Goal: Task Accomplishment & Management: Use online tool/utility

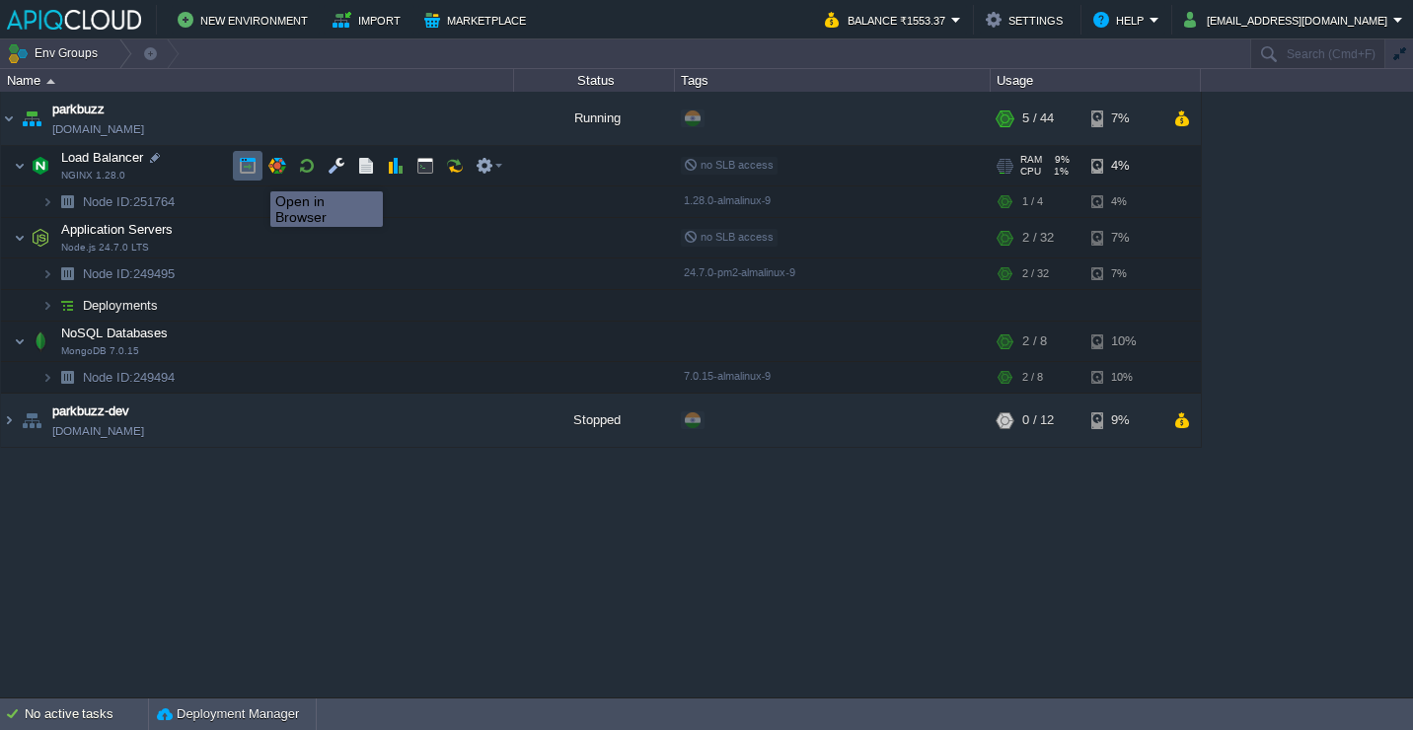
click at [255, 174] on button "button" at bounding box center [248, 166] width 18 height 18
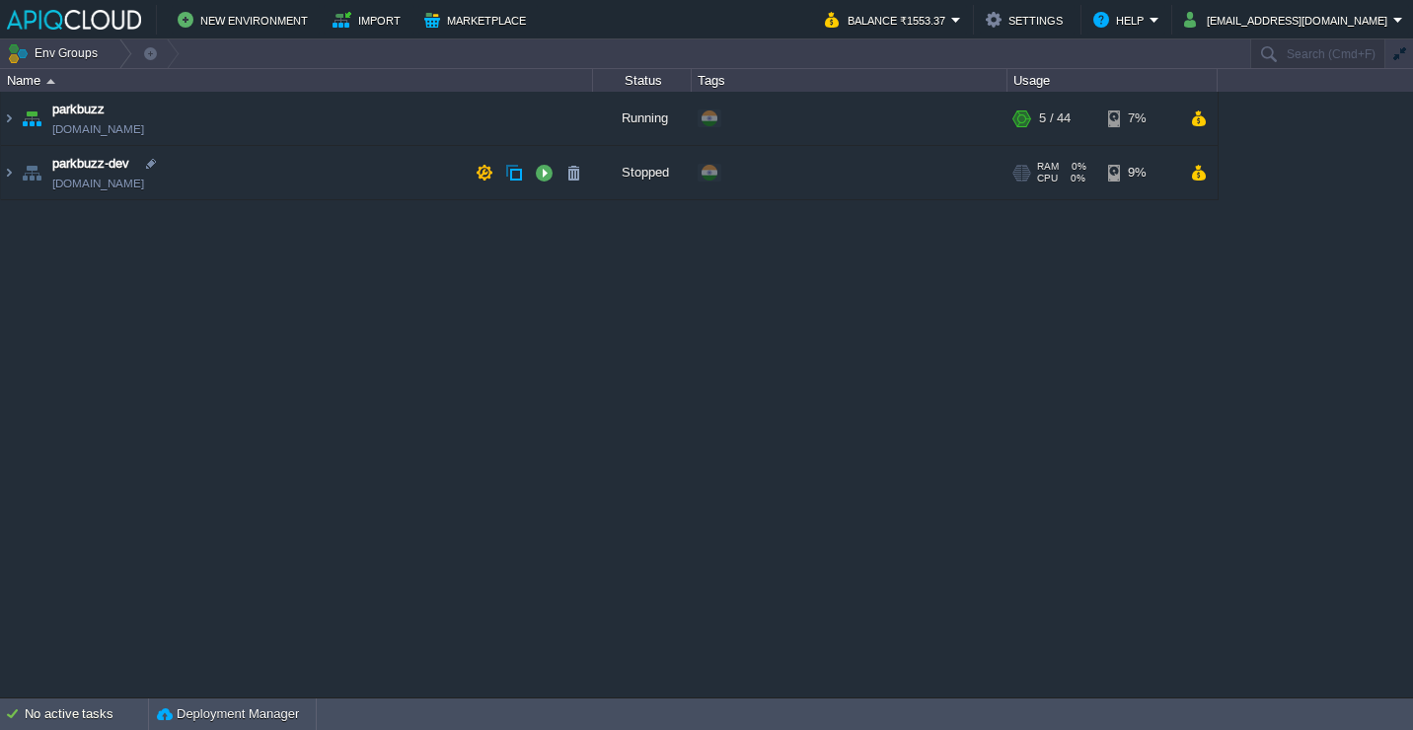
click at [256, 147] on td "parkbuzz-dev [DOMAIN_NAME]" at bounding box center [297, 173] width 592 height 54
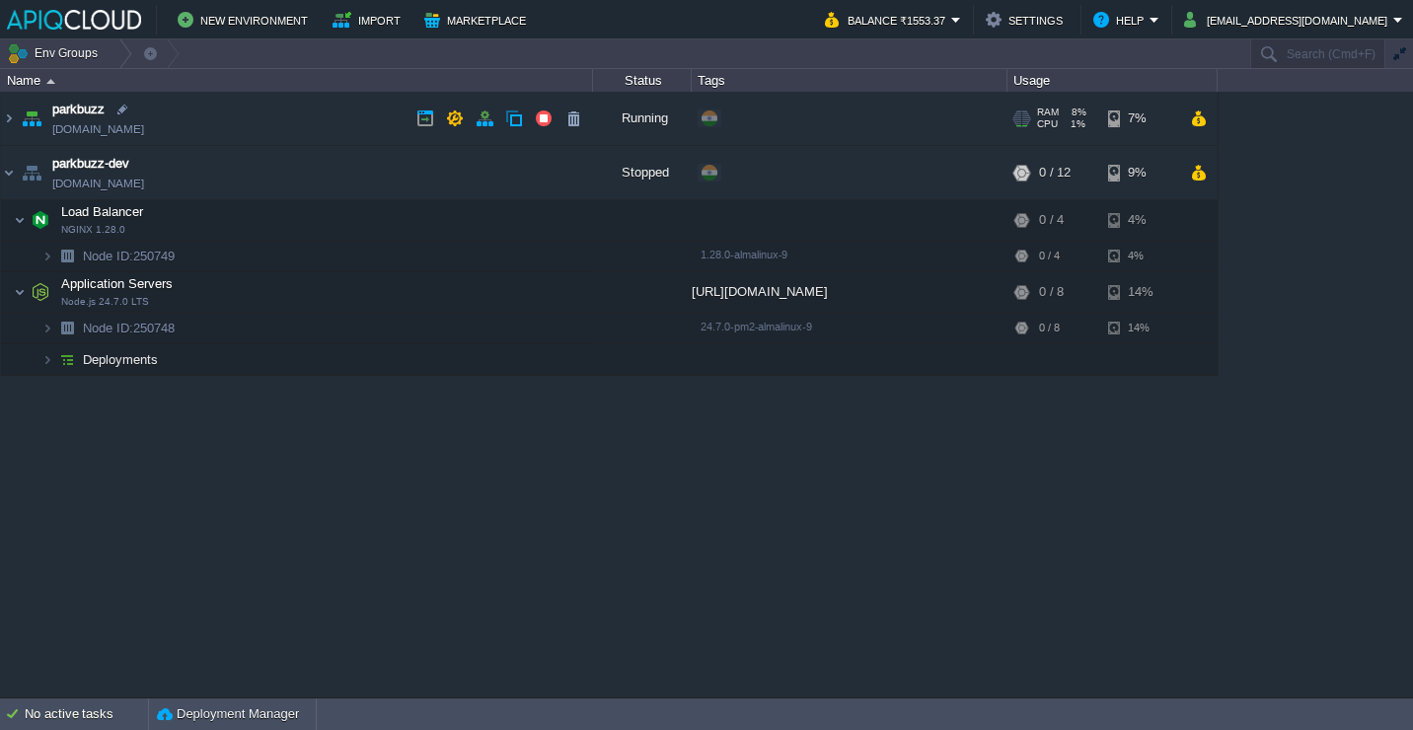
click at [253, 124] on td "parkbuzz [DOMAIN_NAME]" at bounding box center [297, 119] width 592 height 54
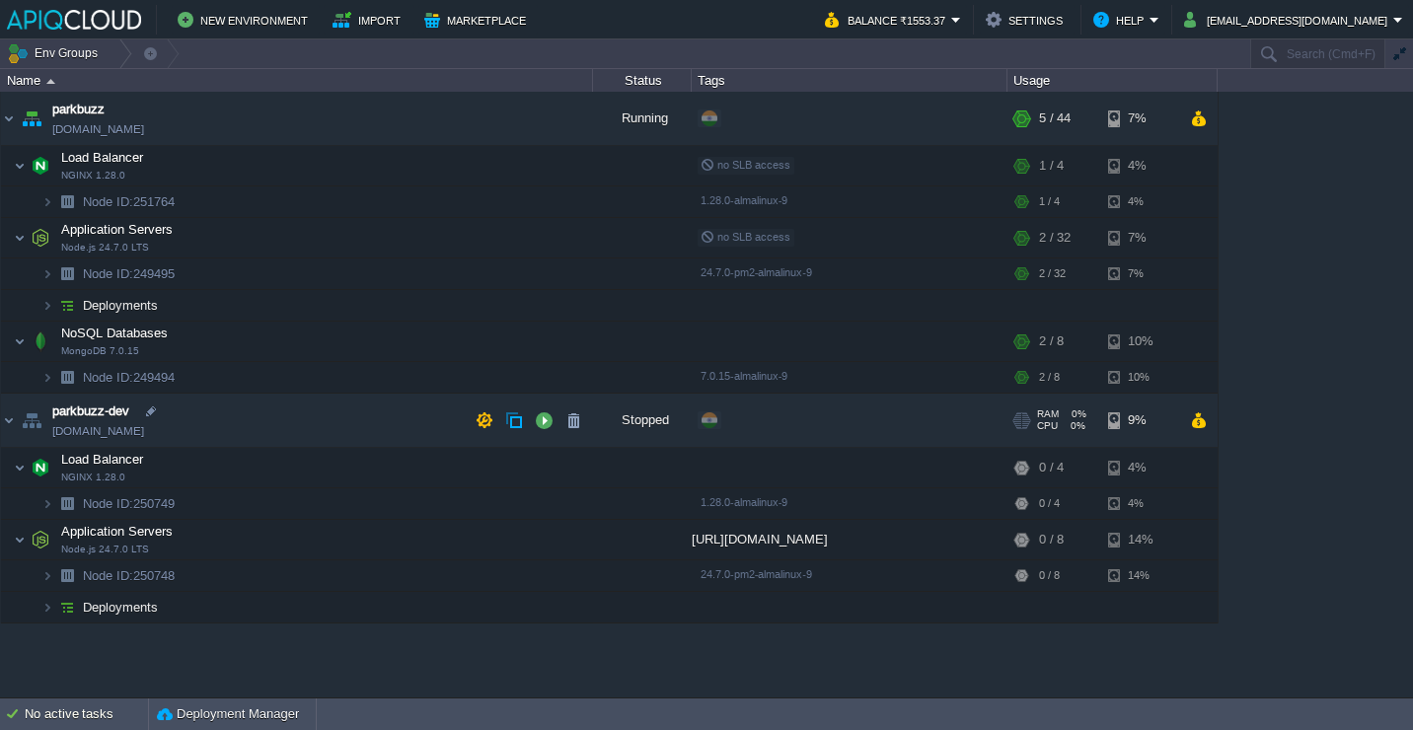
click at [298, 436] on td "parkbuzz-dev [DOMAIN_NAME]" at bounding box center [297, 421] width 592 height 54
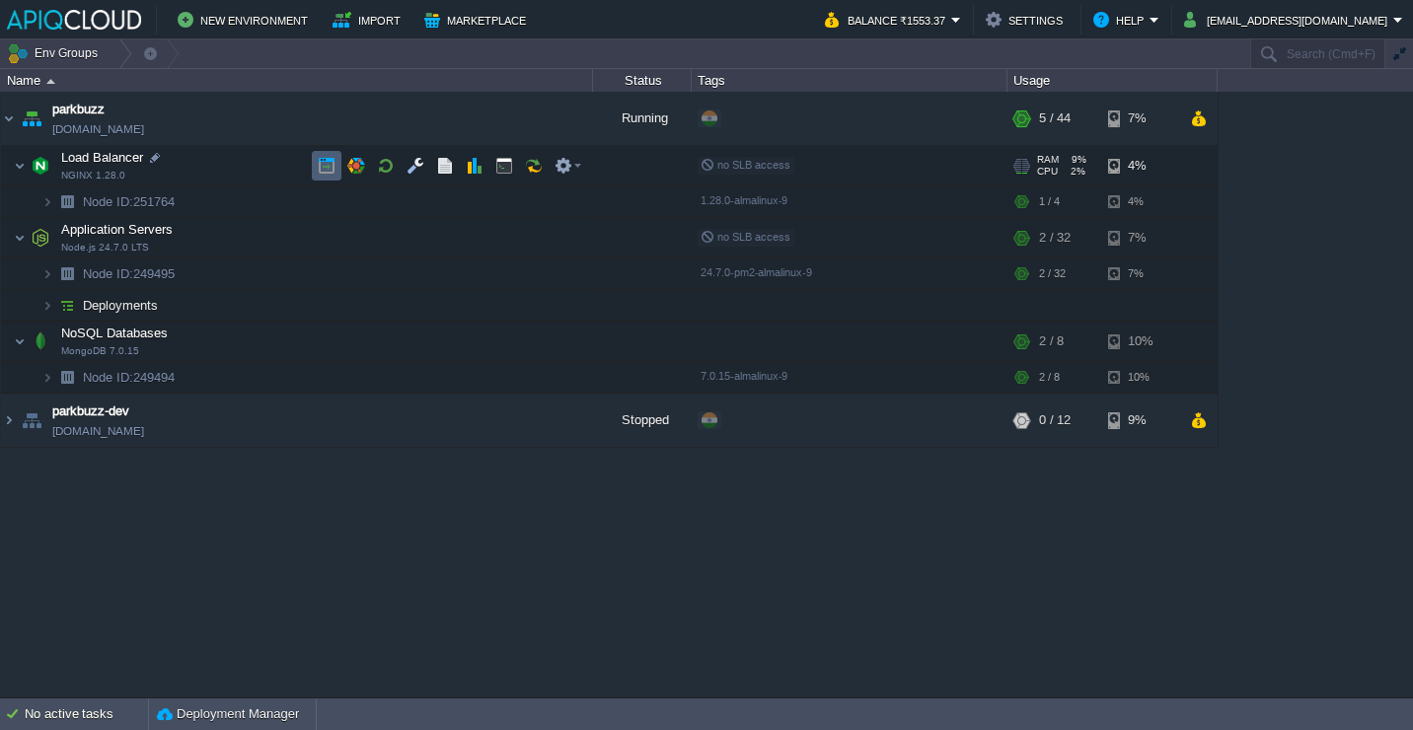
click at [334, 160] on button "button" at bounding box center [327, 166] width 18 height 18
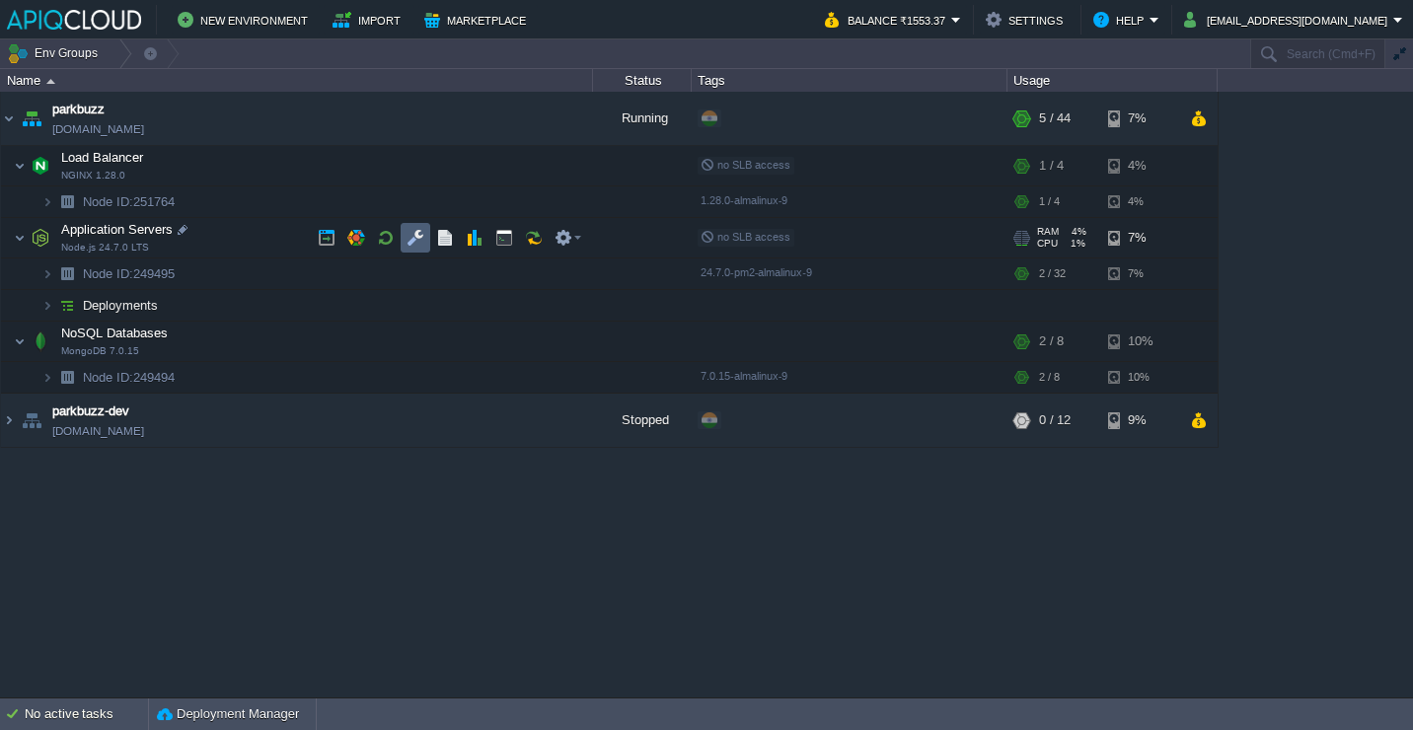
click at [402, 234] on td at bounding box center [416, 238] width 30 height 30
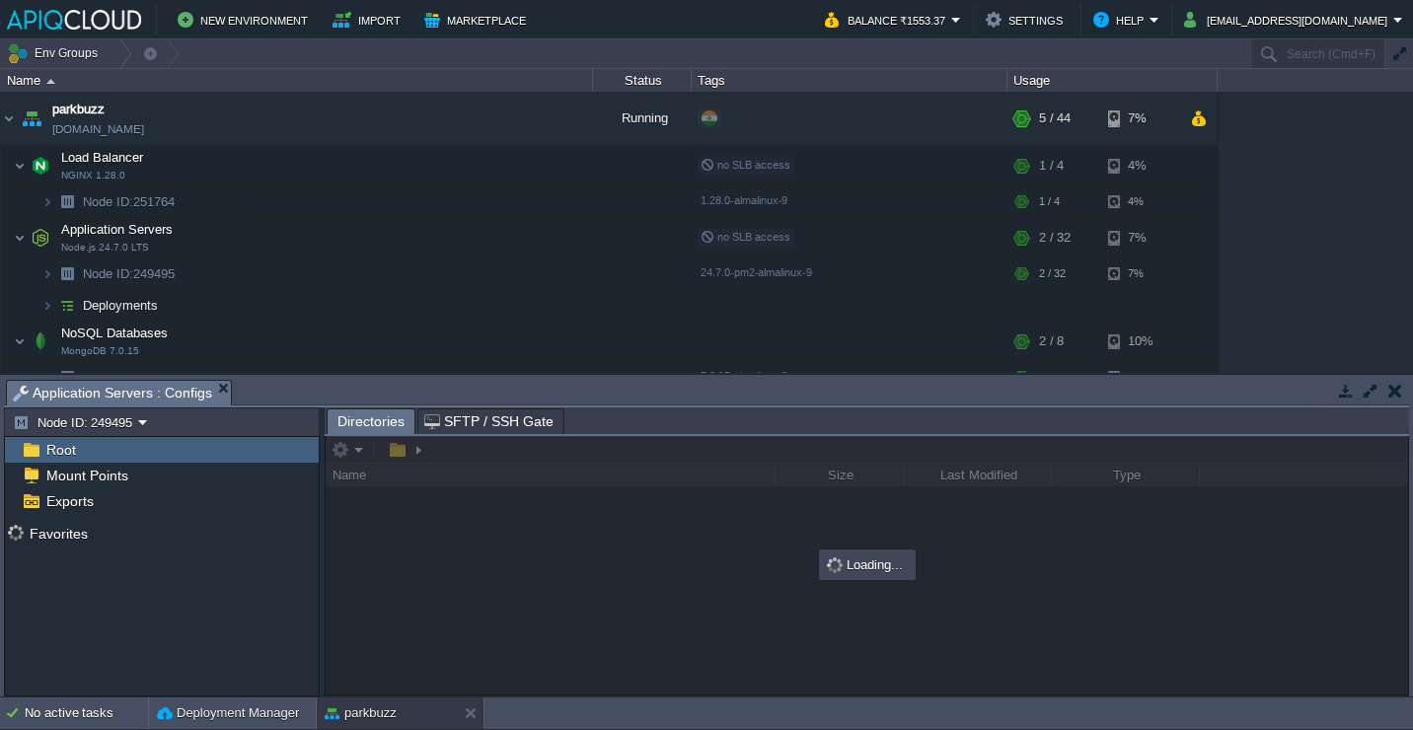
drag, startPoint x: 356, startPoint y: 381, endPoint x: 357, endPoint y: 341, distance: 39.5
click at [357, 341] on body "New Environment Import Marketplace Bonus ₹0.00 Upgrade Account Balance ₹1553.37…" at bounding box center [706, 365] width 1413 height 730
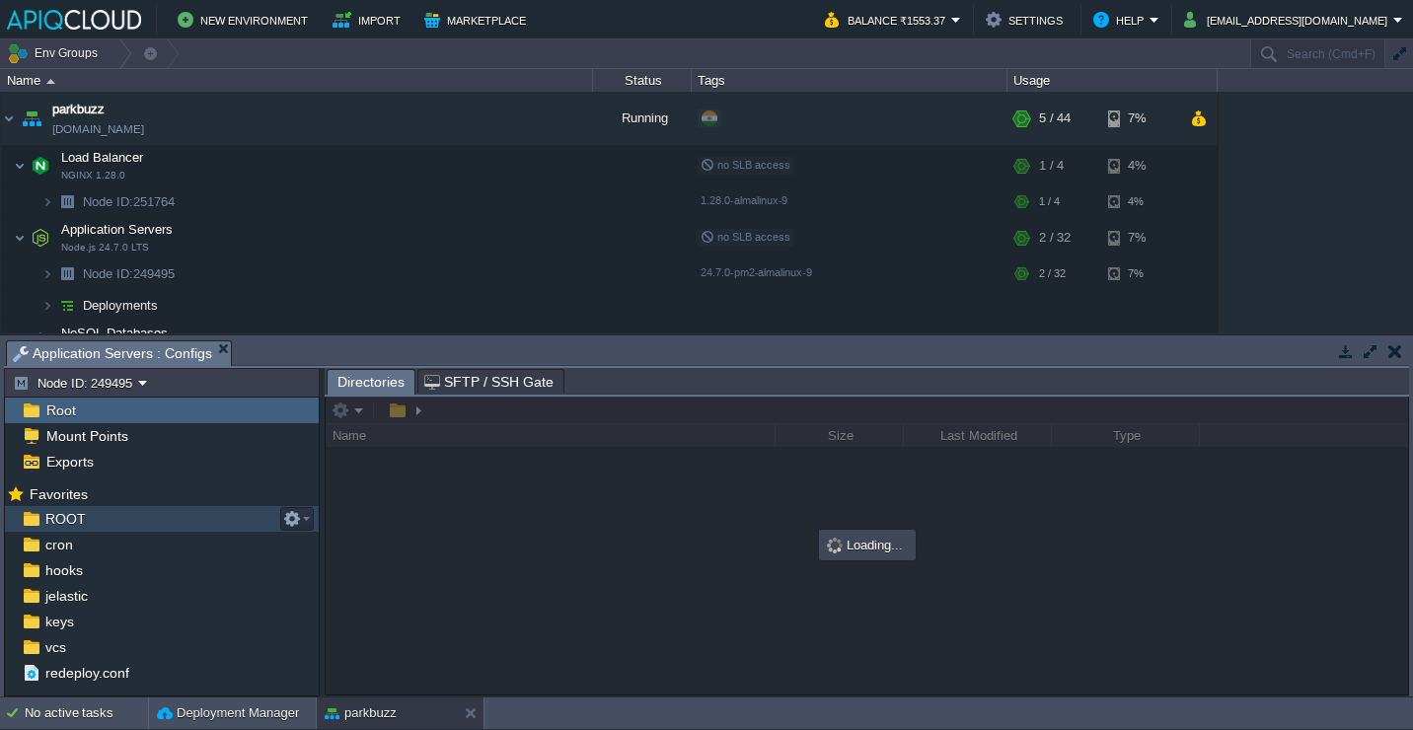
click at [199, 524] on div "ROOT" at bounding box center [162, 519] width 314 height 26
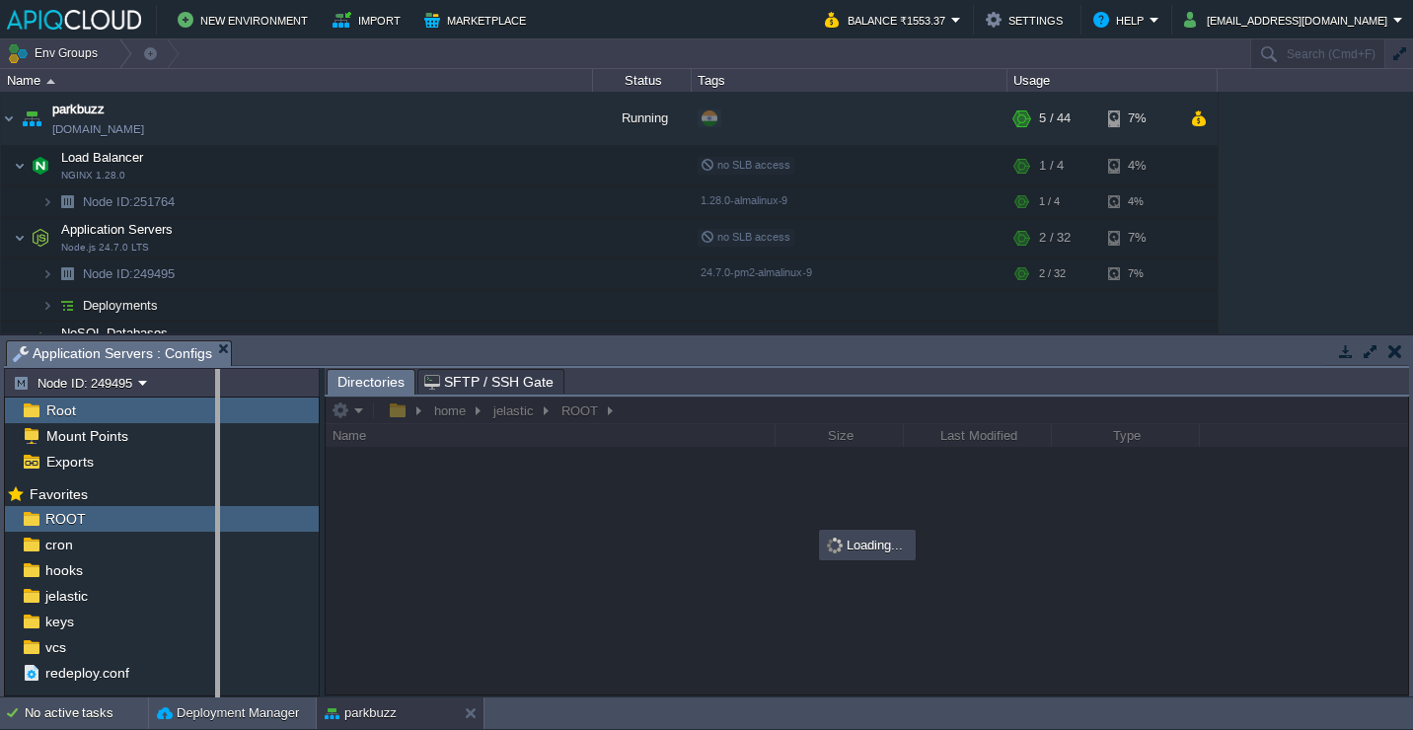
drag, startPoint x: 323, startPoint y: 379, endPoint x: 218, endPoint y: 379, distance: 104.6
click at [218, 379] on body "New Environment Import Marketplace Bonus ₹0.00 Upgrade Account Balance ₹1553.37…" at bounding box center [706, 365] width 1413 height 730
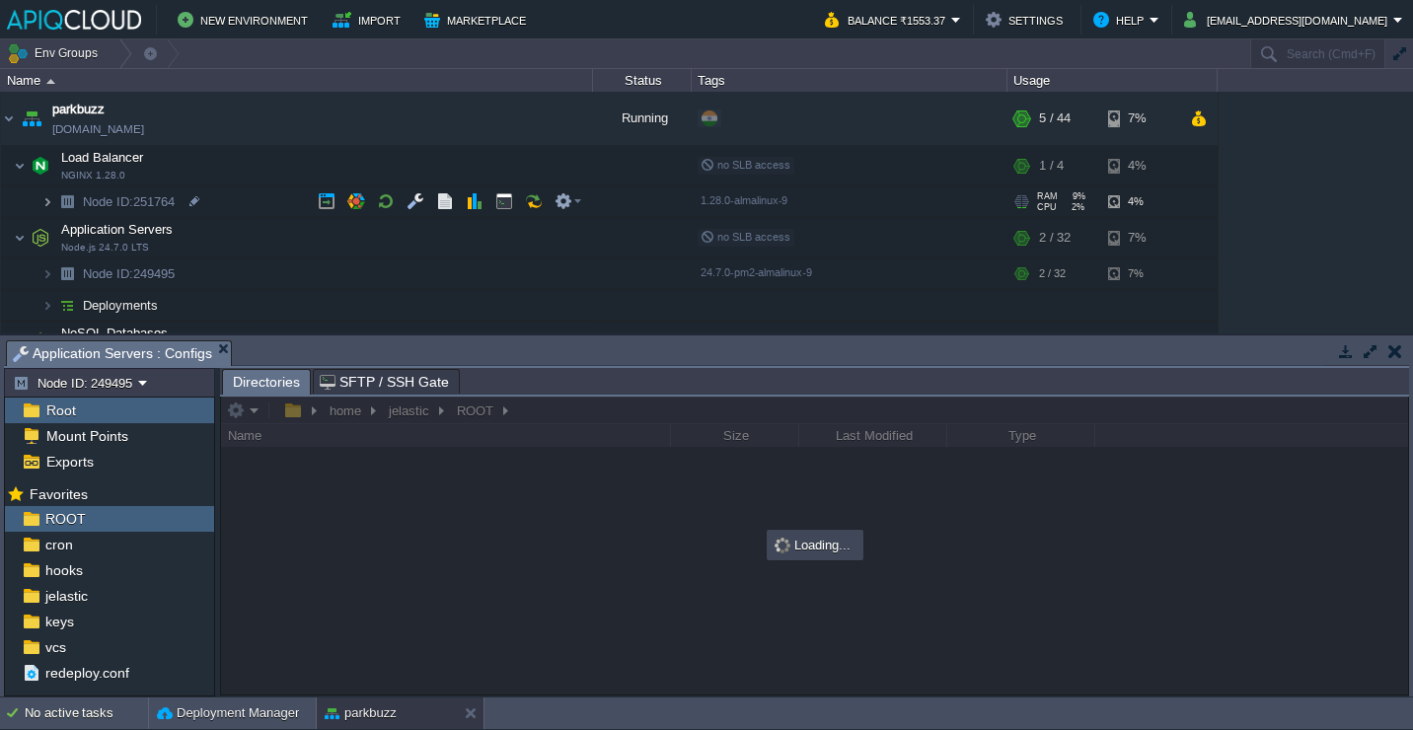
click at [45, 202] on img at bounding box center [47, 201] width 12 height 31
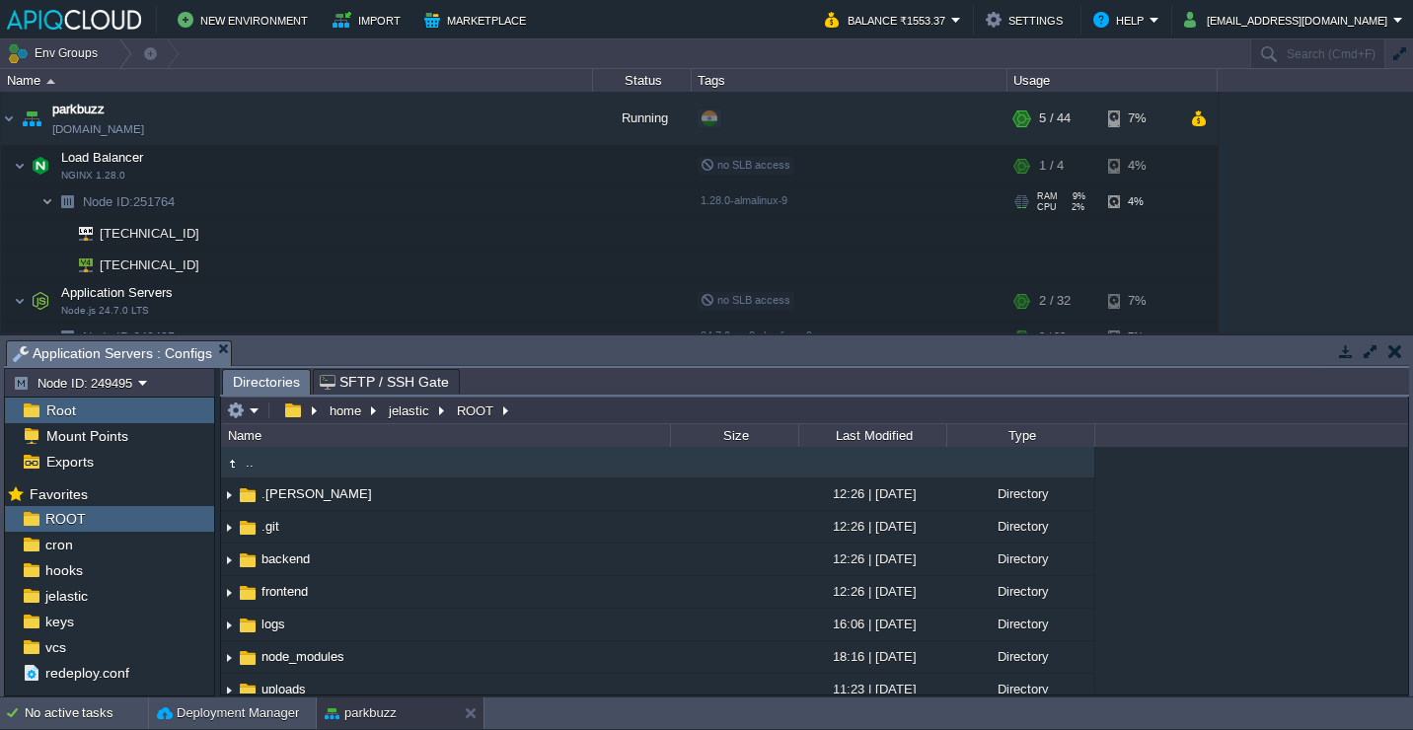
scroll to position [24, 0]
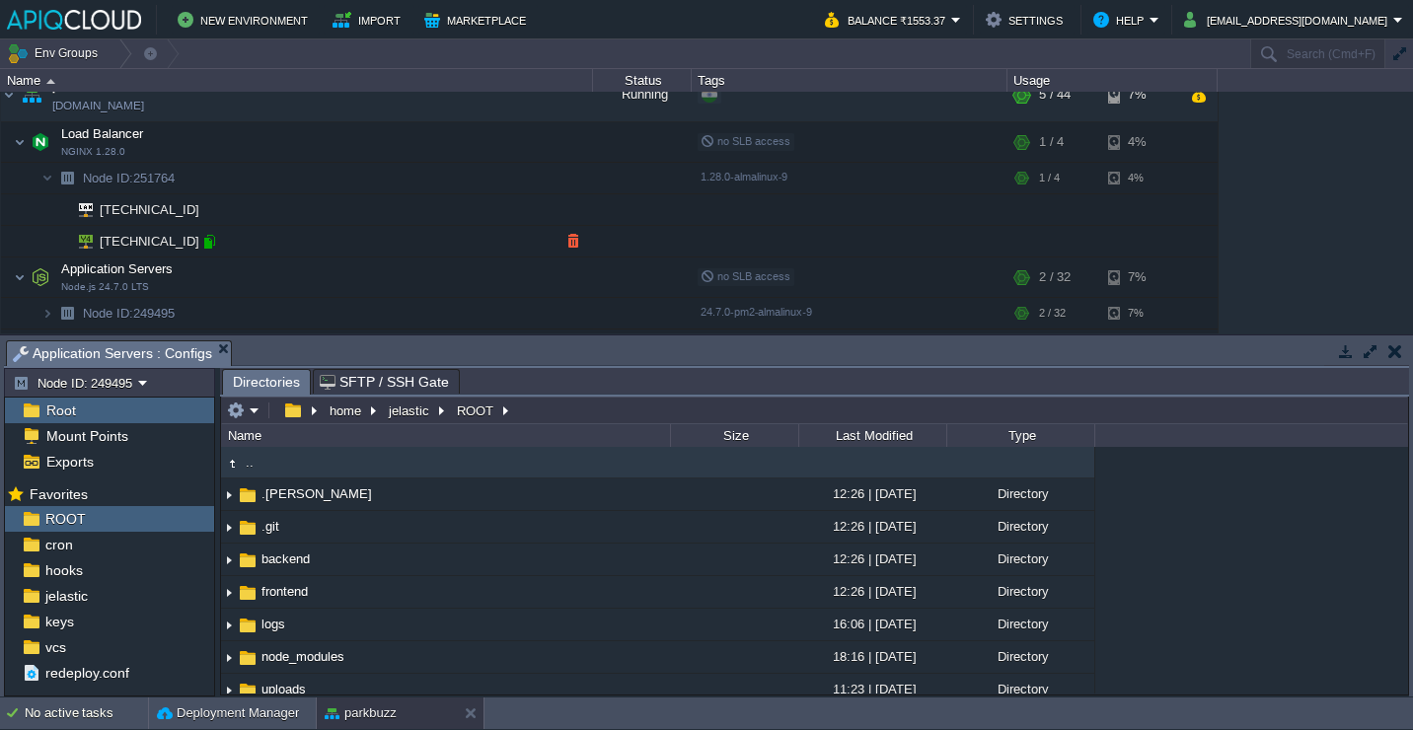
click at [213, 243] on div at bounding box center [209, 242] width 18 height 18
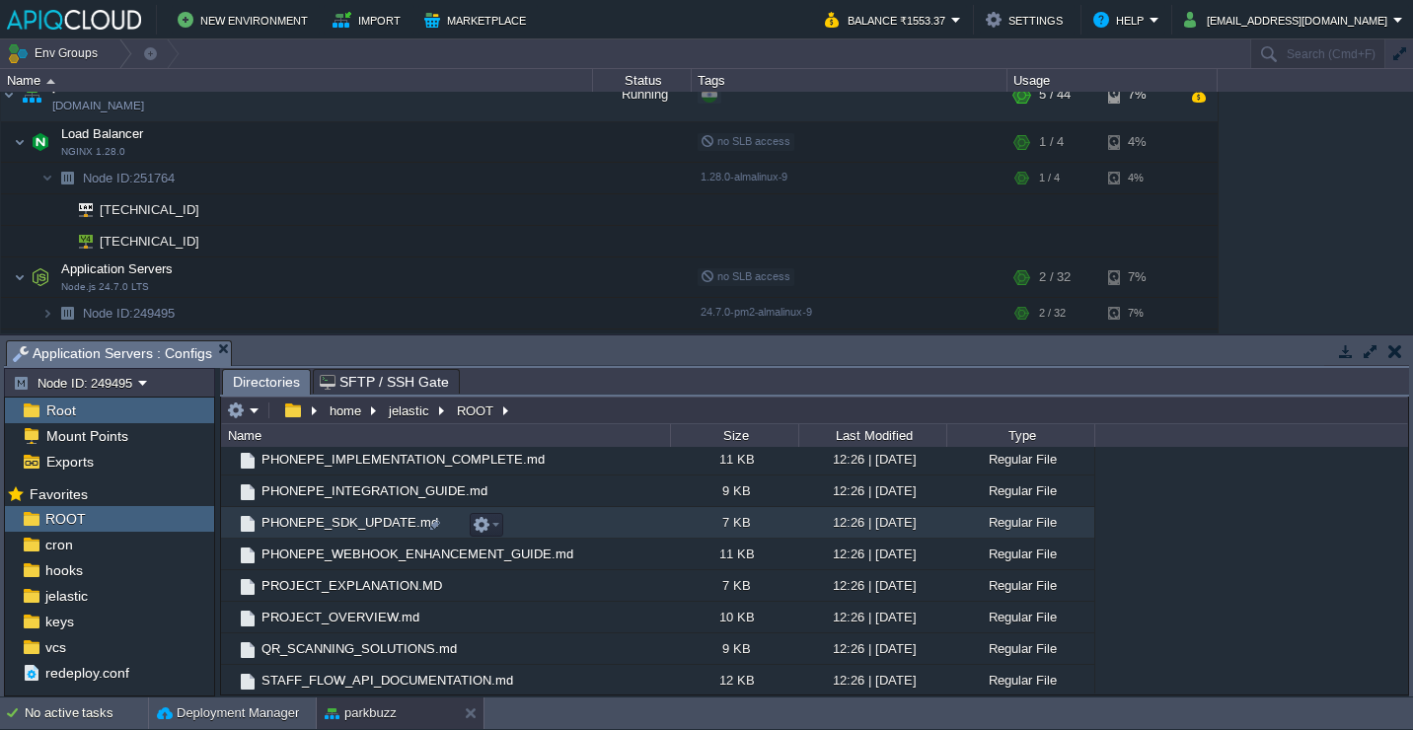
scroll to position [584, 0]
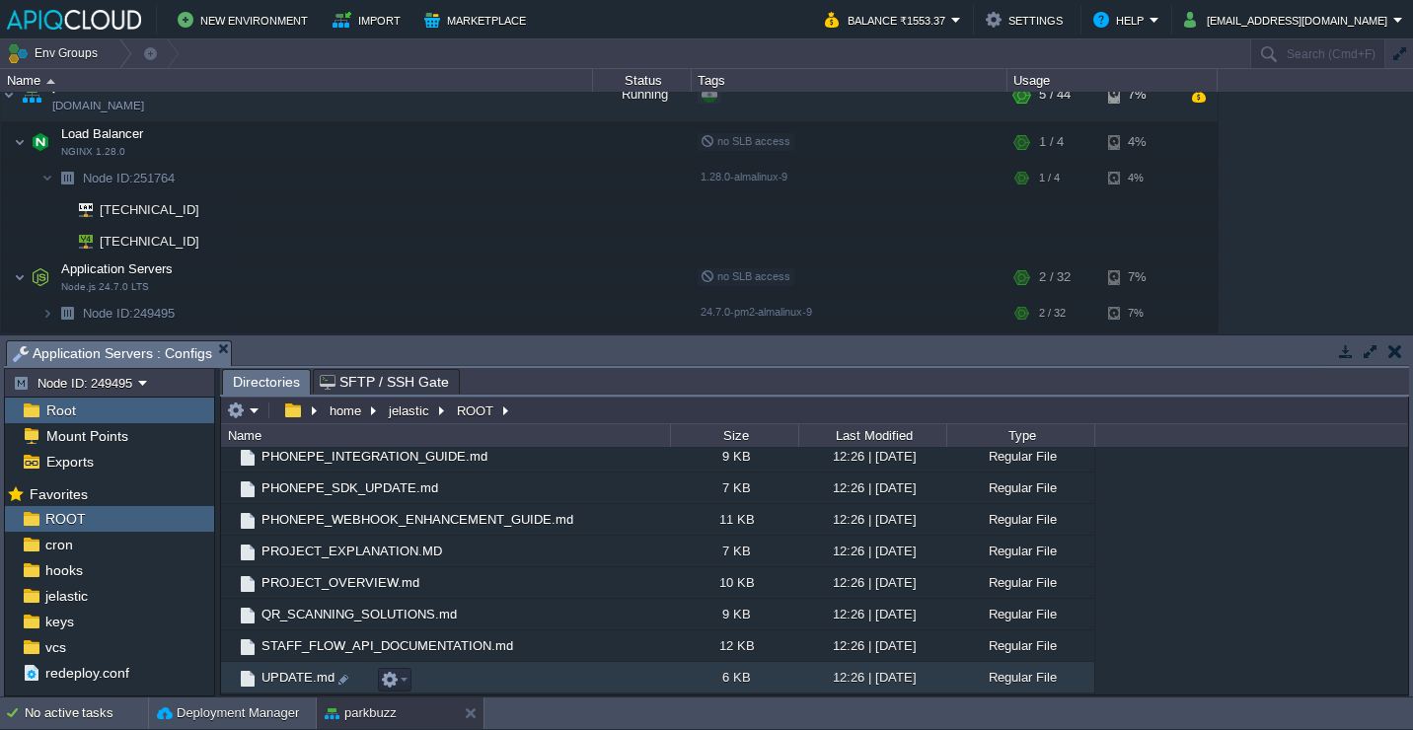
click at [484, 677] on td "UPDATE.md" at bounding box center [445, 678] width 449 height 32
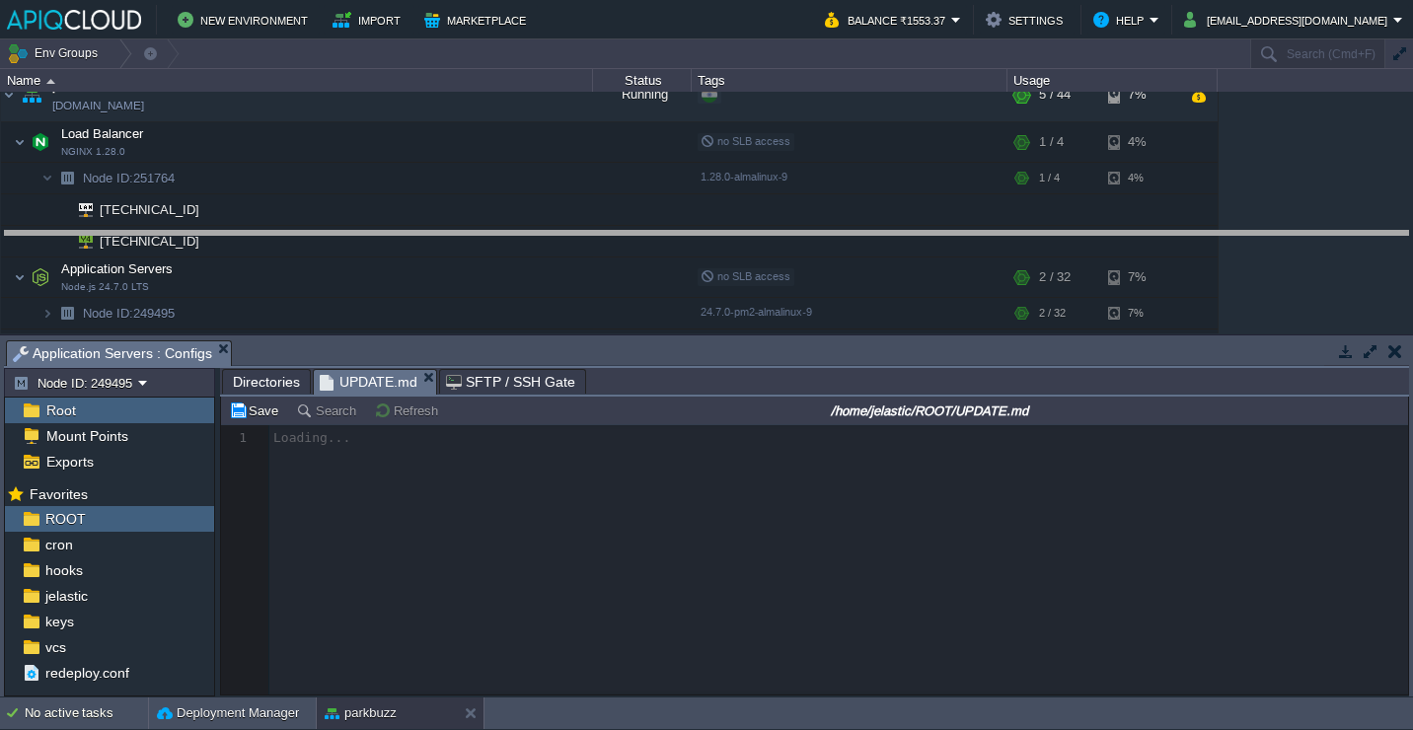
drag, startPoint x: 498, startPoint y: 360, endPoint x: 456, endPoint y: 248, distance: 120.2
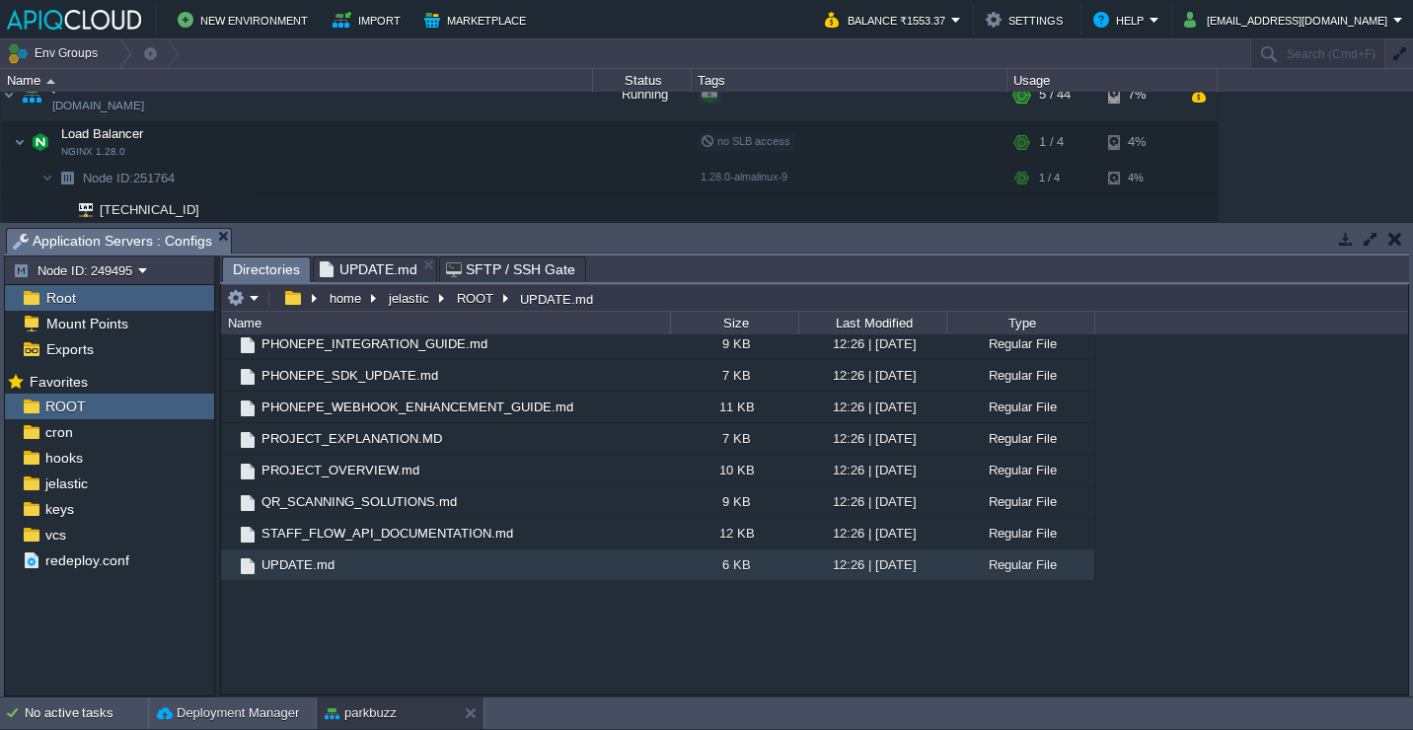
scroll to position [472, 0]
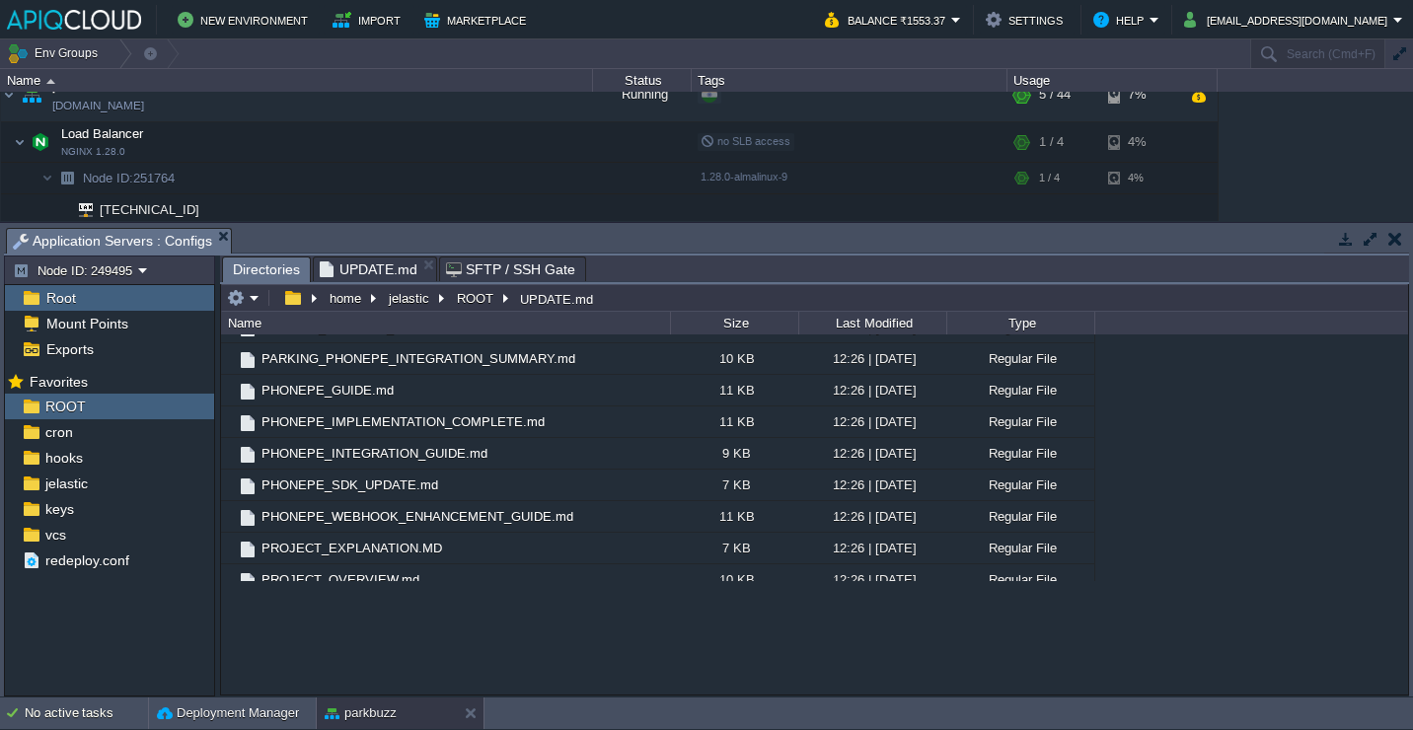
click at [278, 262] on span "Directories" at bounding box center [266, 270] width 67 height 25
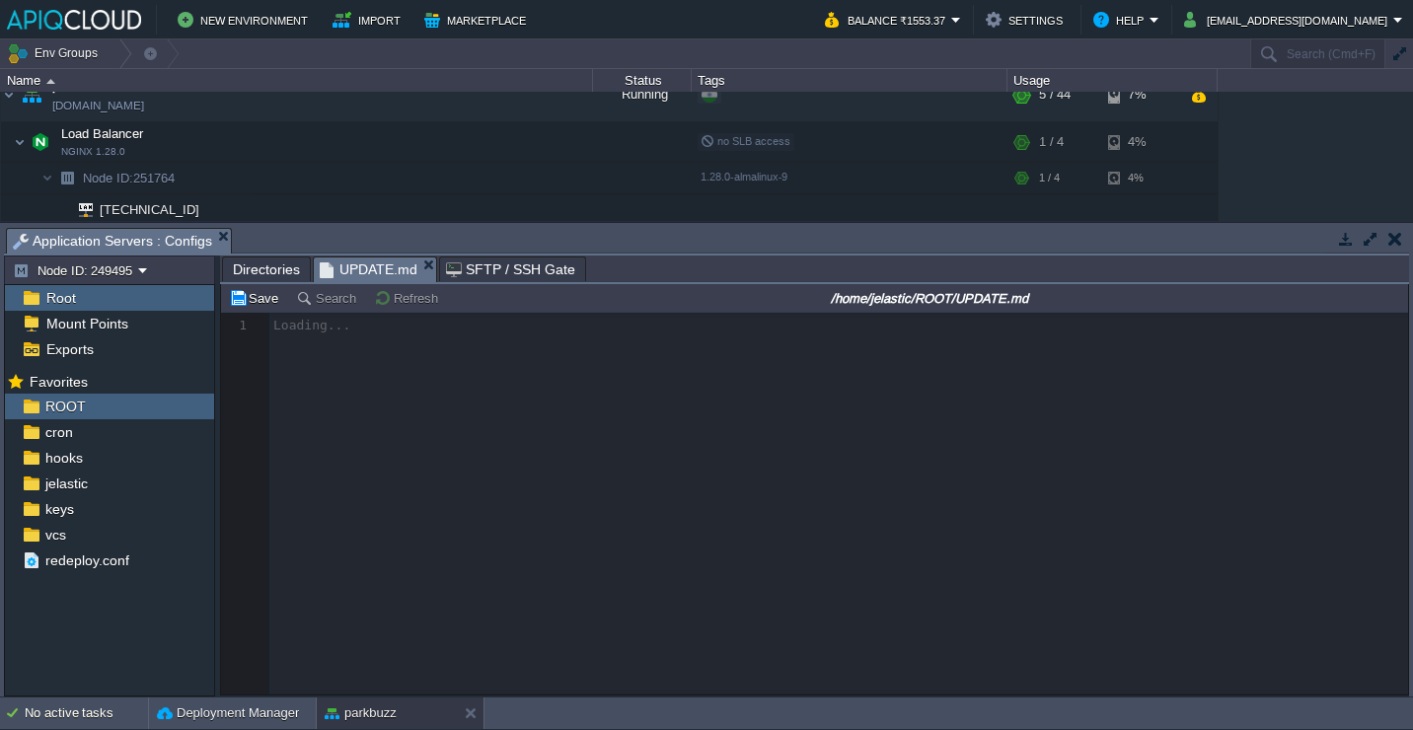
click at [360, 263] on span "UPDATE.md" at bounding box center [369, 270] width 98 height 25
click at [268, 270] on span "Directories" at bounding box center [266, 270] width 67 height 24
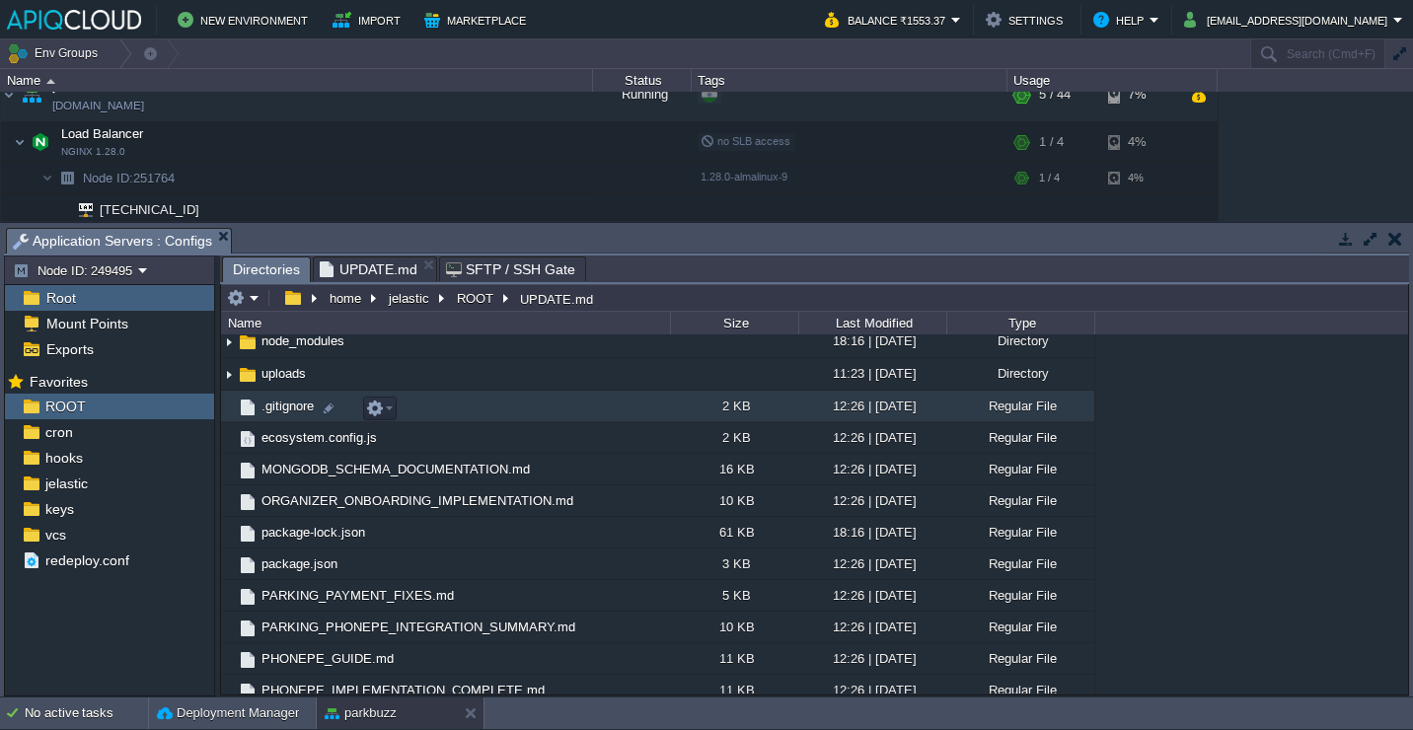
scroll to position [198, 0]
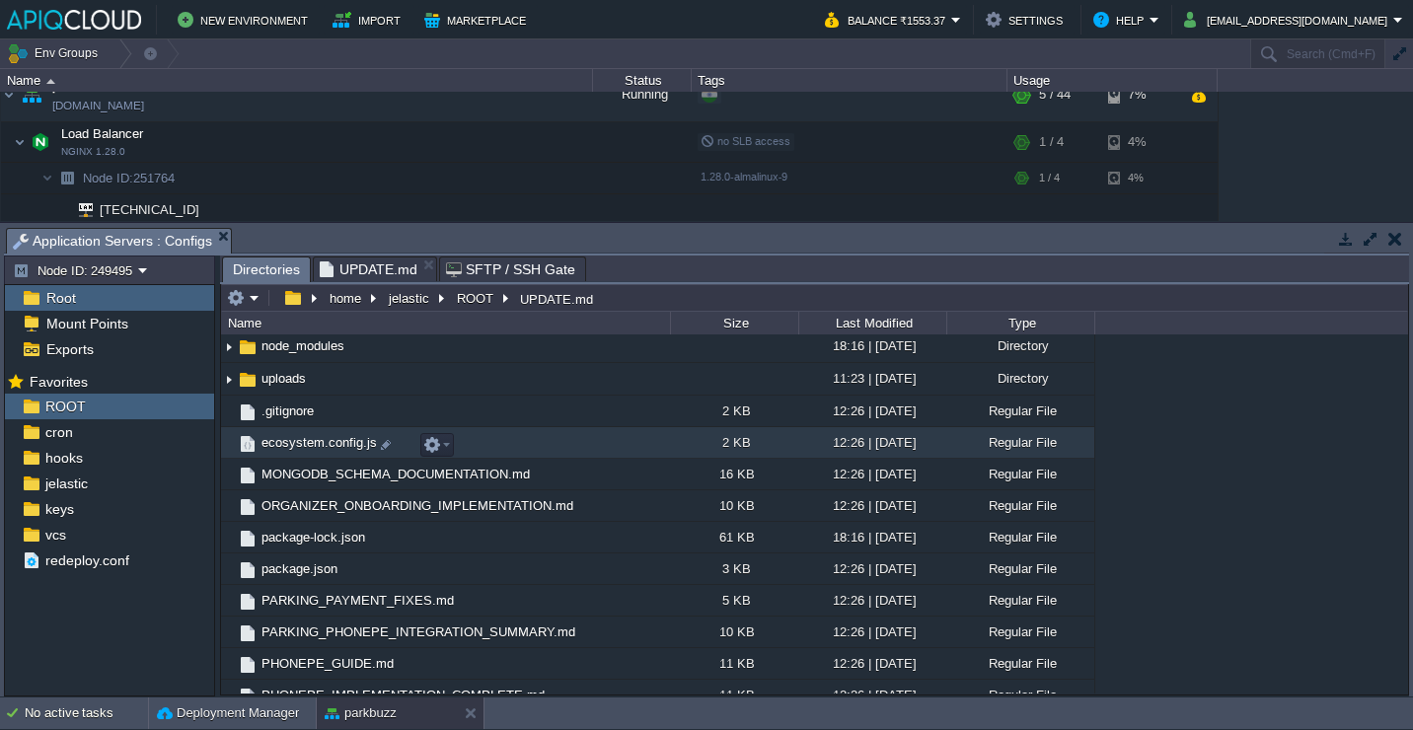
click at [497, 451] on td "ecosystem.config.js" at bounding box center [445, 443] width 449 height 32
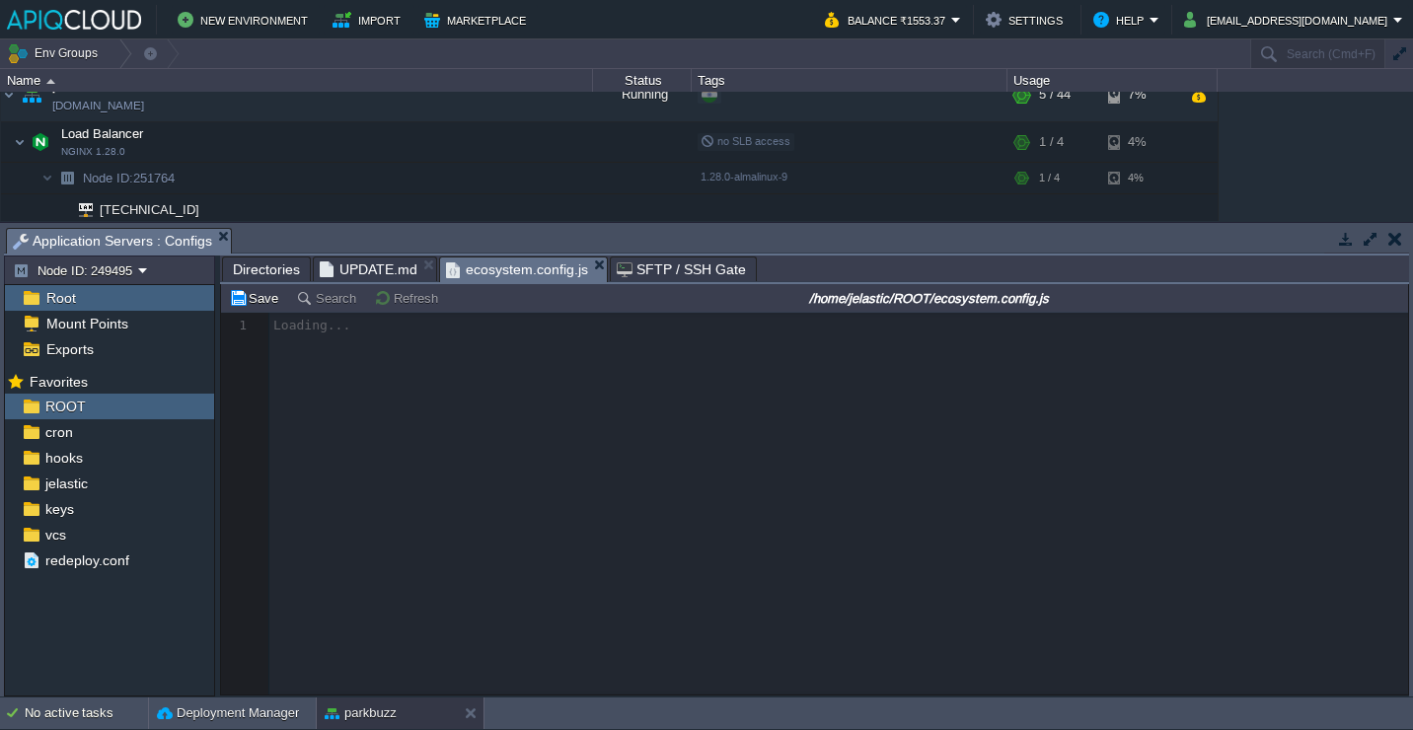
click at [369, 275] on span "UPDATE.md" at bounding box center [369, 270] width 98 height 24
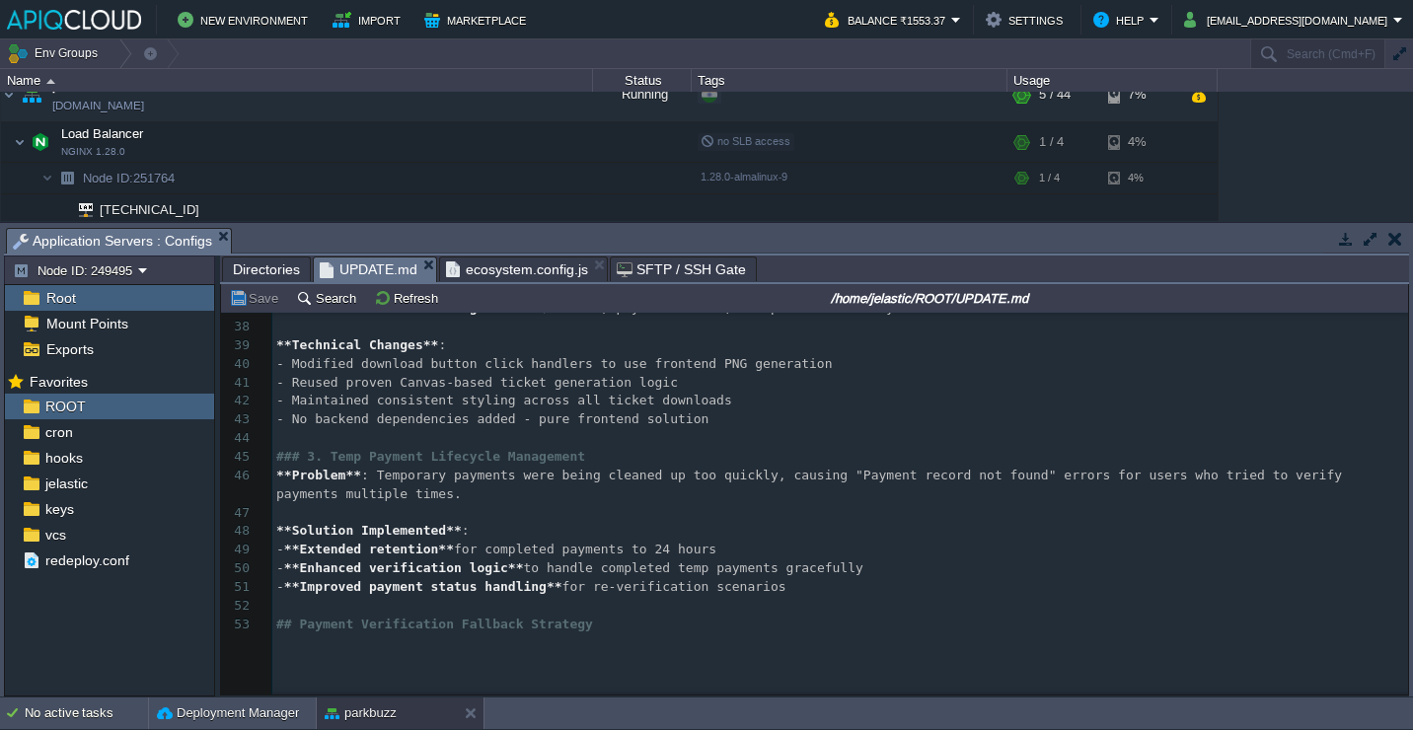
scroll to position [823, 0]
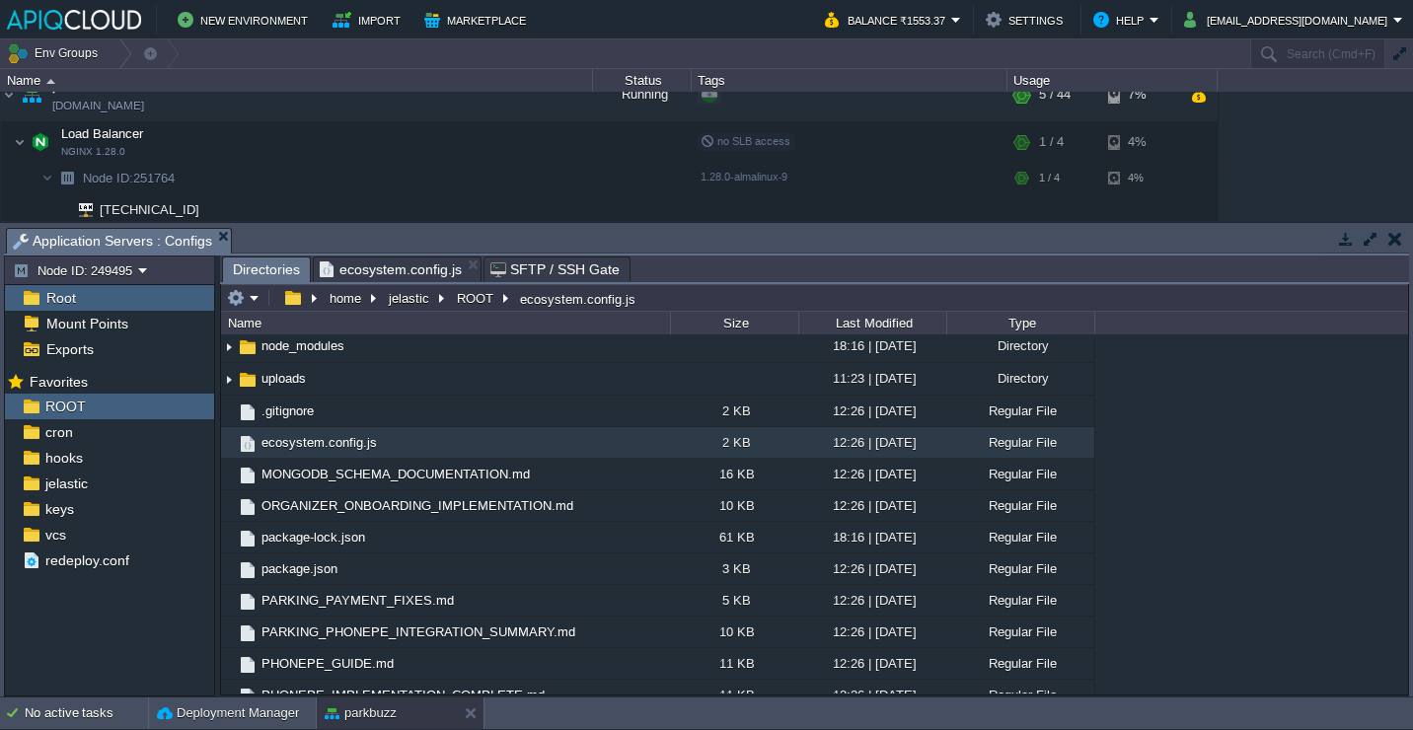
click at [388, 273] on span "ecosystem.config.js" at bounding box center [391, 270] width 142 height 24
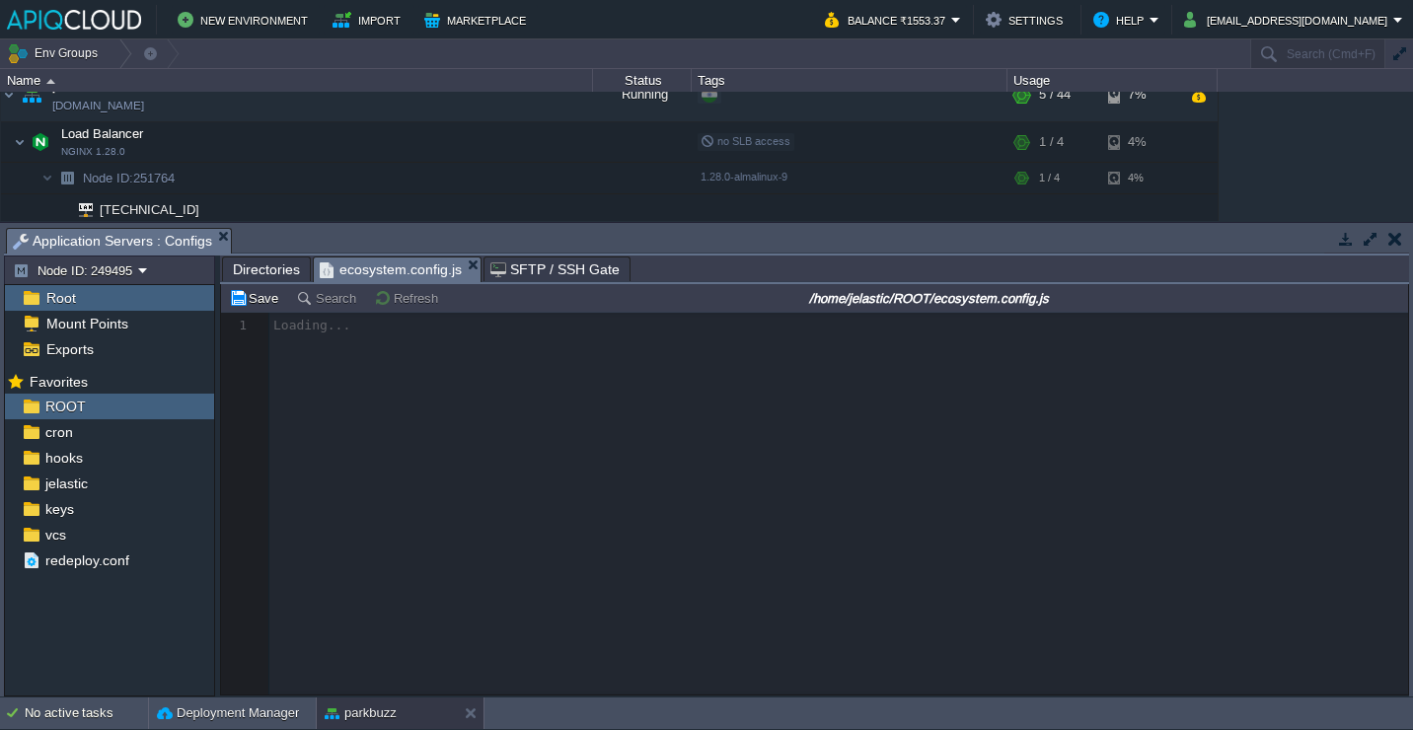
click at [250, 276] on span "Directories" at bounding box center [266, 270] width 67 height 24
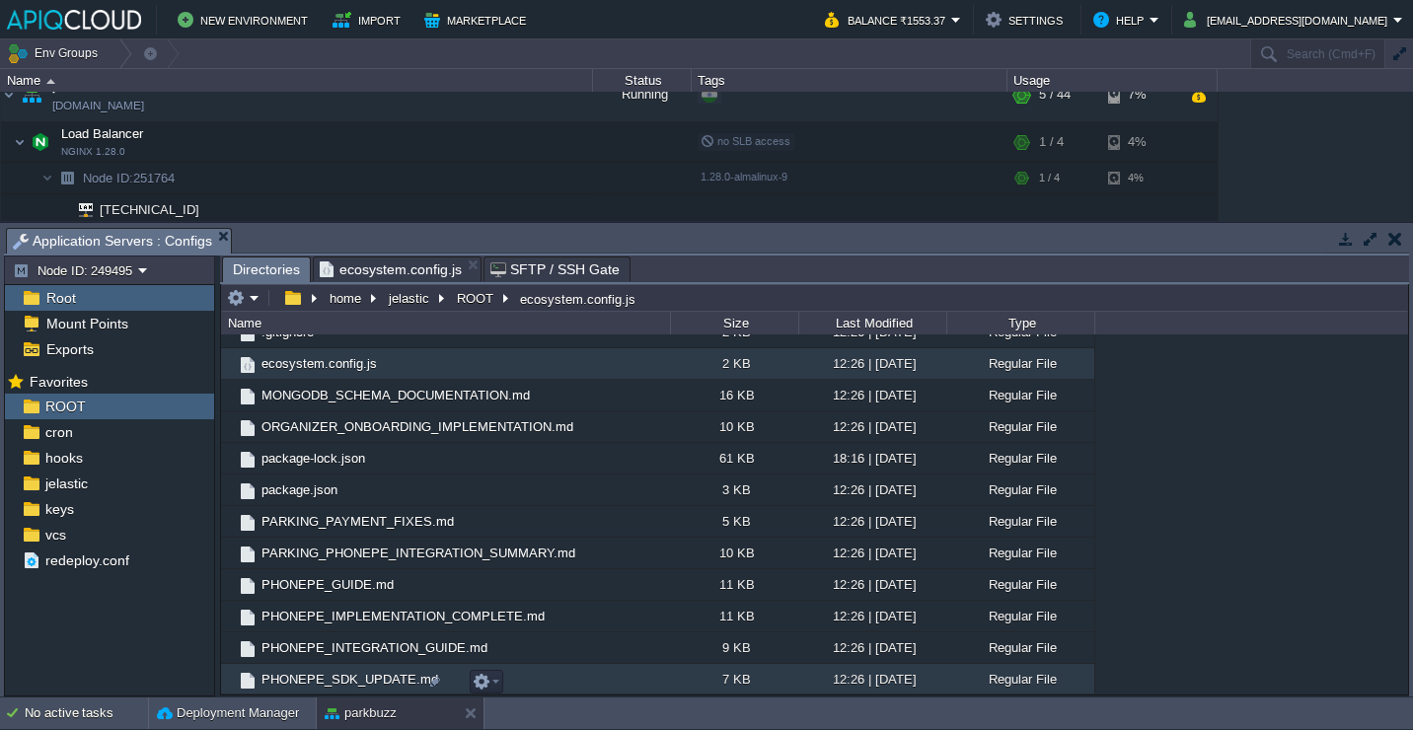
scroll to position [472, 0]
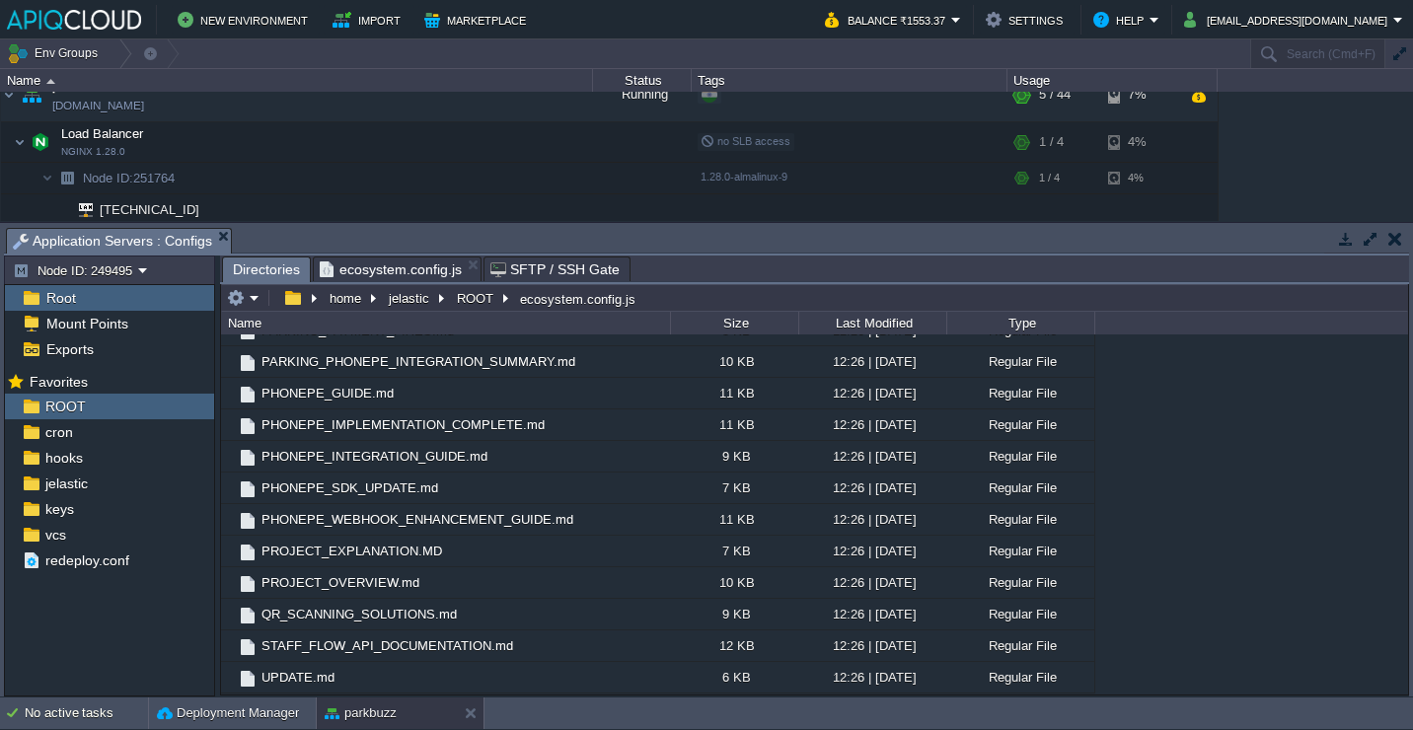
click at [390, 272] on span "ecosystem.config.js" at bounding box center [391, 270] width 142 height 24
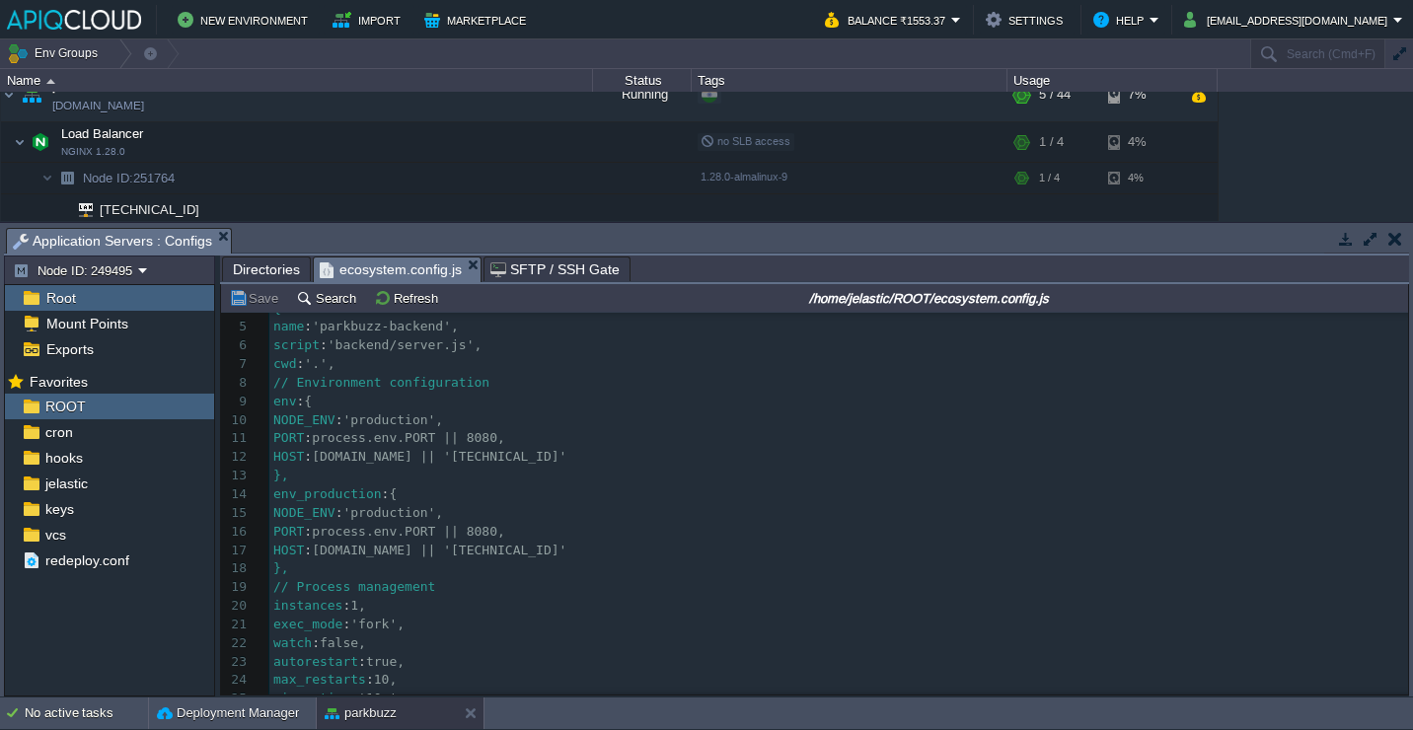
scroll to position [0, 0]
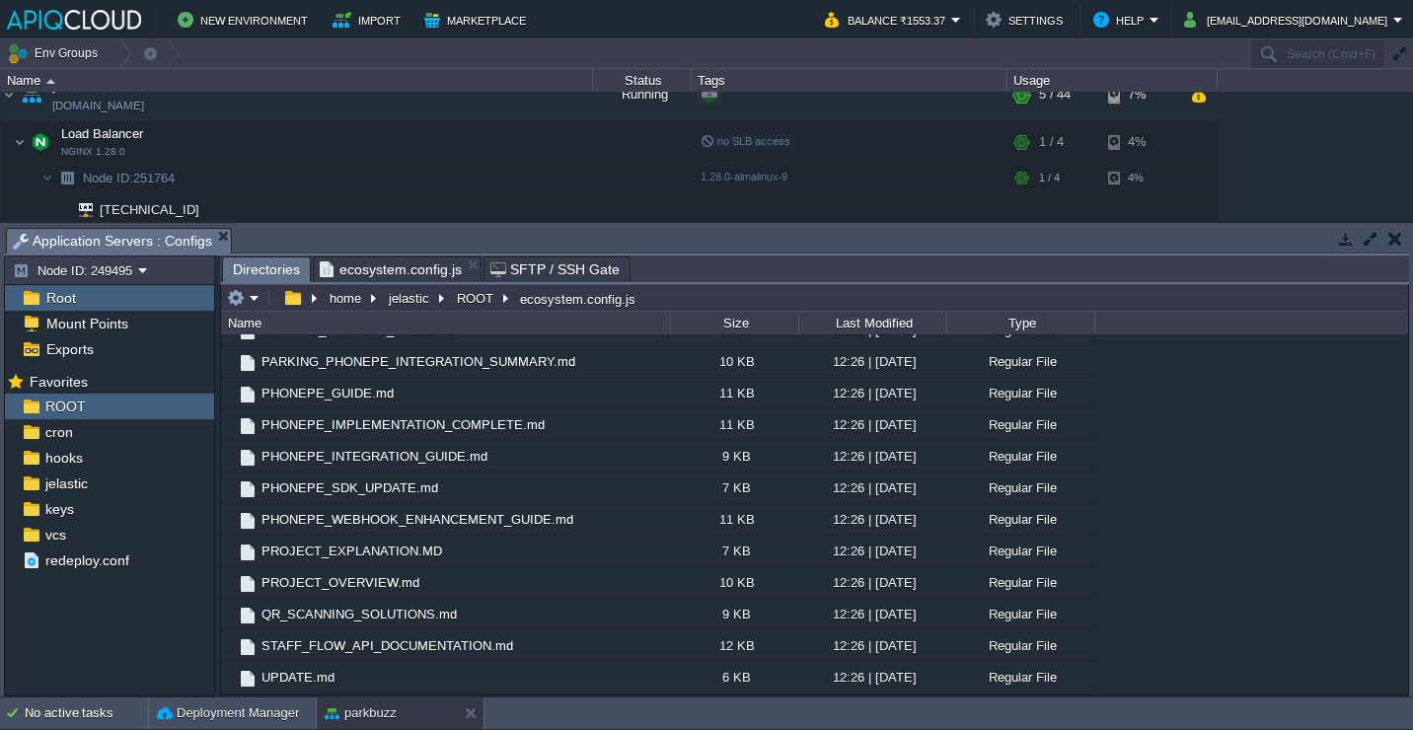
click at [274, 275] on span "Directories" at bounding box center [266, 270] width 67 height 25
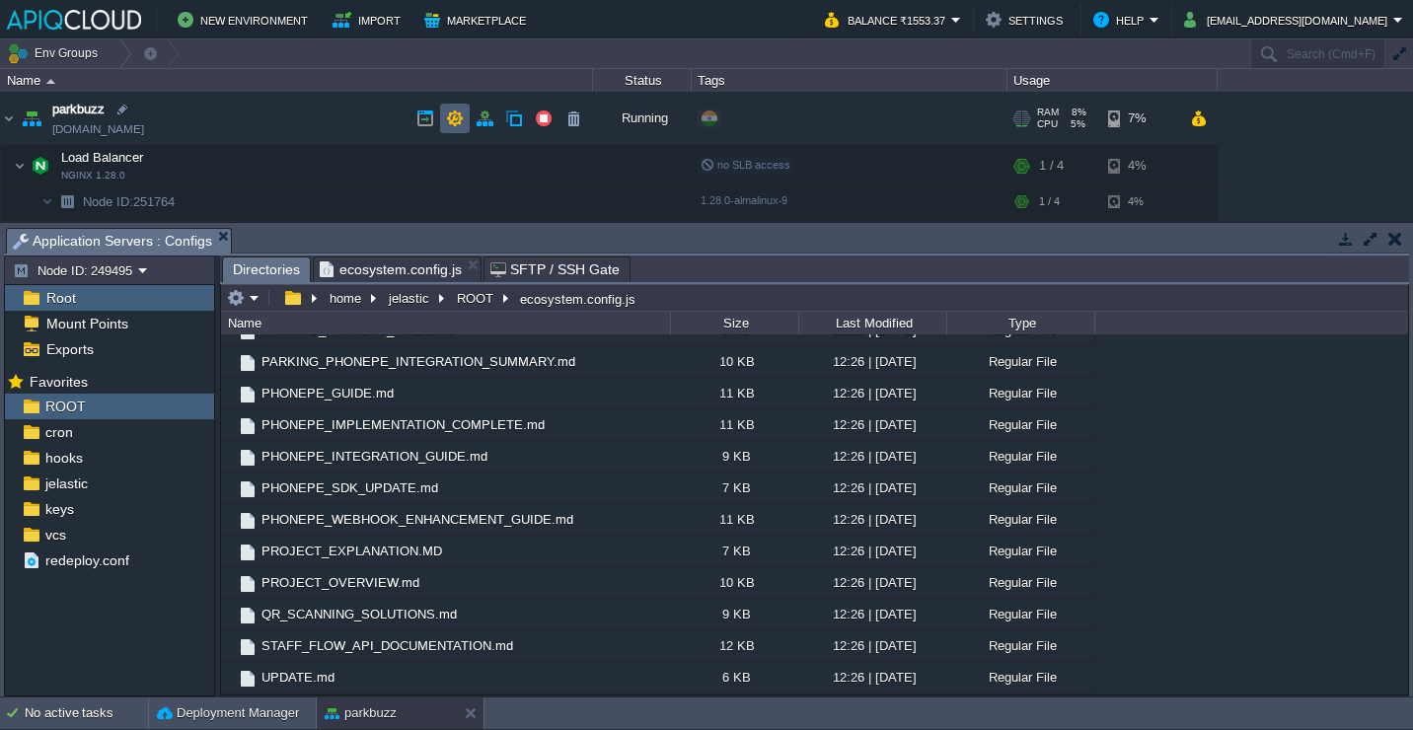
click at [446, 112] on button "button" at bounding box center [455, 119] width 18 height 18
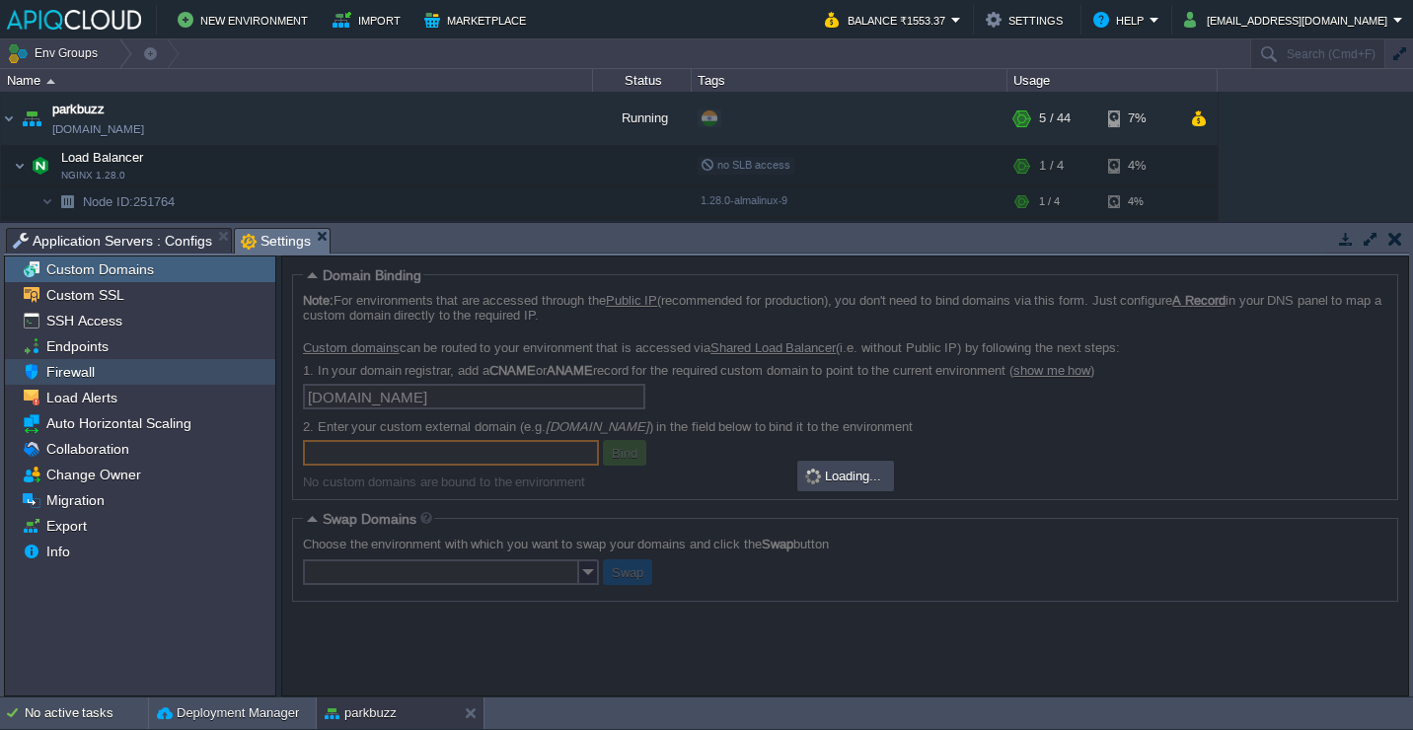
click at [129, 384] on div "Firewall" at bounding box center [140, 372] width 270 height 26
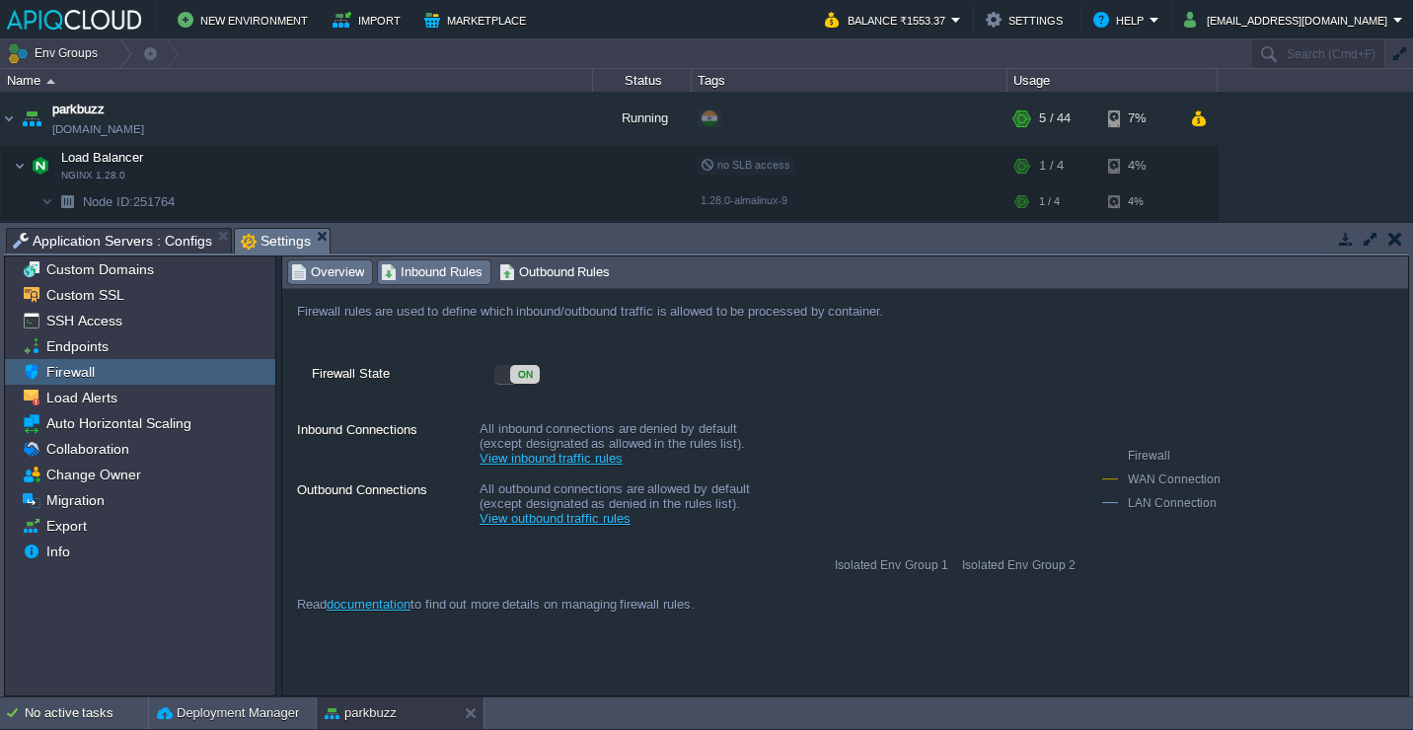
click at [414, 281] on span "Inbound Rules" at bounding box center [432, 272] width 102 height 22
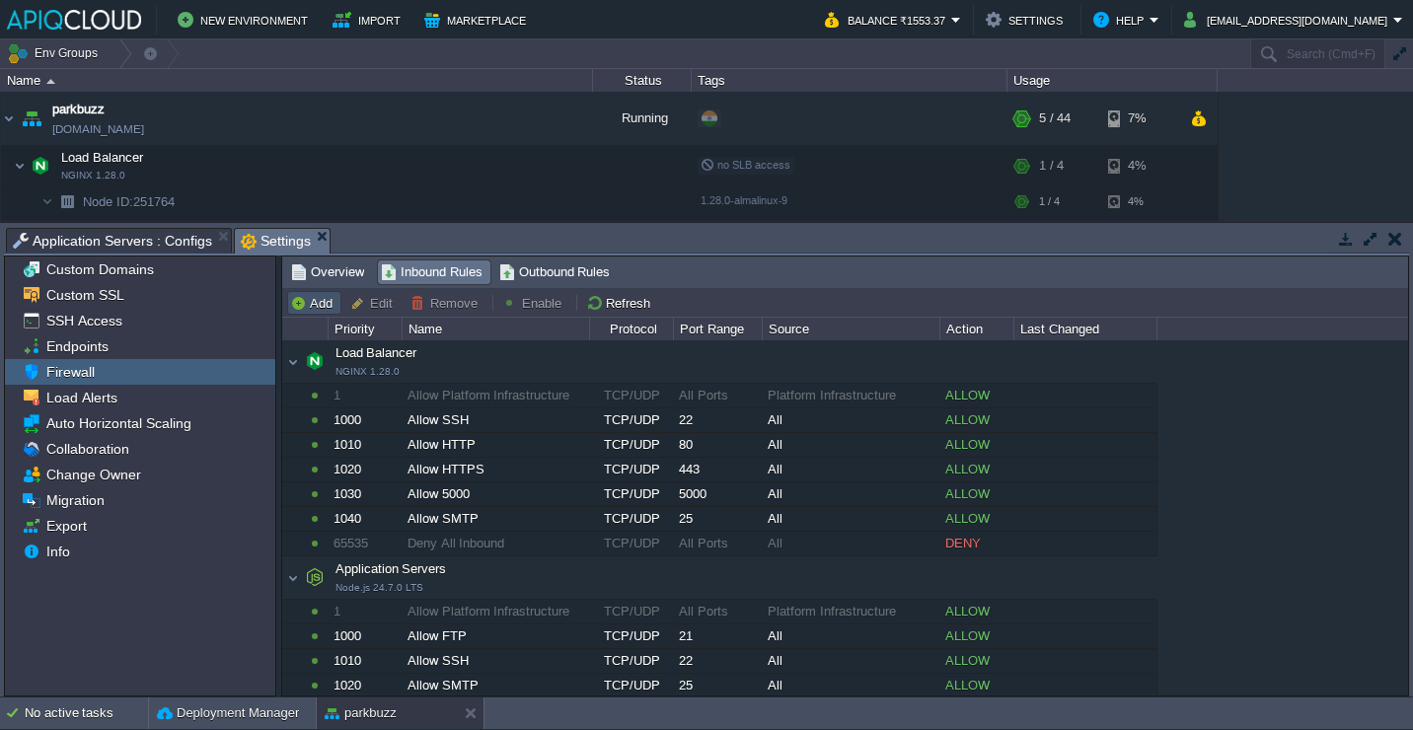
click at [325, 305] on button "Add" at bounding box center [314, 303] width 48 height 18
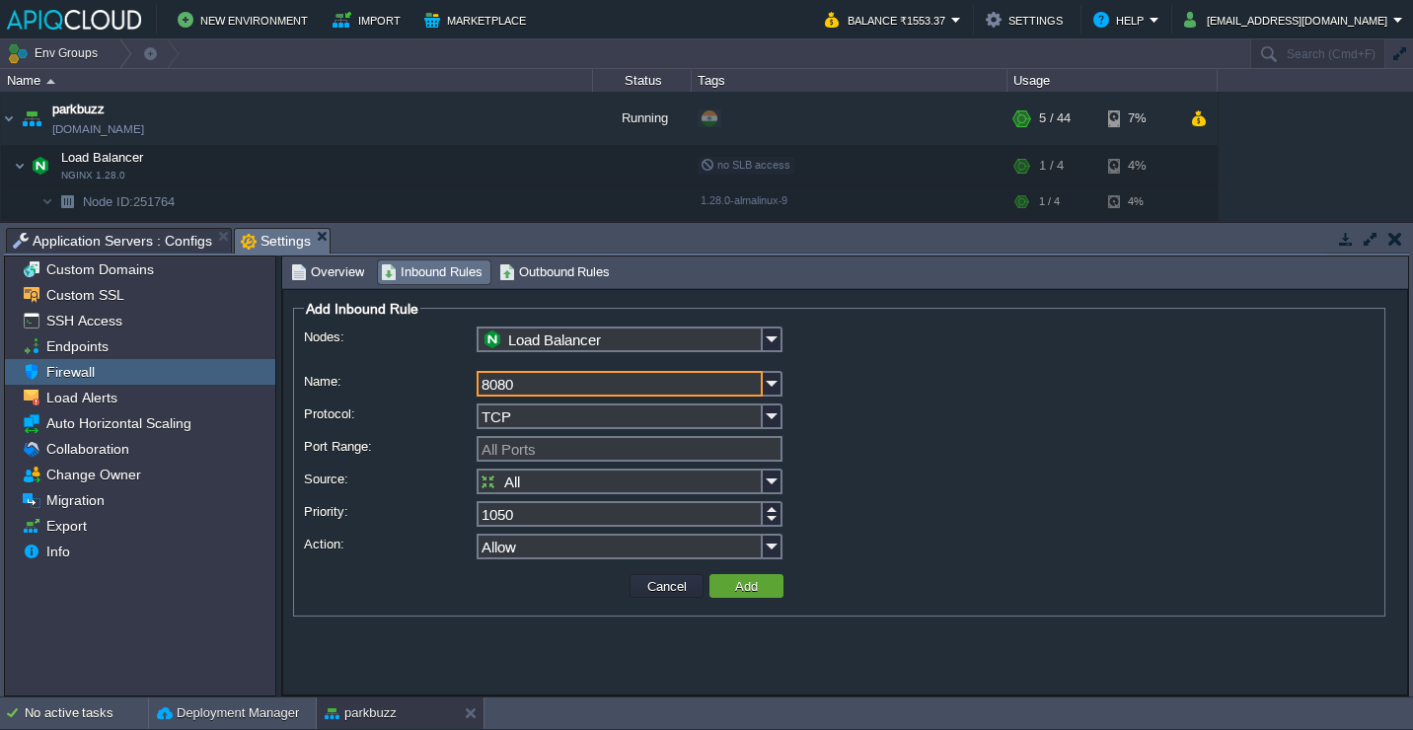
type input "8080"
click at [550, 523] on input "1050" at bounding box center [620, 514] width 286 height 26
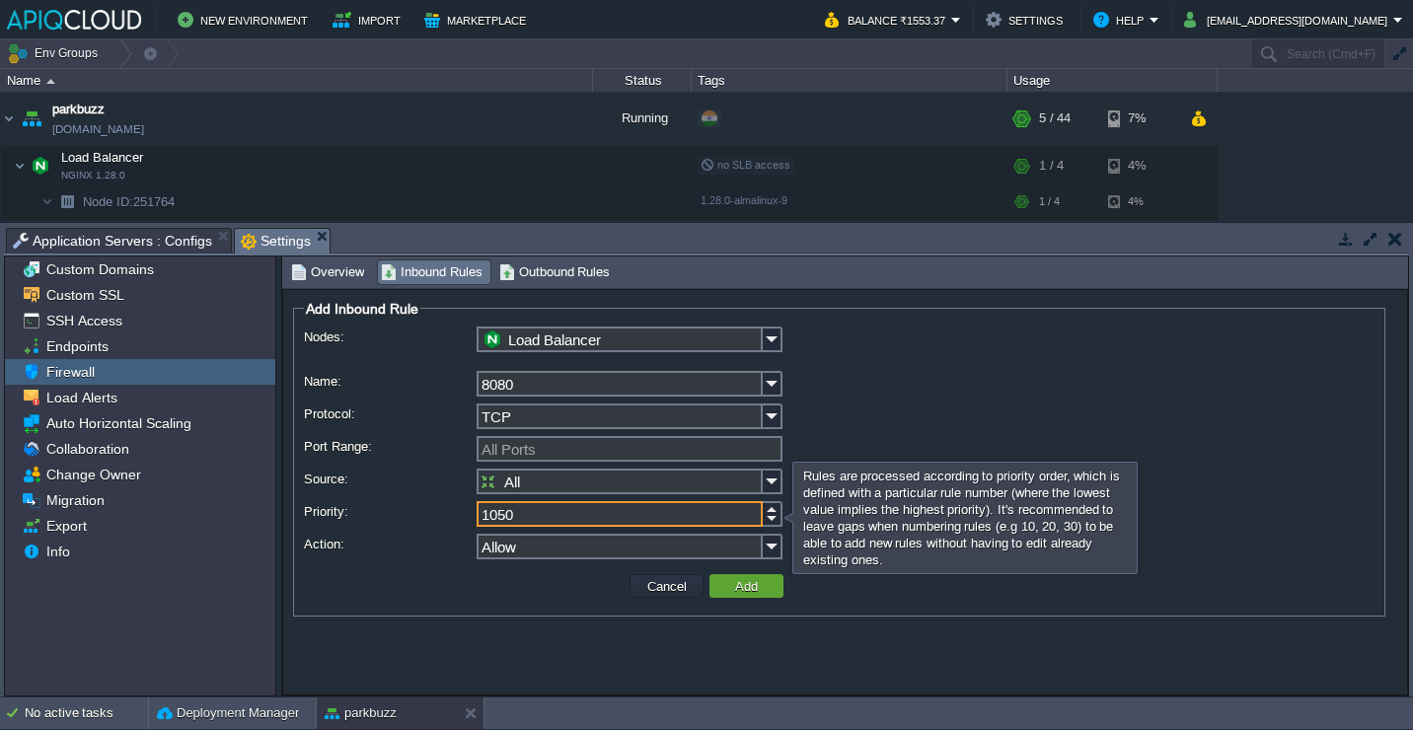
click at [550, 523] on input "1050" at bounding box center [620, 514] width 286 height 26
click at [518, 594] on td at bounding box center [468, 586] width 318 height 30
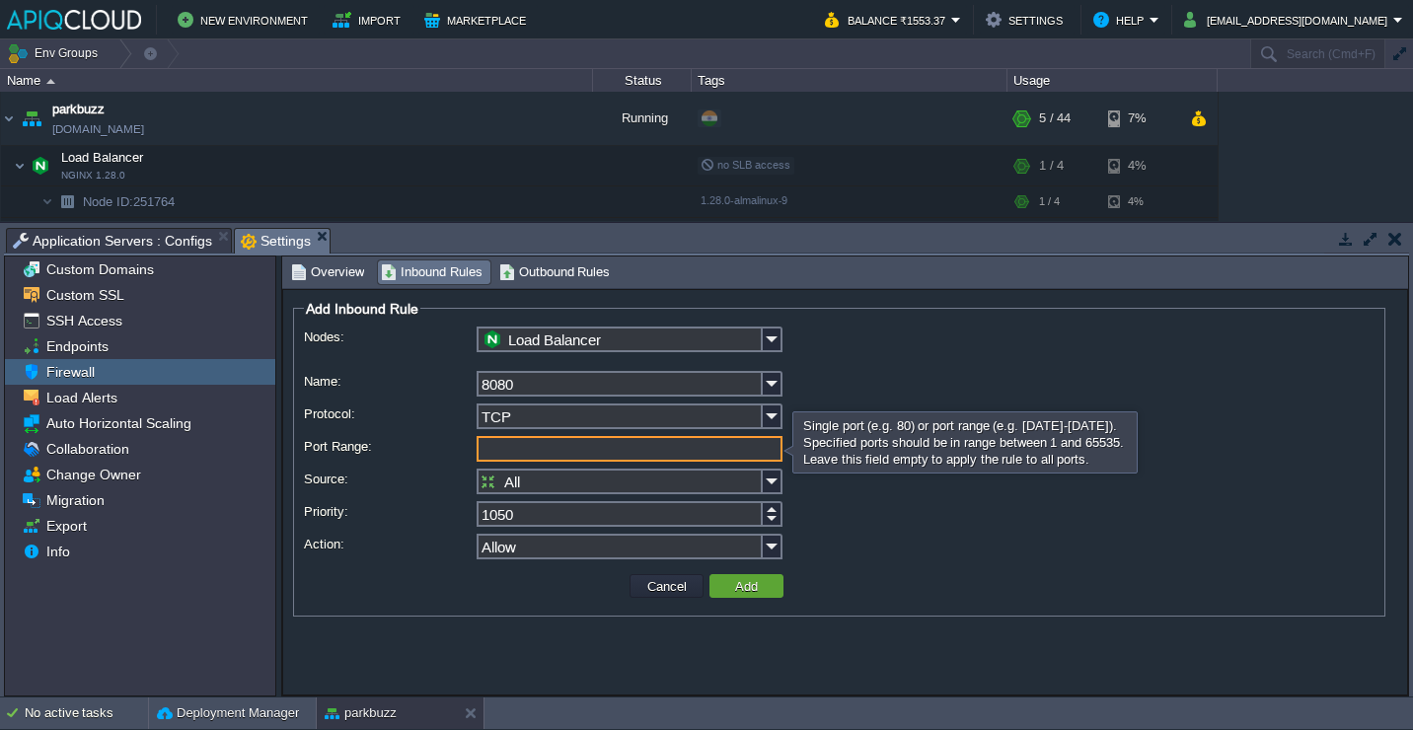
click at [749, 450] on input "Port Range:" at bounding box center [630, 449] width 306 height 26
type input "8080"
click at [764, 583] on td "Add" at bounding box center [746, 586] width 74 height 24
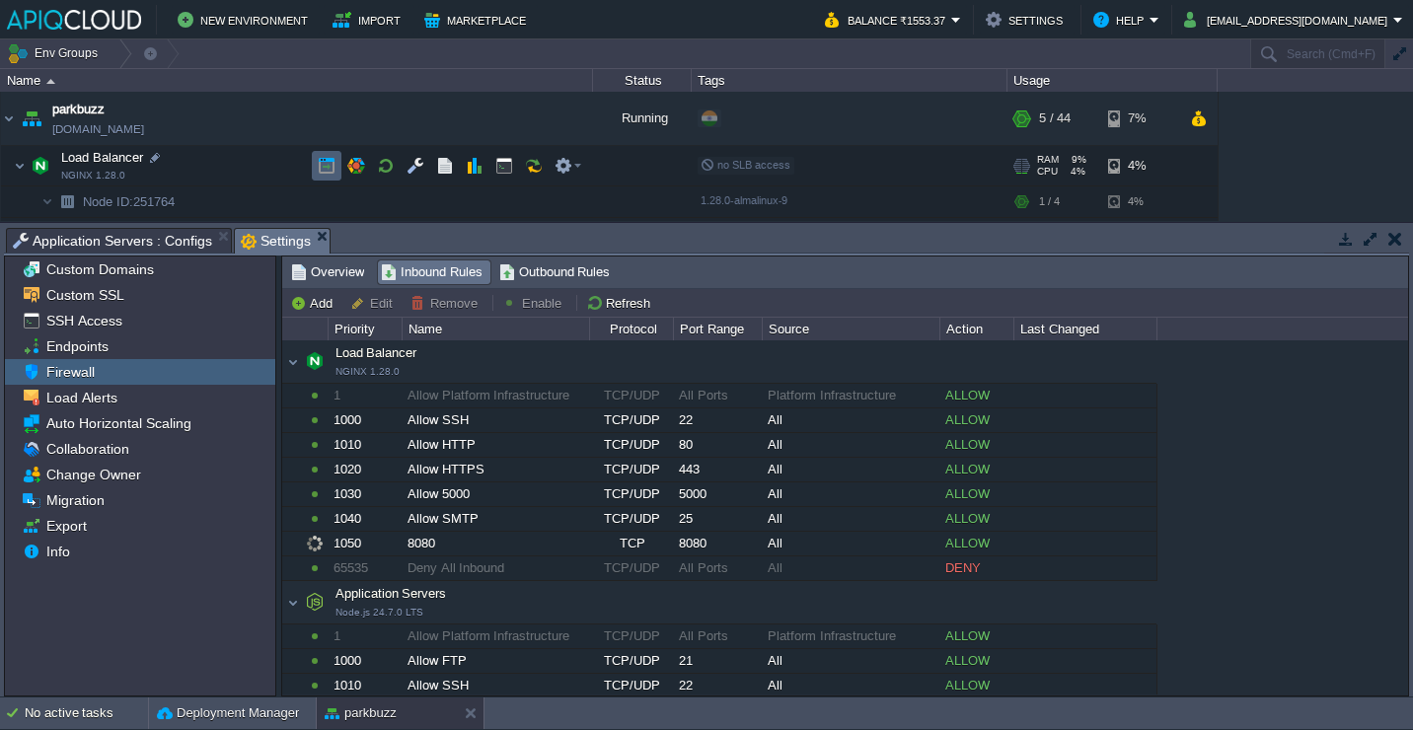
click at [315, 162] on td at bounding box center [327, 166] width 30 height 30
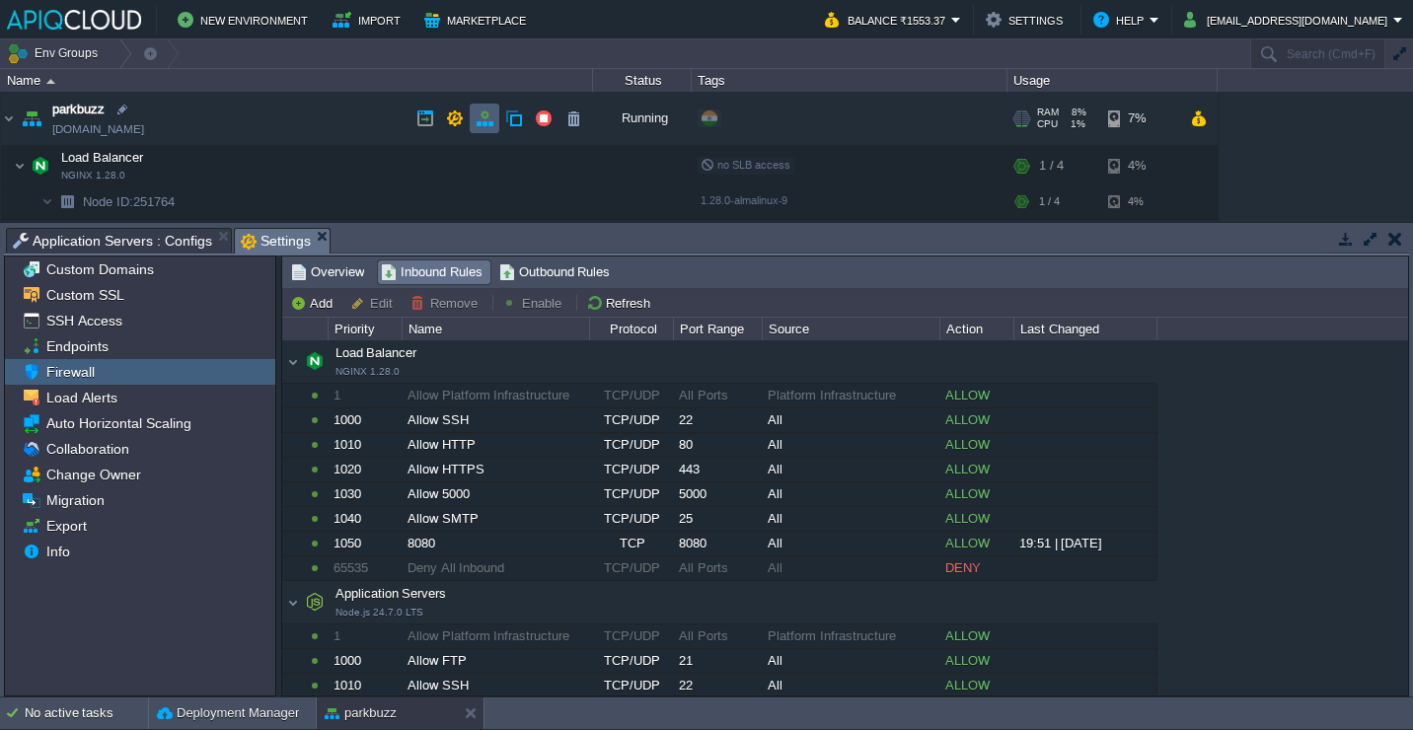
click at [478, 109] on td at bounding box center [485, 119] width 30 height 30
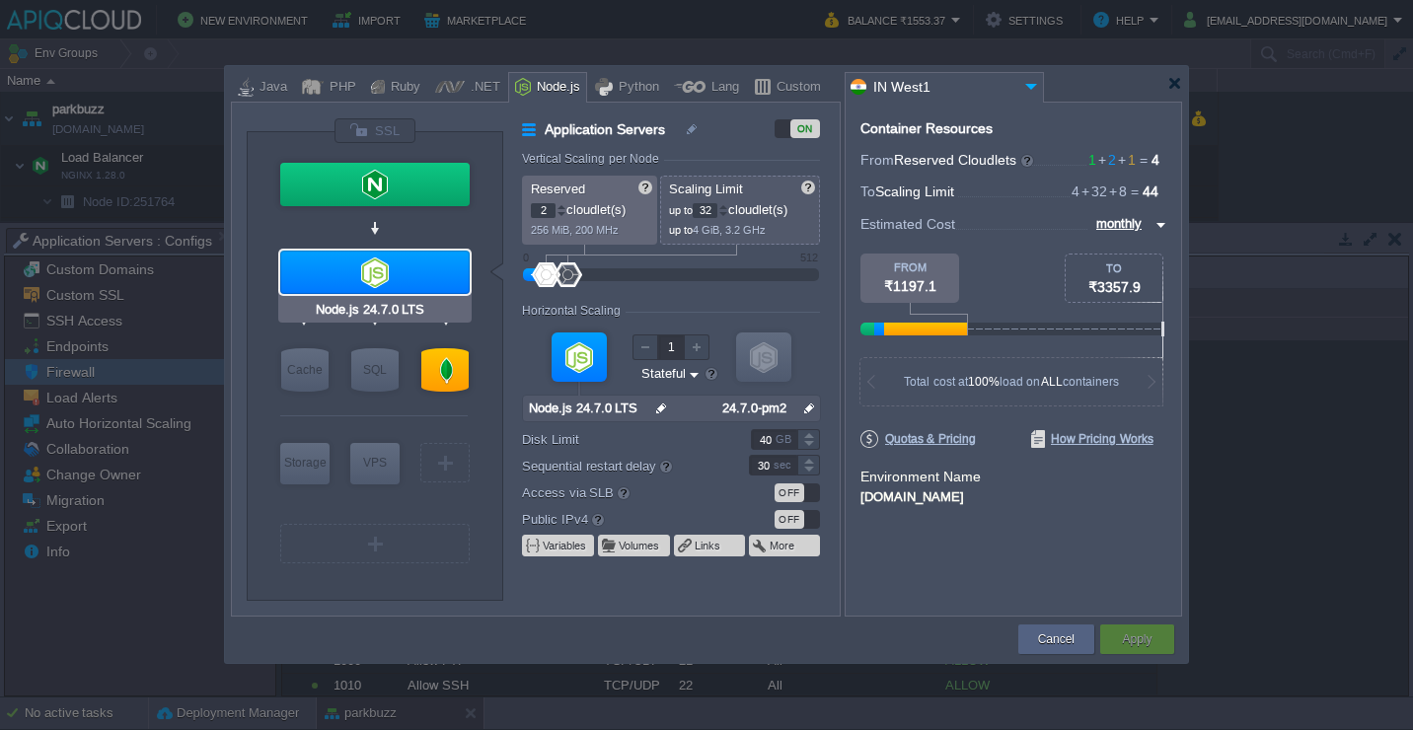
type input "NGINX 1.28.0"
click at [377, 139] on div at bounding box center [375, 130] width 83 height 27
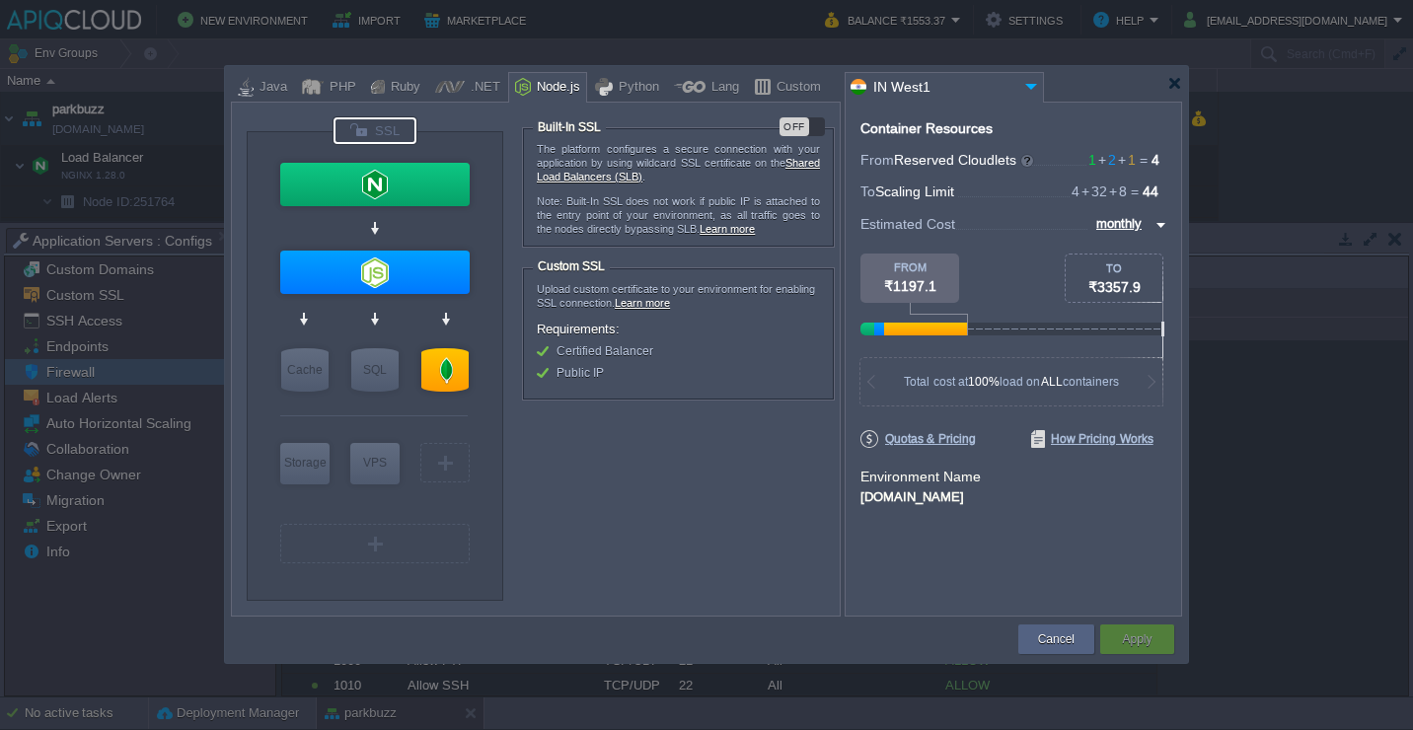
click at [387, 138] on div at bounding box center [375, 130] width 83 height 27
click at [801, 125] on div "OFF" at bounding box center [795, 126] width 30 height 19
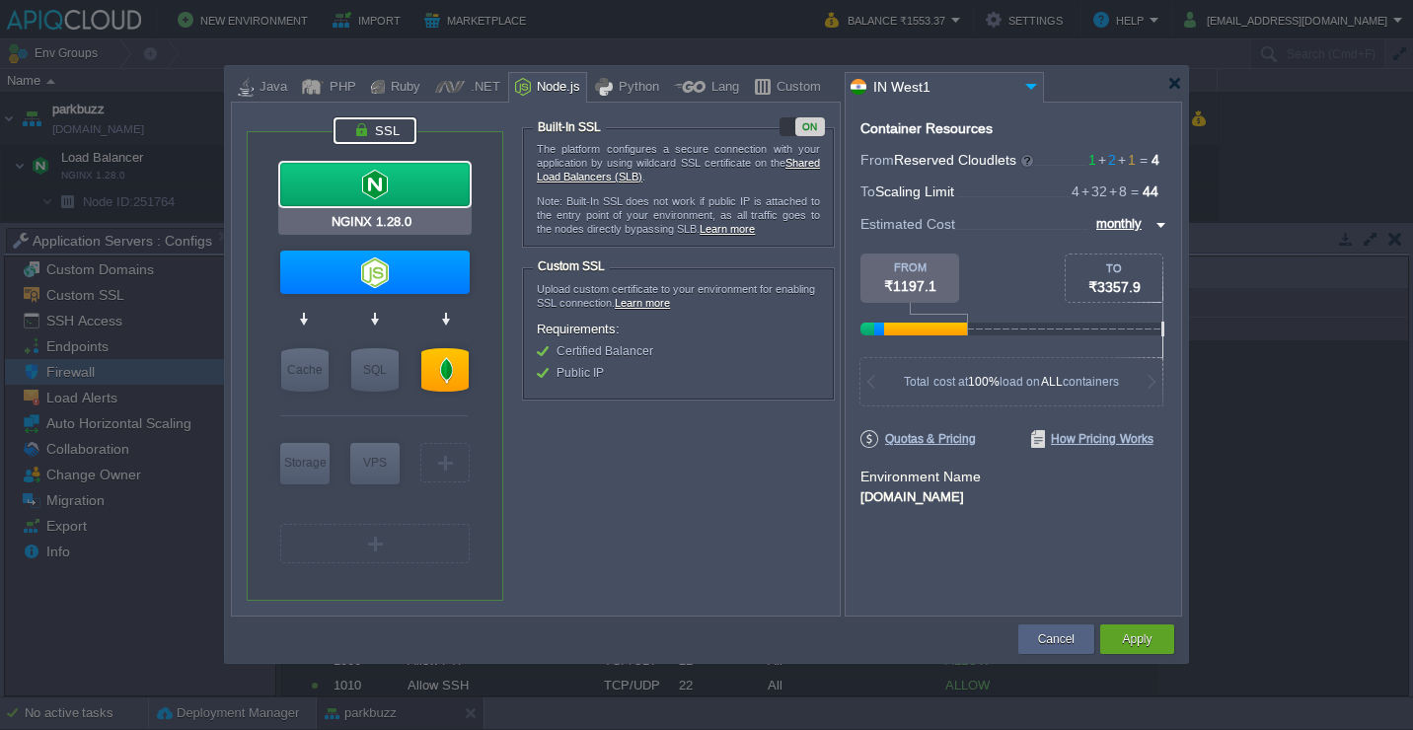
click at [422, 182] on div at bounding box center [374, 184] width 189 height 43
type input "Load Balancer"
type input "1"
type input "4"
type input "NGINX 1.28.0"
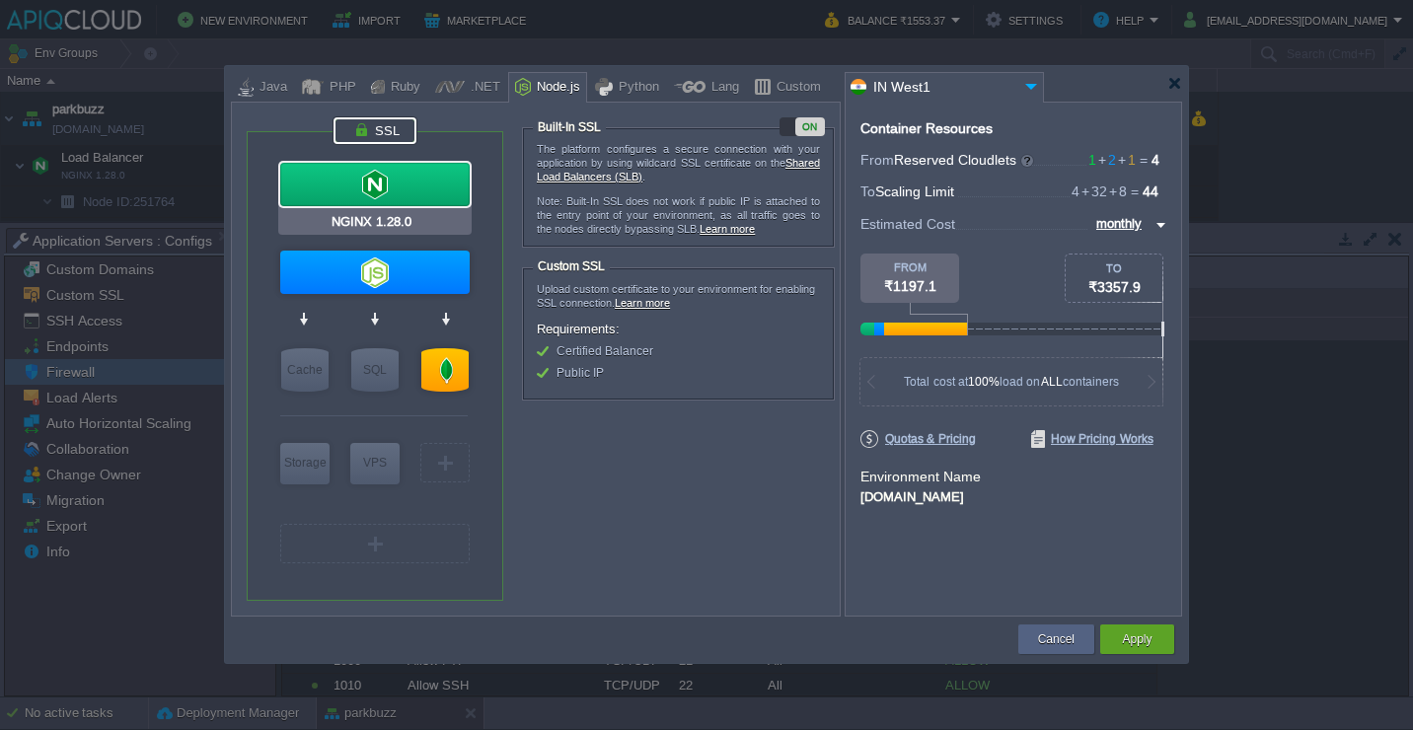
type input "null"
type input "1.28.0-almalin..."
type input "20"
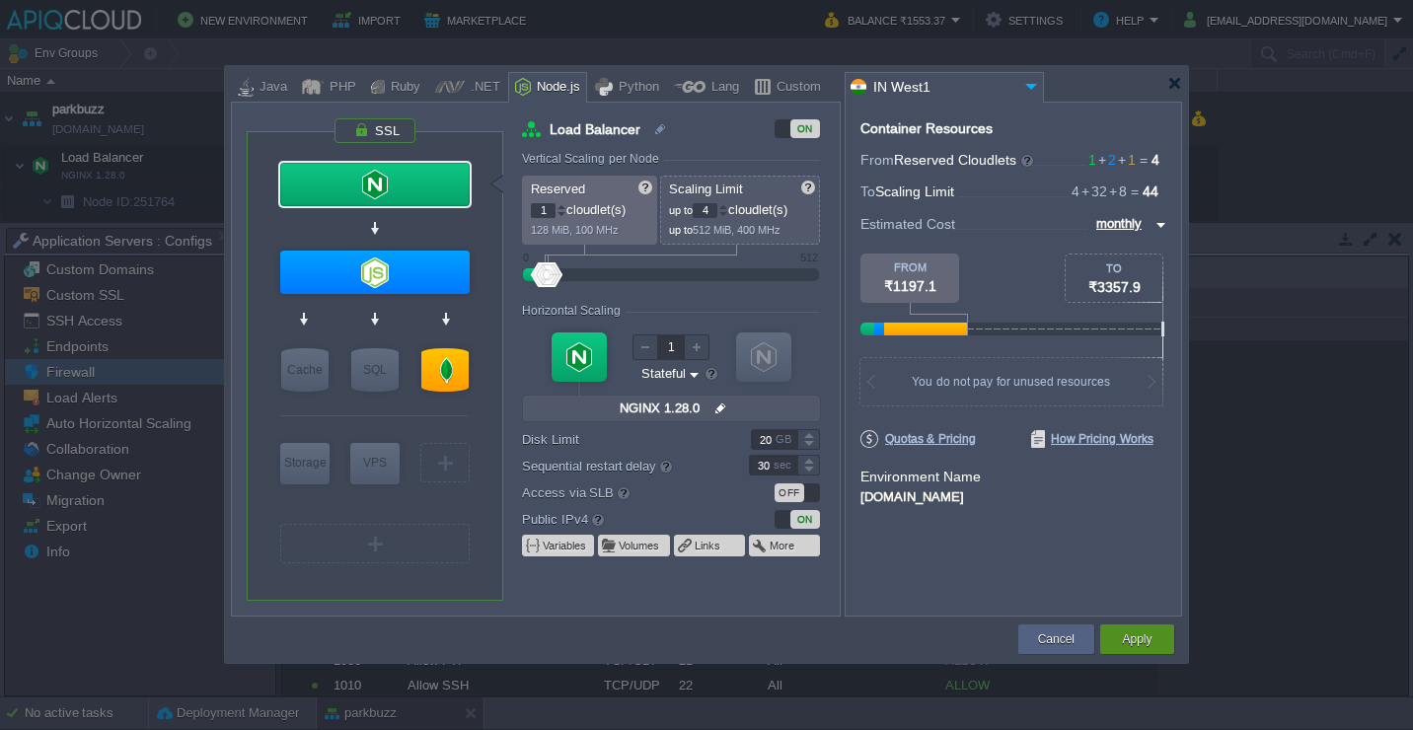
click at [1121, 632] on div "Apply" at bounding box center [1137, 640] width 44 height 30
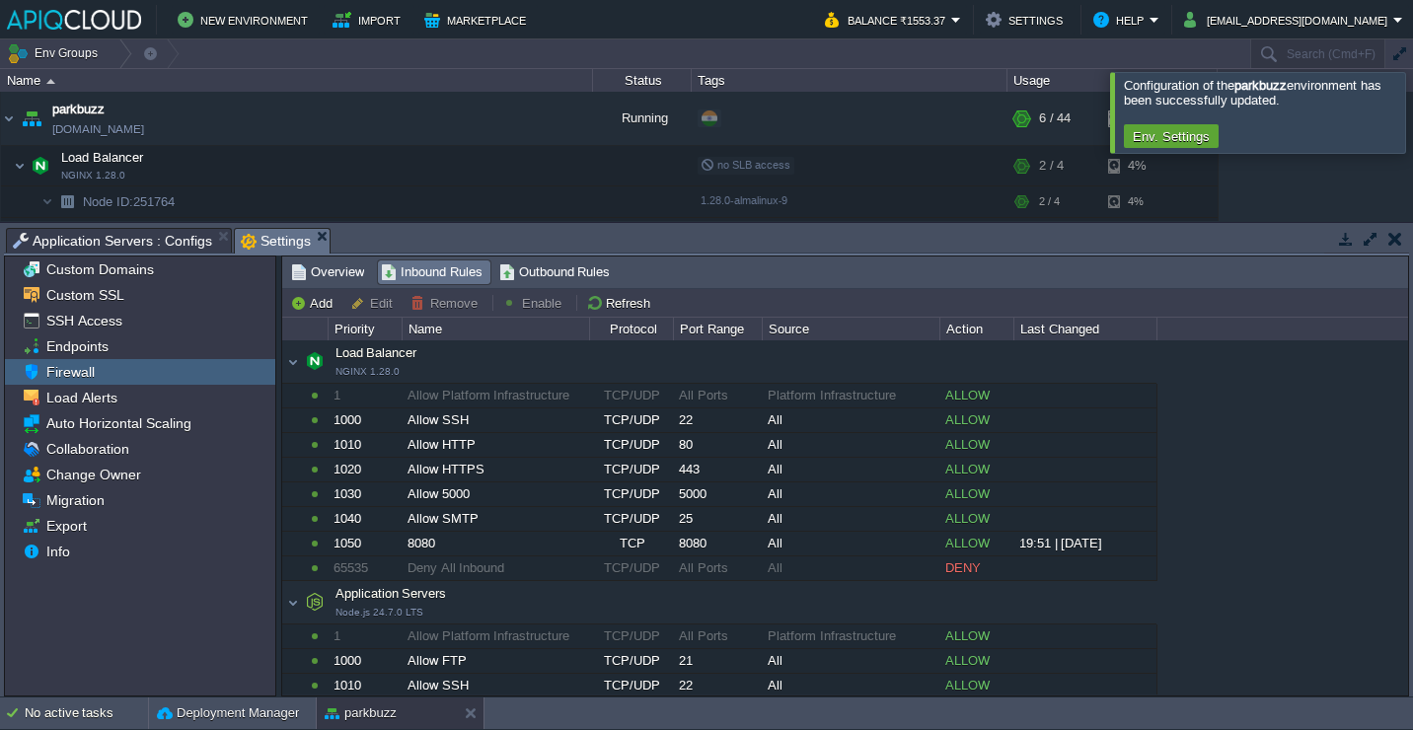
click at [1412, 102] on div at bounding box center [1437, 112] width 0 height 80
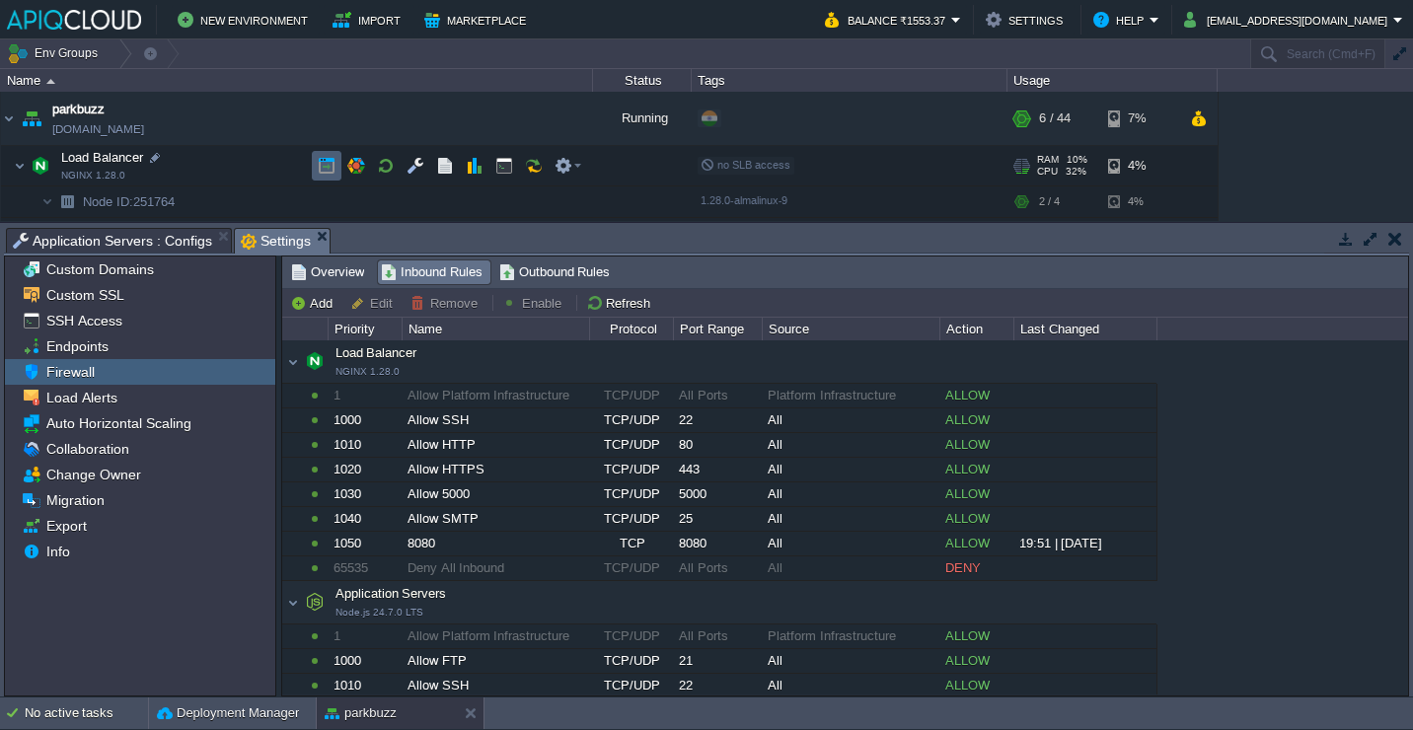
click at [325, 160] on button "button" at bounding box center [327, 166] width 18 height 18
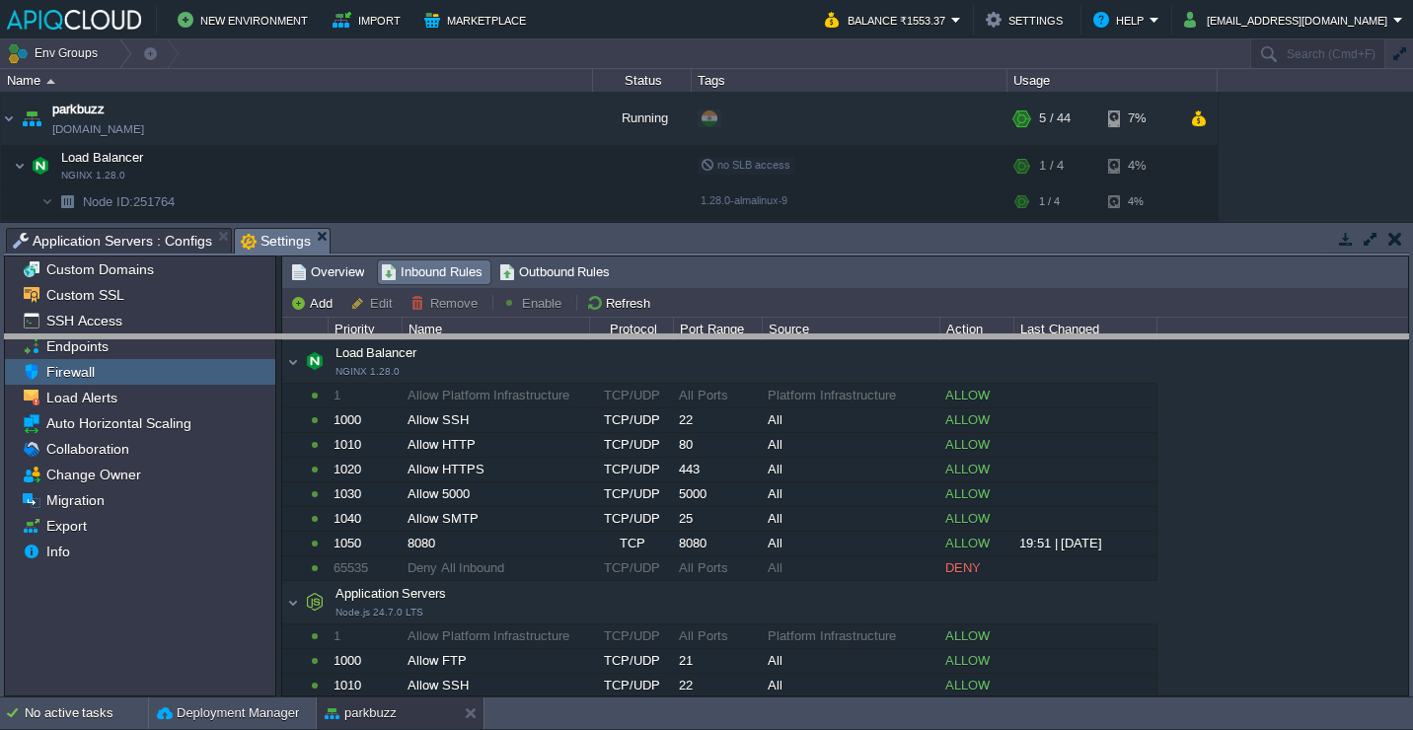
drag, startPoint x: 448, startPoint y: 233, endPoint x: 434, endPoint y: 340, distance: 108.4
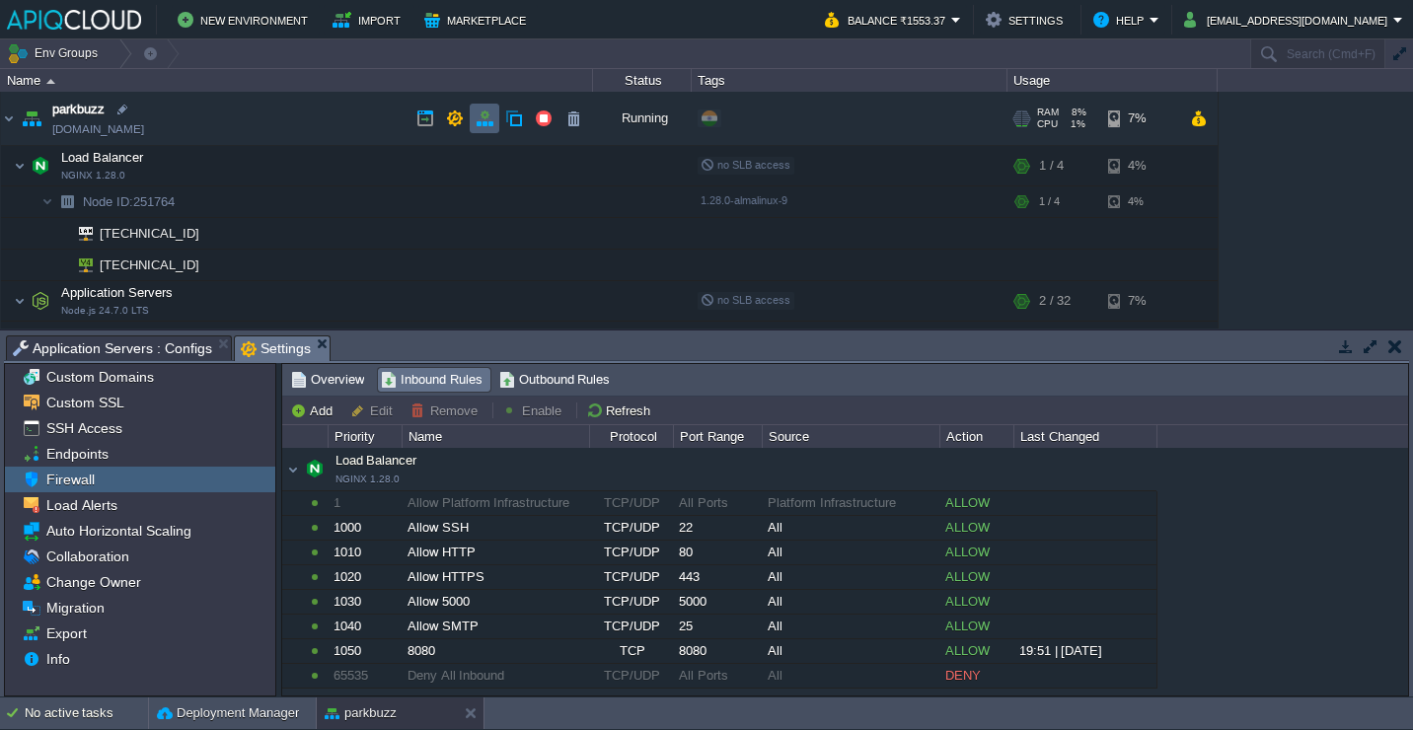
click at [482, 112] on button "button" at bounding box center [485, 119] width 18 height 18
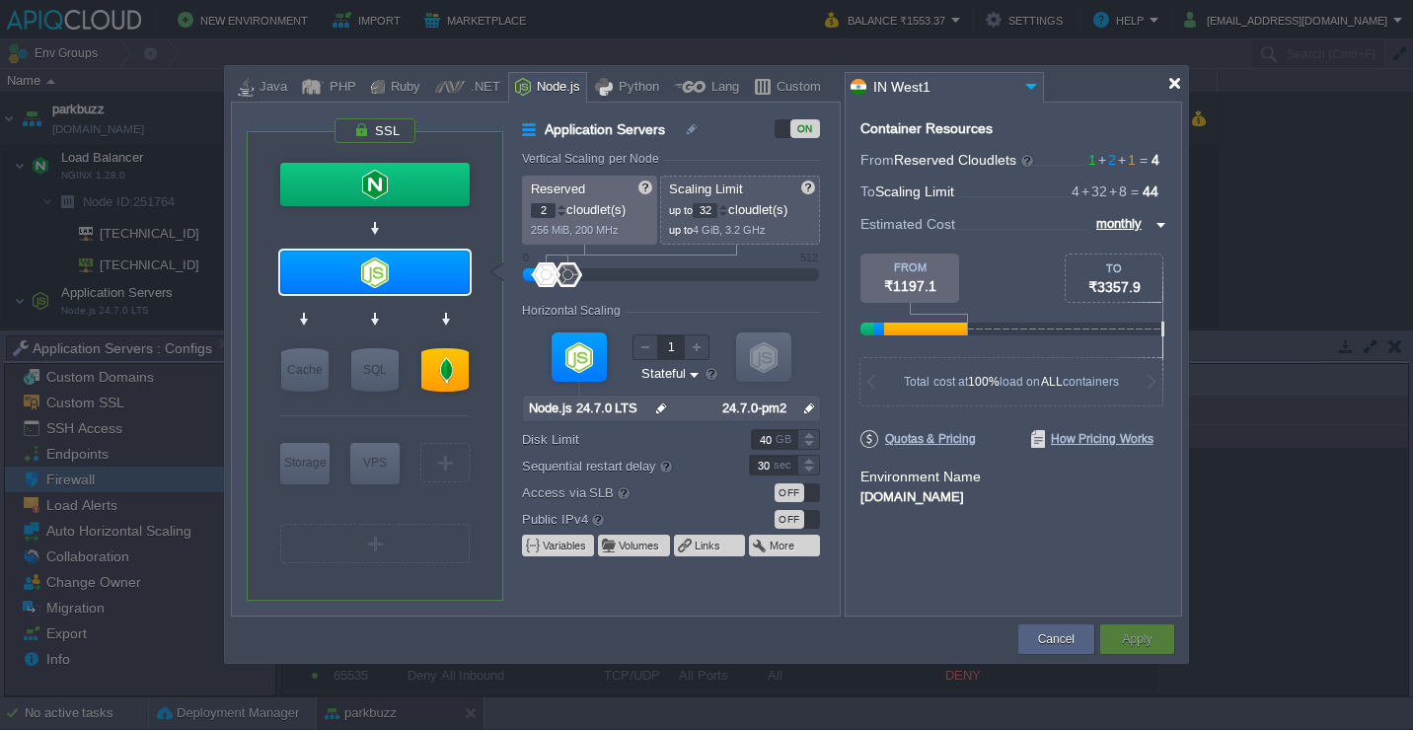
click at [1174, 85] on div at bounding box center [1174, 83] width 15 height 15
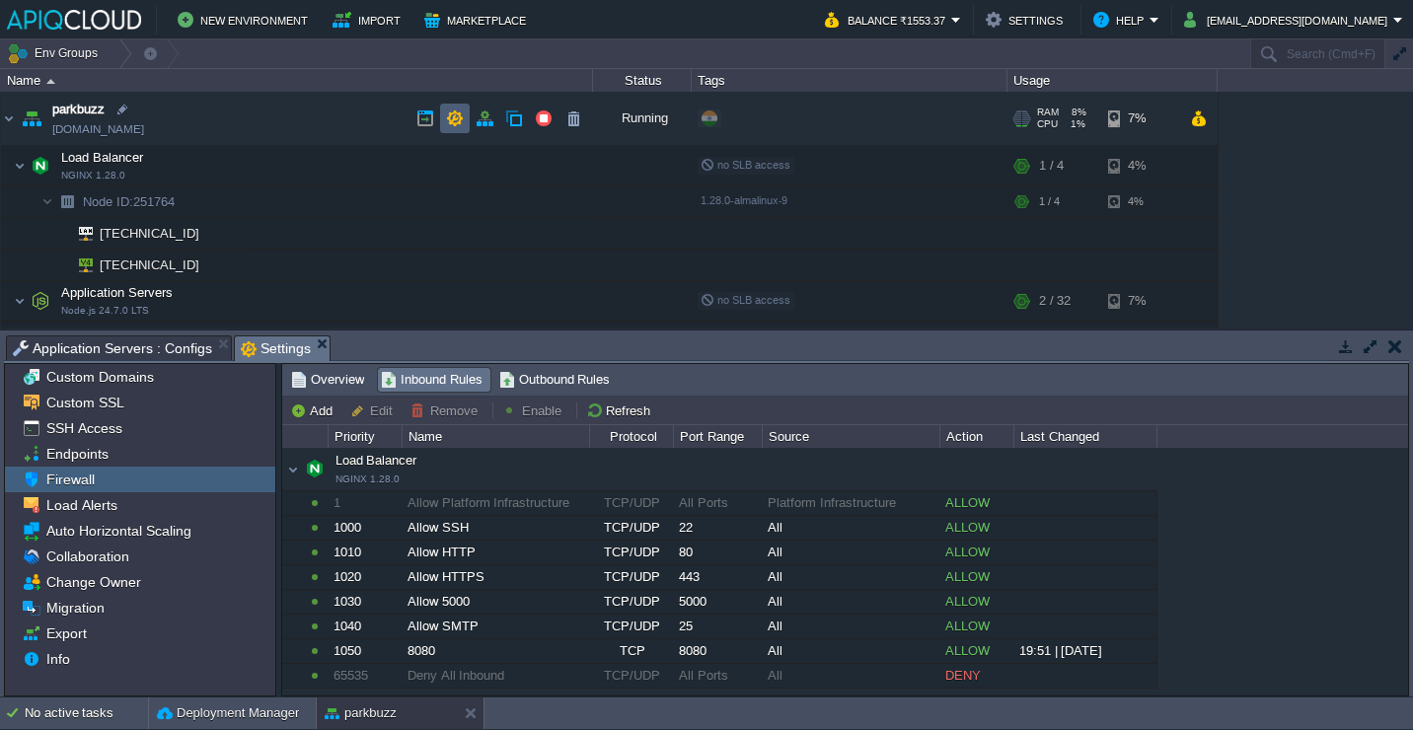
click at [441, 115] on td at bounding box center [455, 119] width 30 height 30
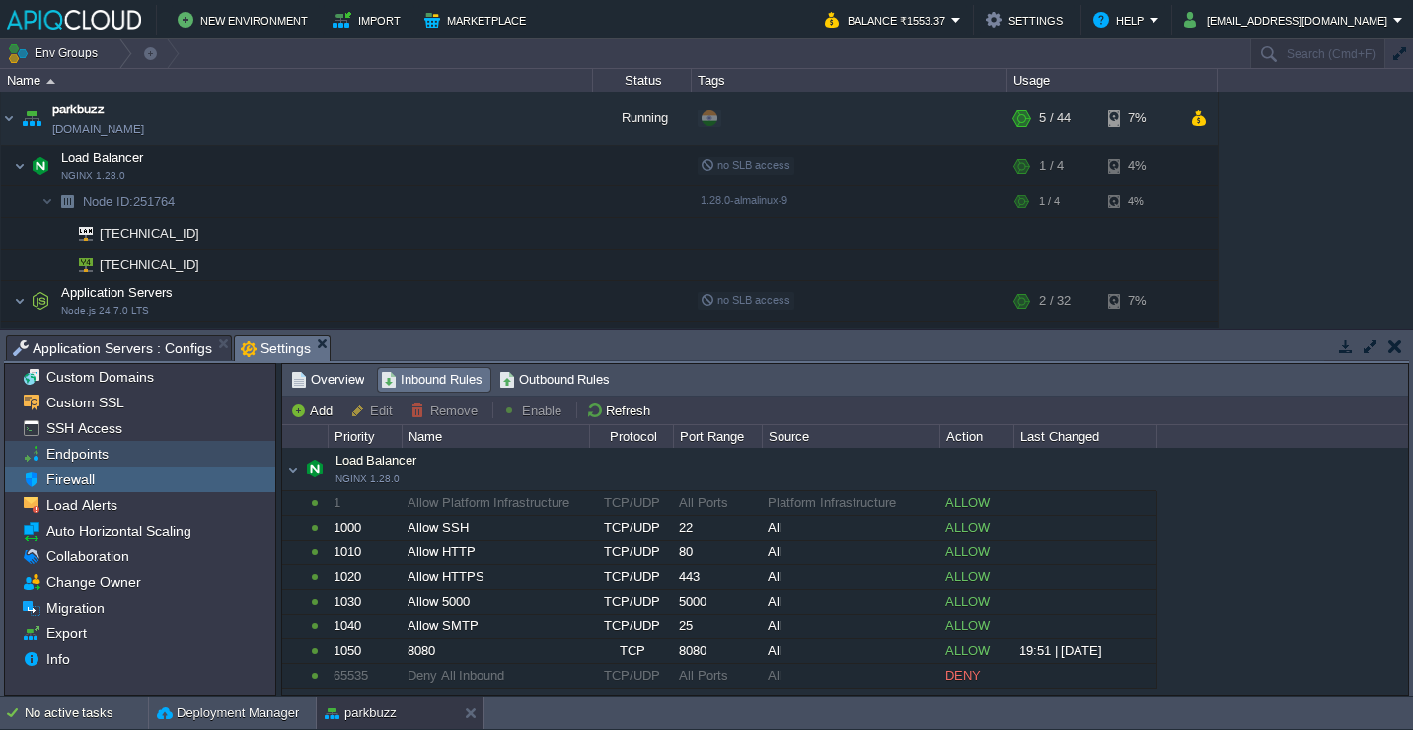
click at [89, 460] on span "Endpoints" at bounding box center [76, 454] width 69 height 18
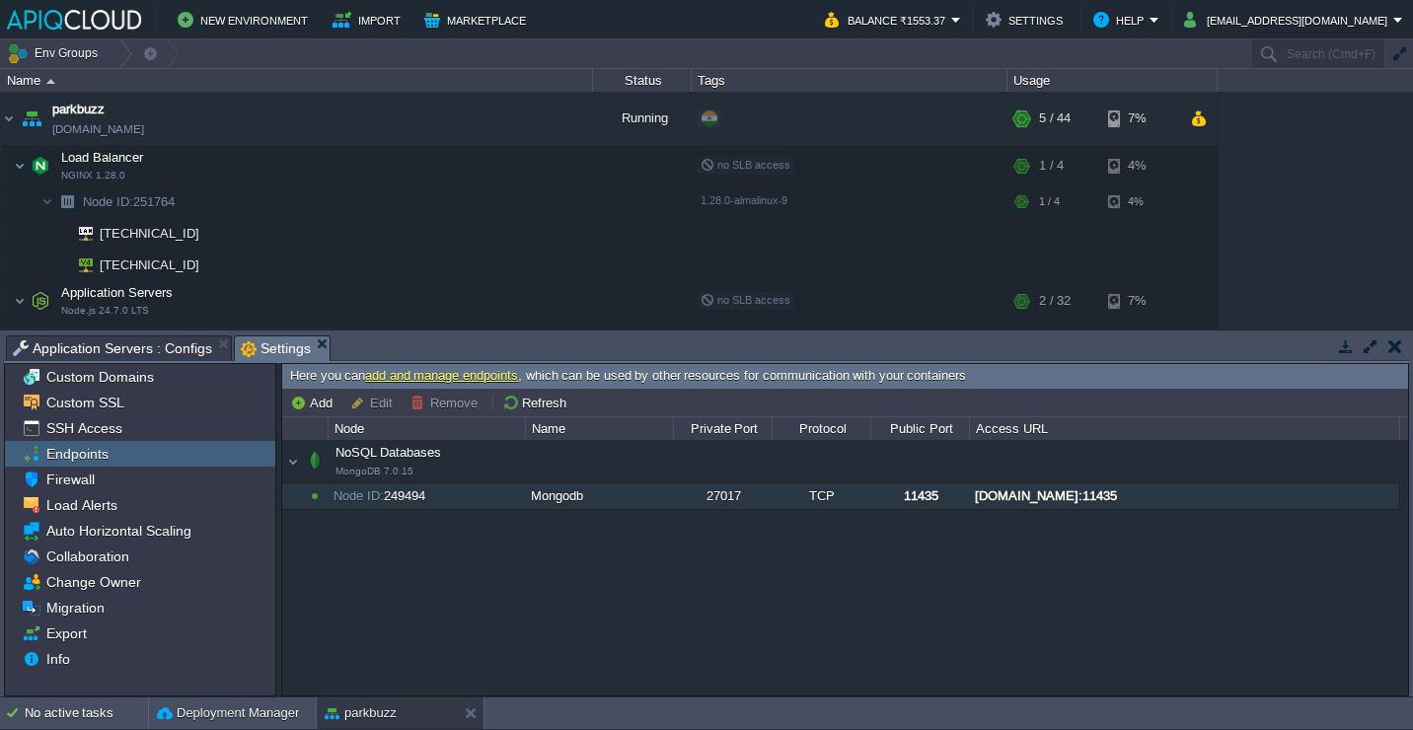
click at [999, 504] on div "node249494-parkbuzz.in1.apiqcloud.com:11435" at bounding box center [1184, 497] width 428 height 26
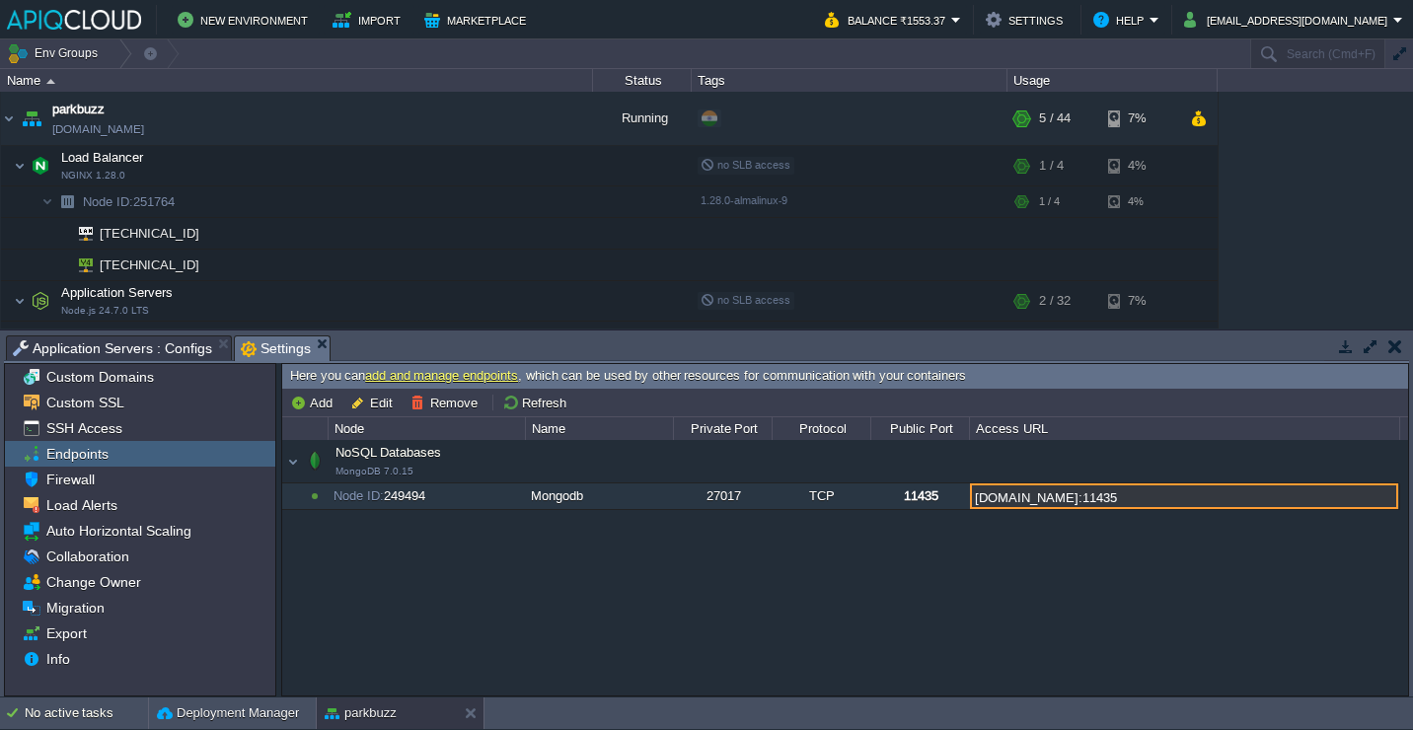
click at [959, 535] on div "NoSQL Databases MongoDB 7.0.15 NoSQL Databases MongoDB 7.0.15 Node ID: 249494 M…" at bounding box center [845, 567] width 1126 height 255
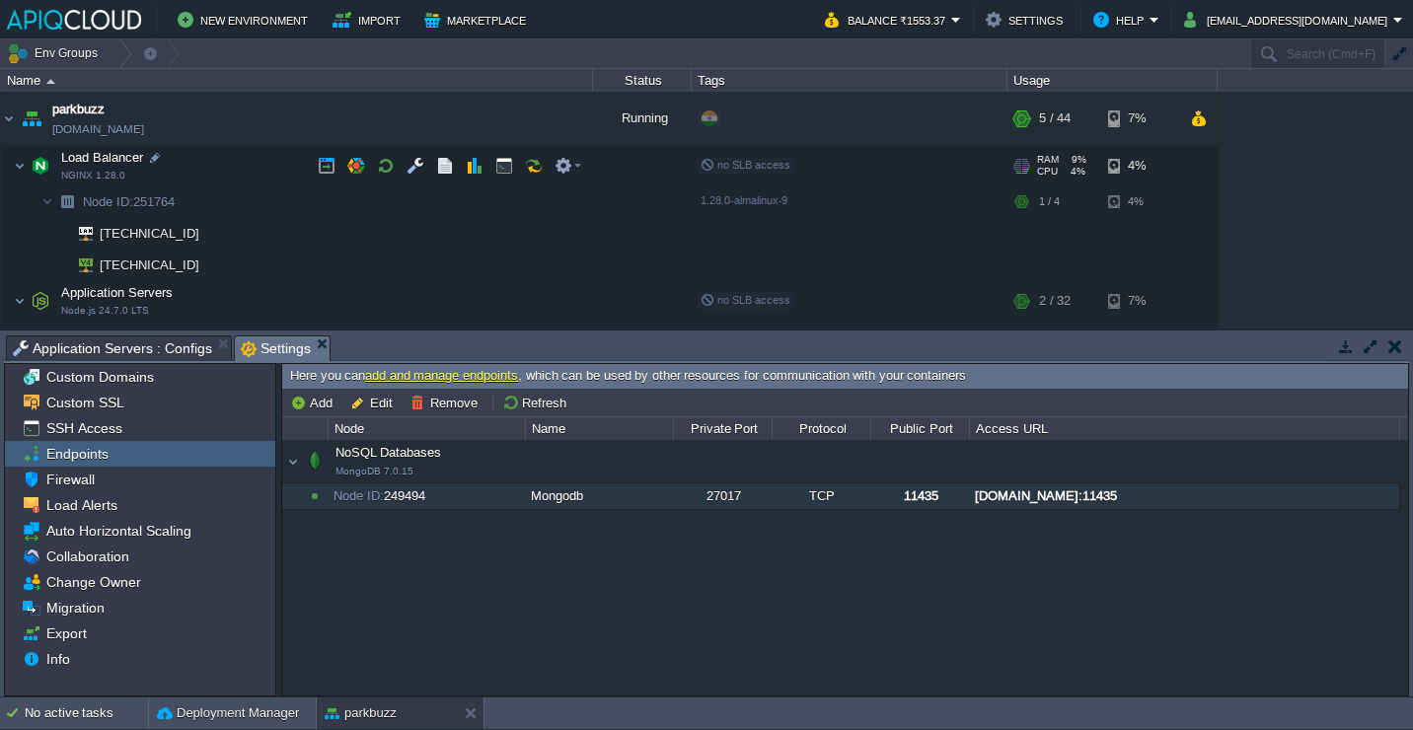
click at [230, 174] on td "Load Balancer NGINX 1.28.0" at bounding box center [297, 166] width 592 height 40
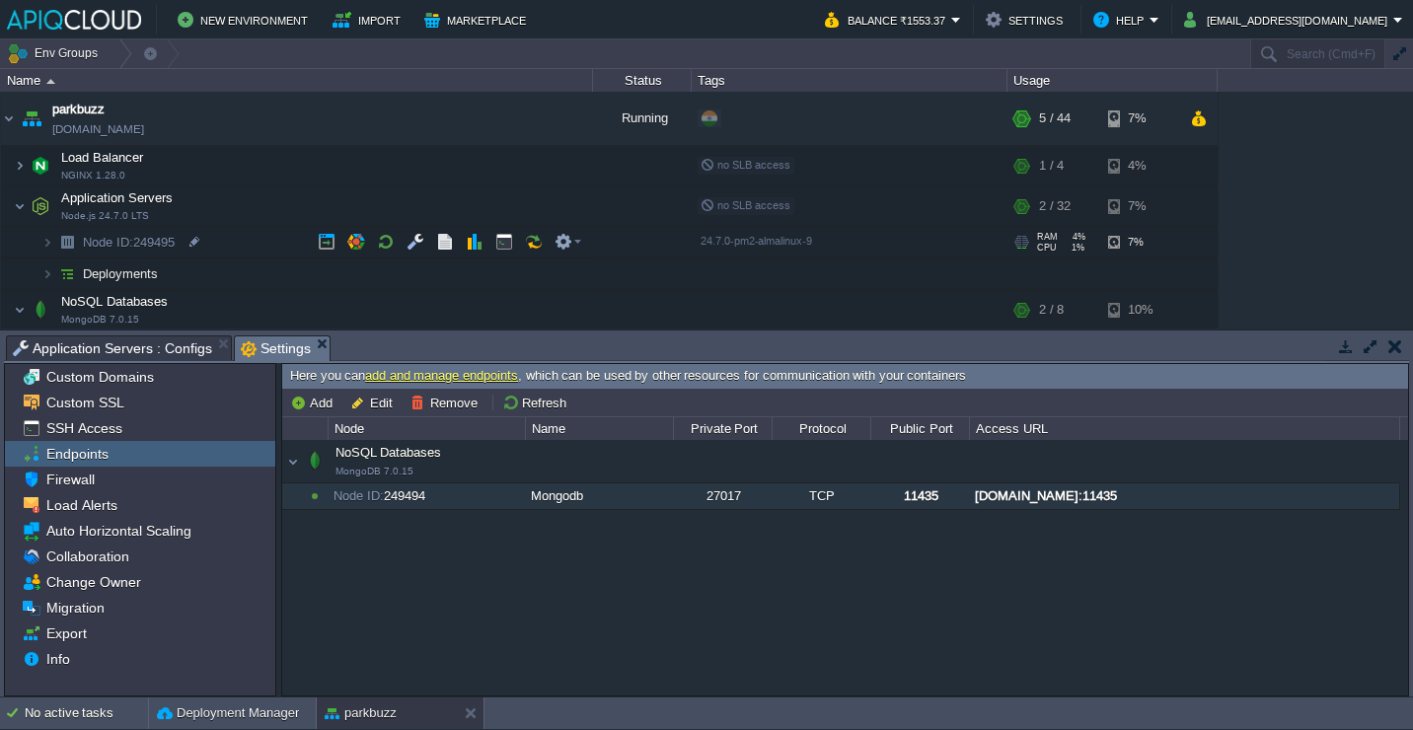
click at [239, 238] on td "Node ID: 249495" at bounding box center [297, 243] width 592 height 32
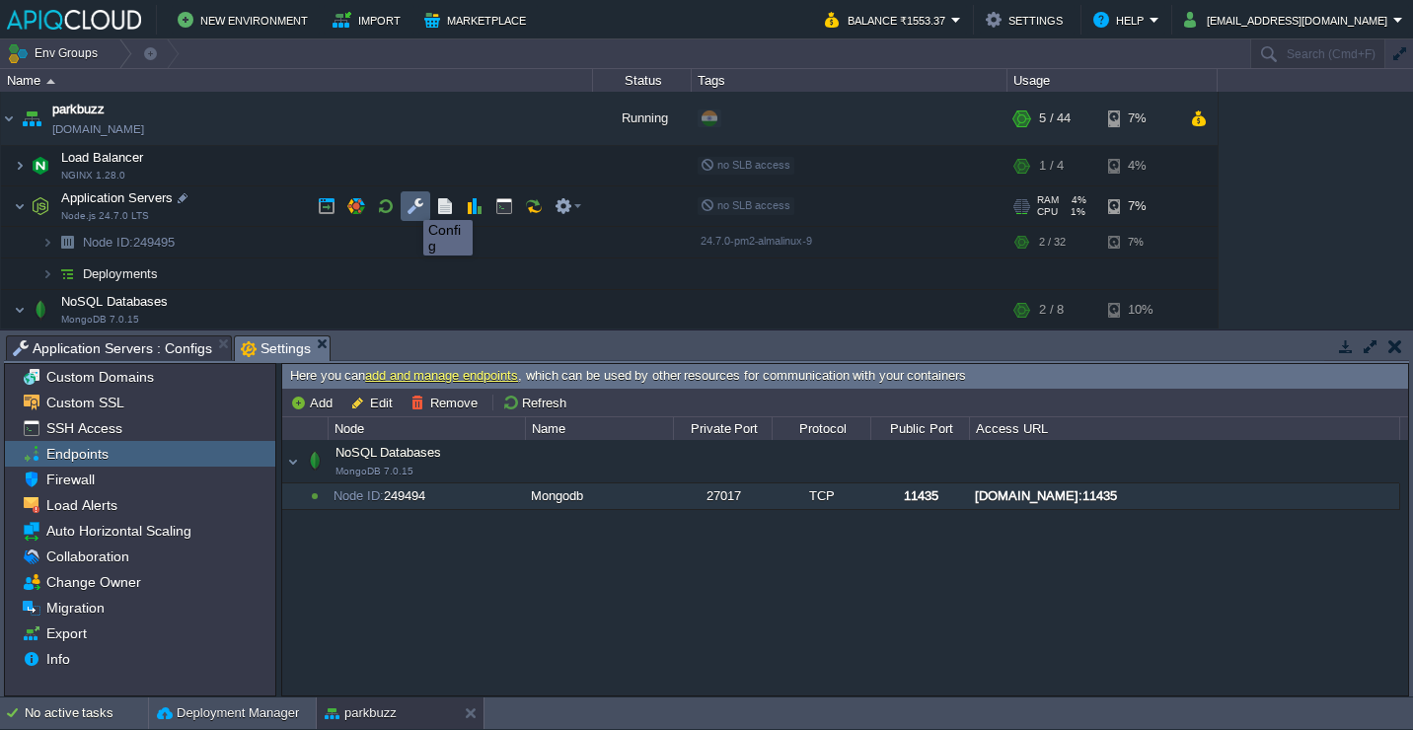
click at [409, 202] on button "button" at bounding box center [416, 206] width 18 height 18
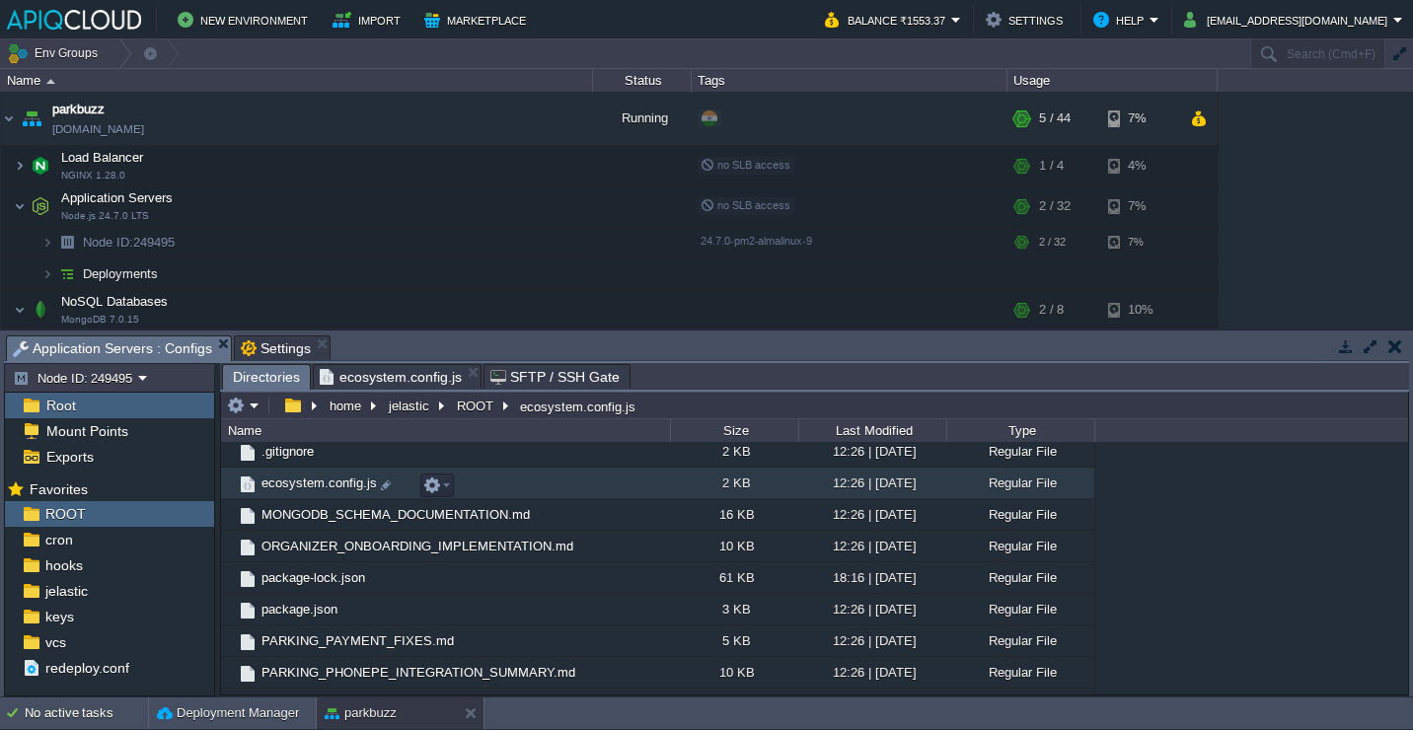
scroll to position [263, 0]
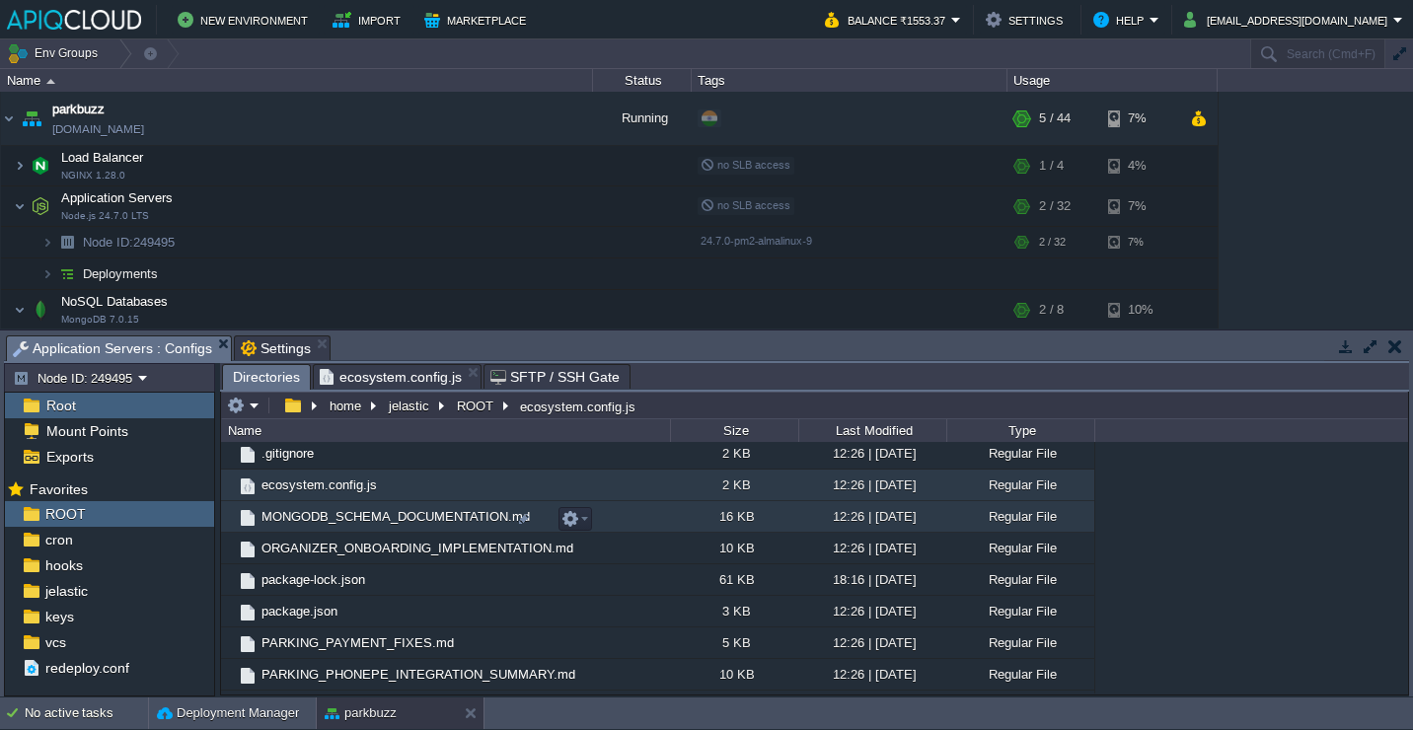
click at [667, 518] on td "MONGODB_SCHEMA_DOCUMENTATION.md" at bounding box center [445, 517] width 449 height 32
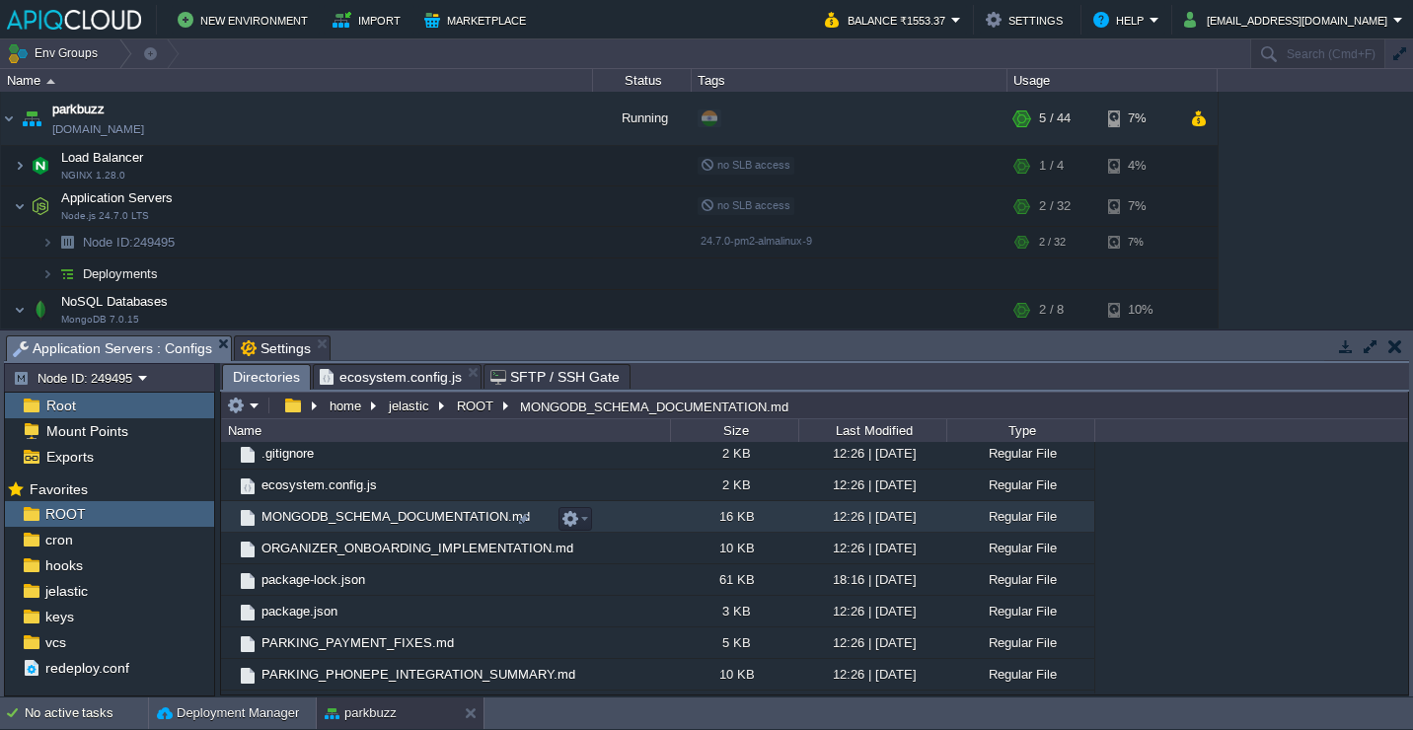
click at [667, 518] on td "MONGODB_SCHEMA_DOCUMENTATION.md" at bounding box center [445, 517] width 449 height 32
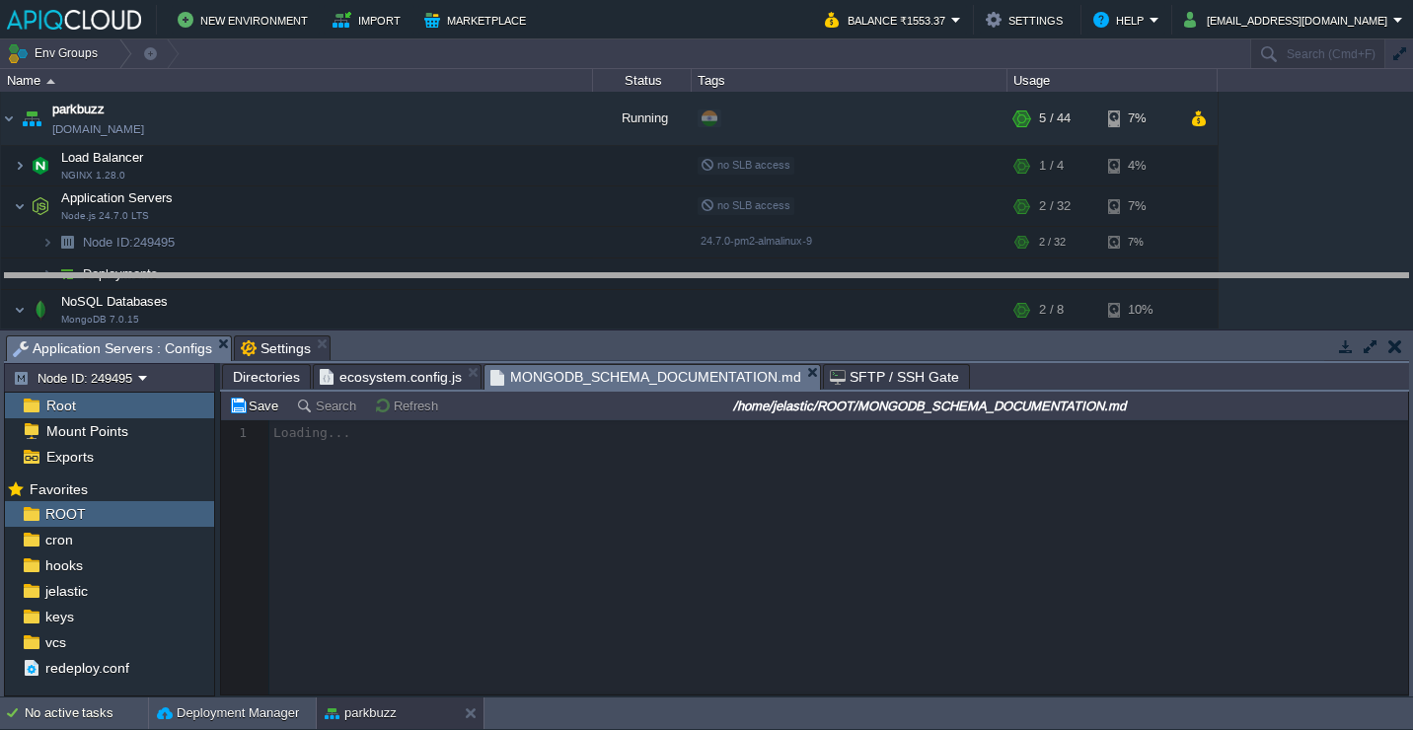
drag, startPoint x: 539, startPoint y: 351, endPoint x: 537, endPoint y: 275, distance: 76.0
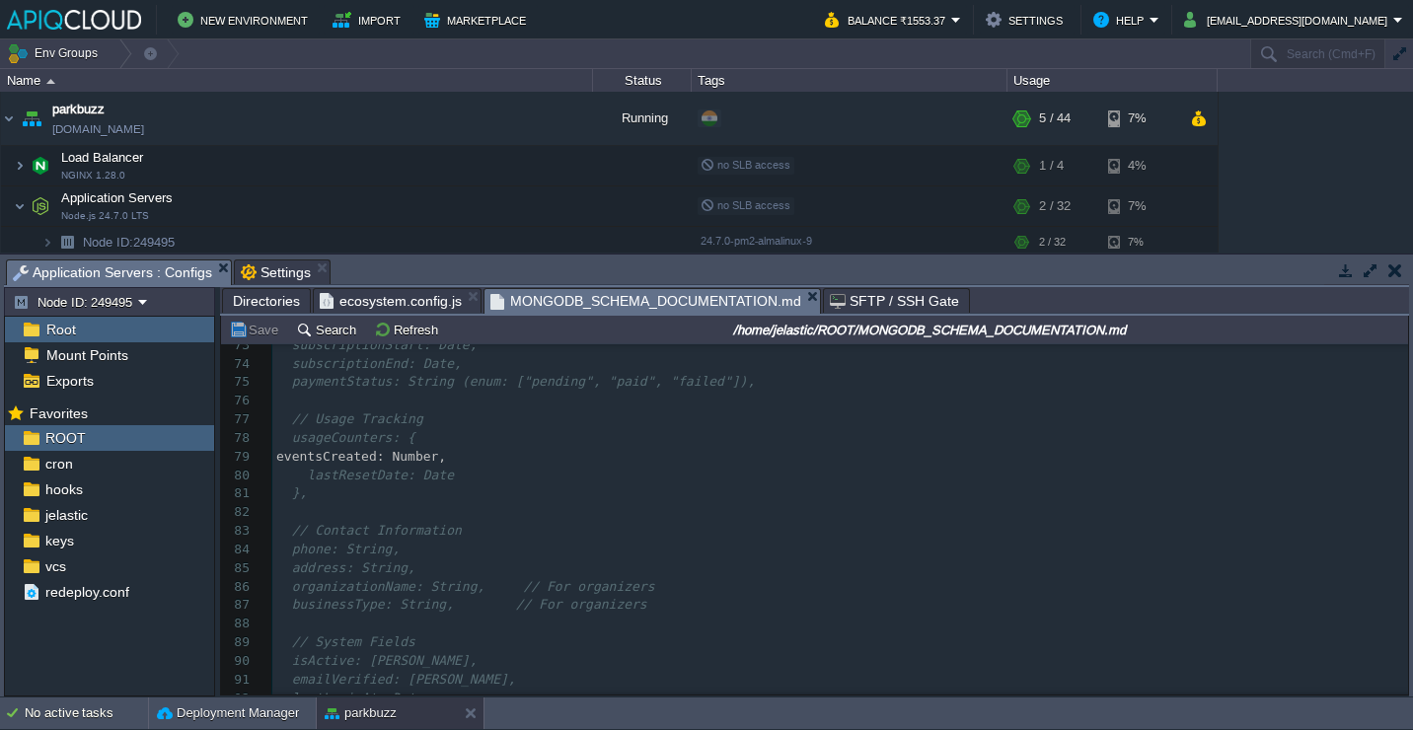
scroll to position [1475, 0]
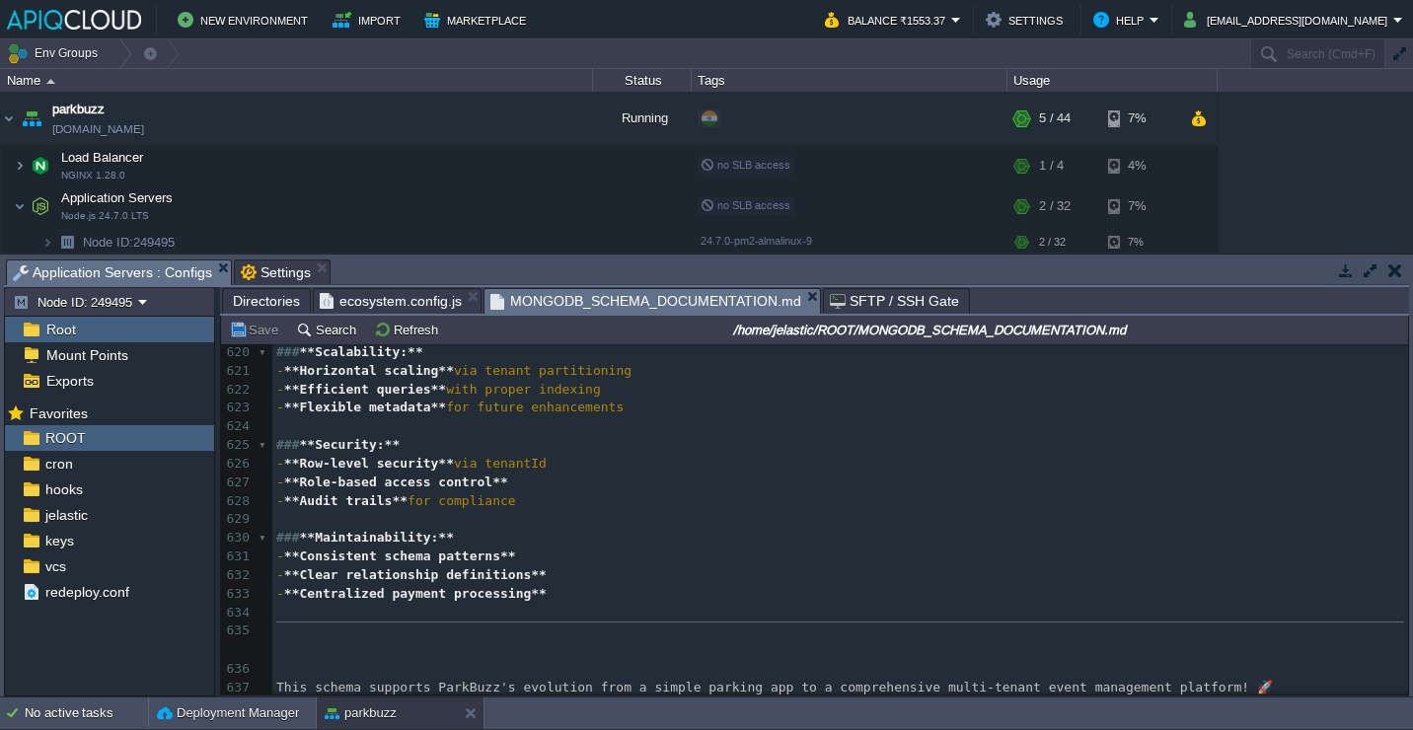
click at [266, 303] on span "Directories" at bounding box center [266, 301] width 67 height 24
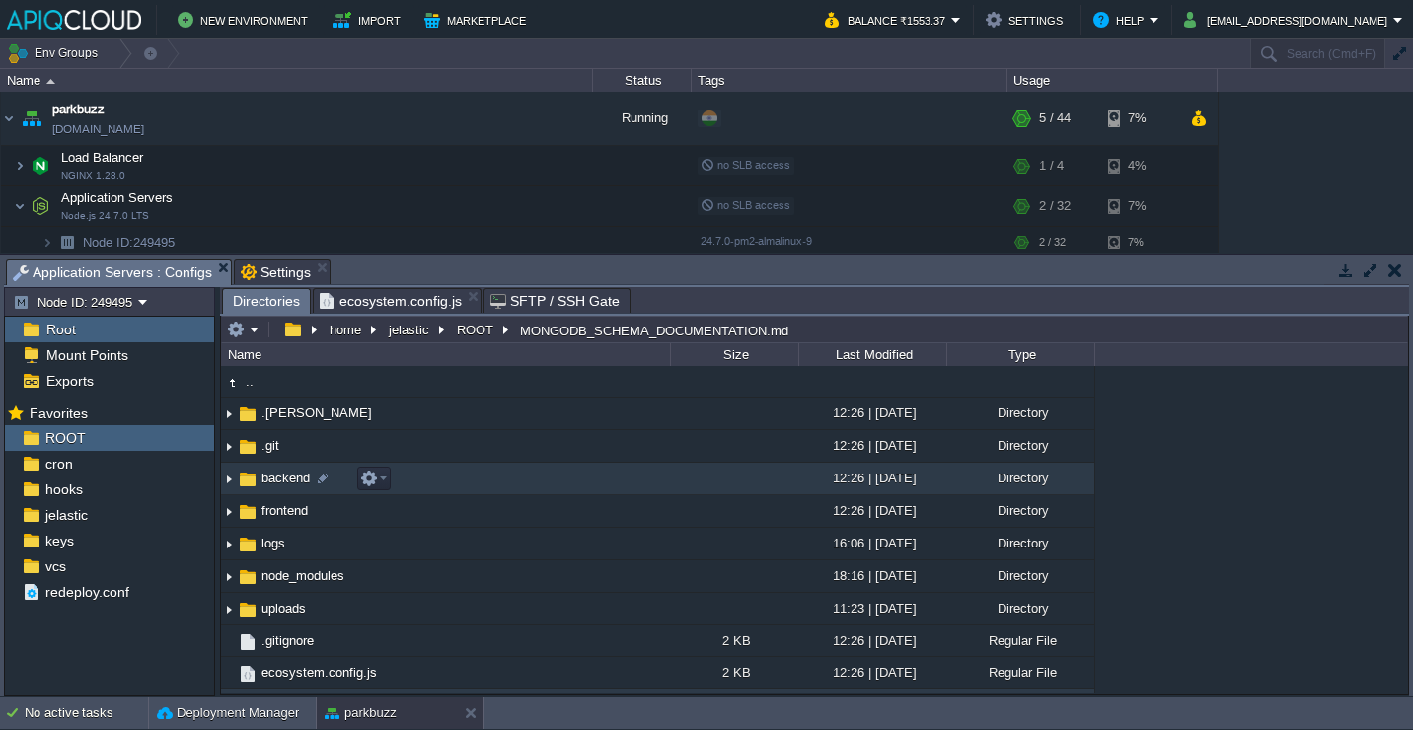
click at [227, 482] on img at bounding box center [229, 479] width 16 height 31
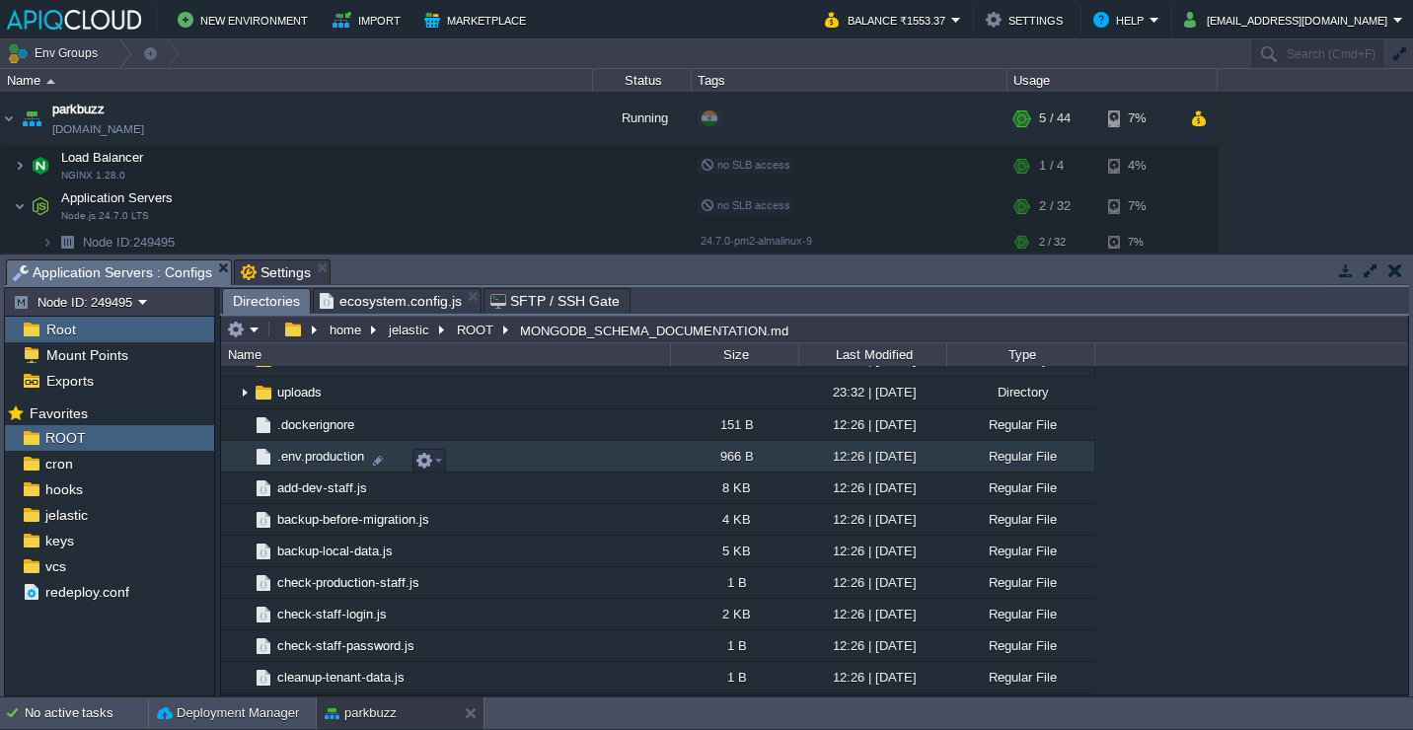
click at [523, 466] on td ".env.production" at bounding box center [445, 457] width 449 height 32
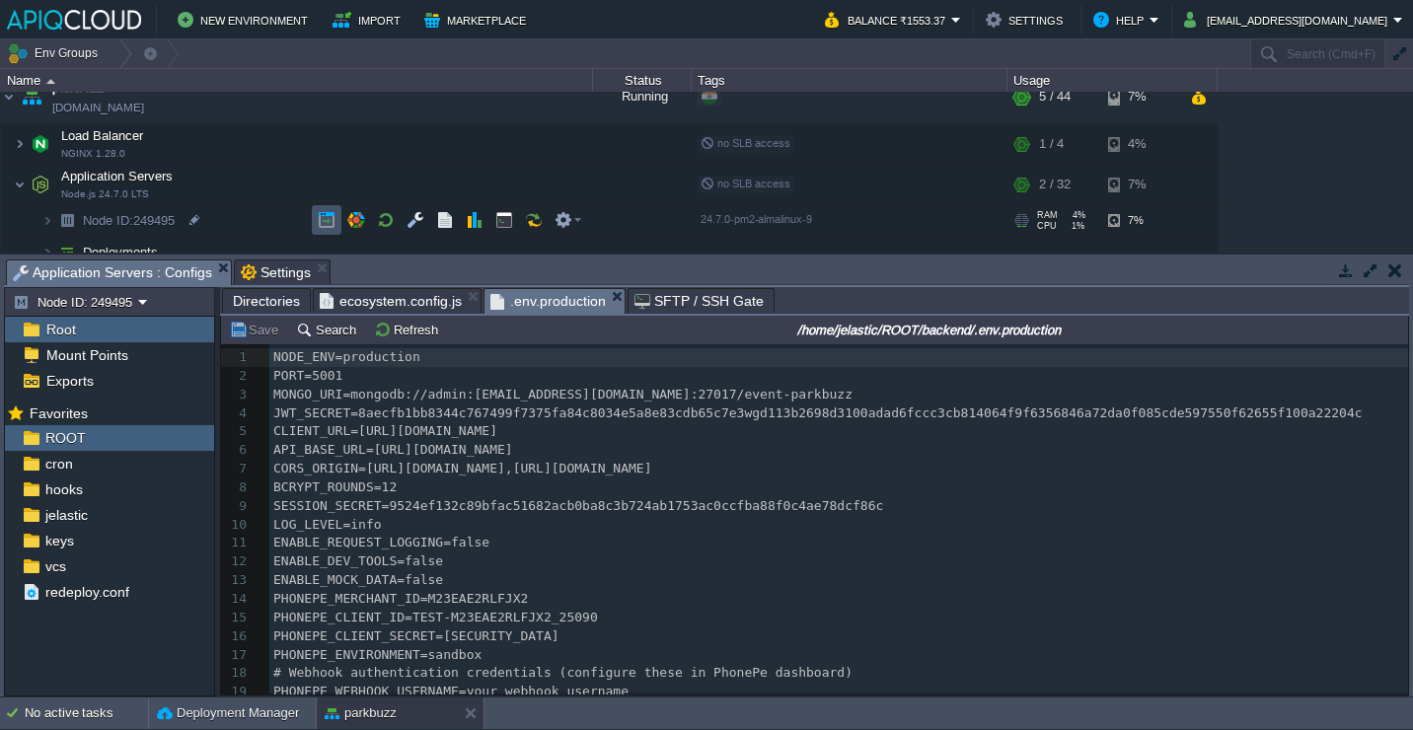
click at [318, 227] on button "button" at bounding box center [327, 220] width 18 height 18
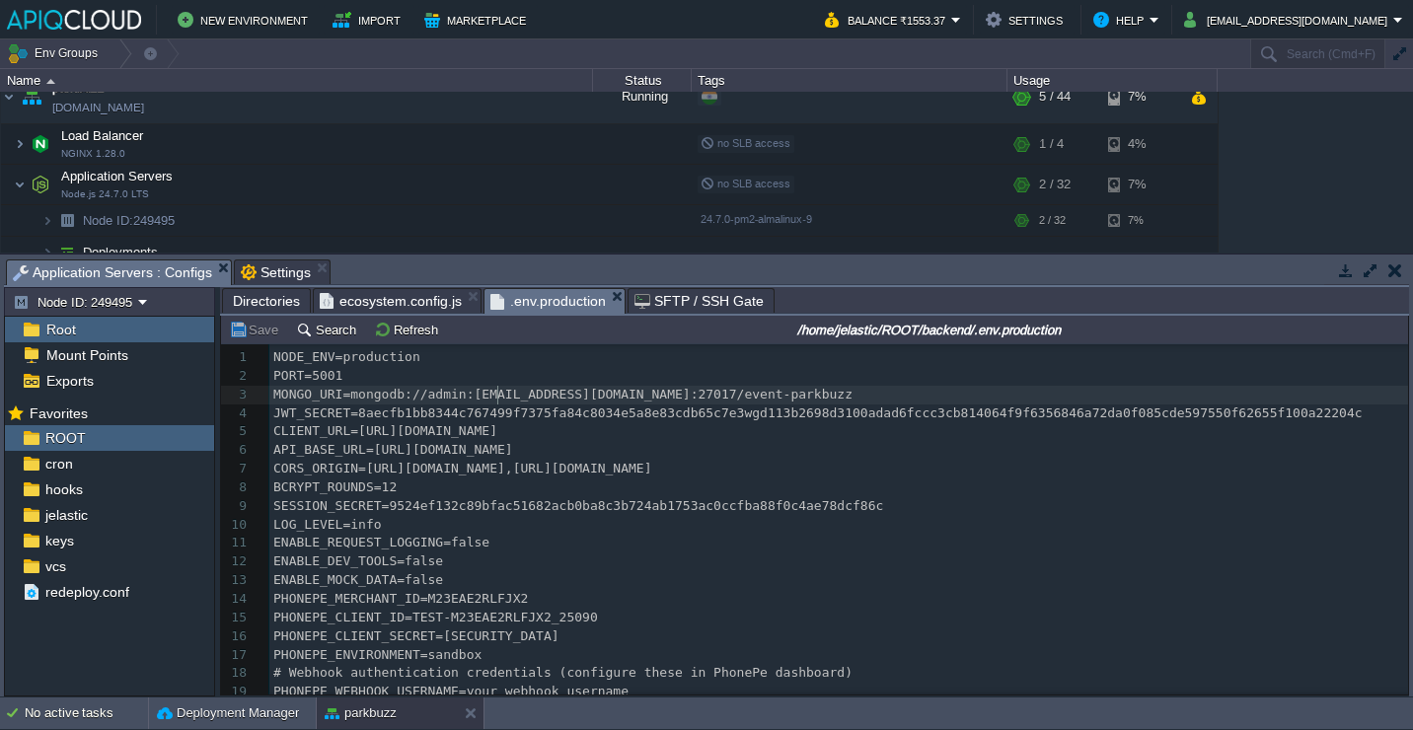
click at [500, 399] on div "21 1 NODE_ENV=production 2 PORT=5001 3 MONGO_URI=mongodb://admin:HAXkbp29896@no…" at bounding box center [838, 543] width 1139 height 391
type textarea "node249494-parkbuzz.in1.apiqcloud.com:27017/event-parkbuzz"
click at [624, 446] on pre "API_BASE_URL=https://api.parkbuzz.in" at bounding box center [838, 450] width 1139 height 19
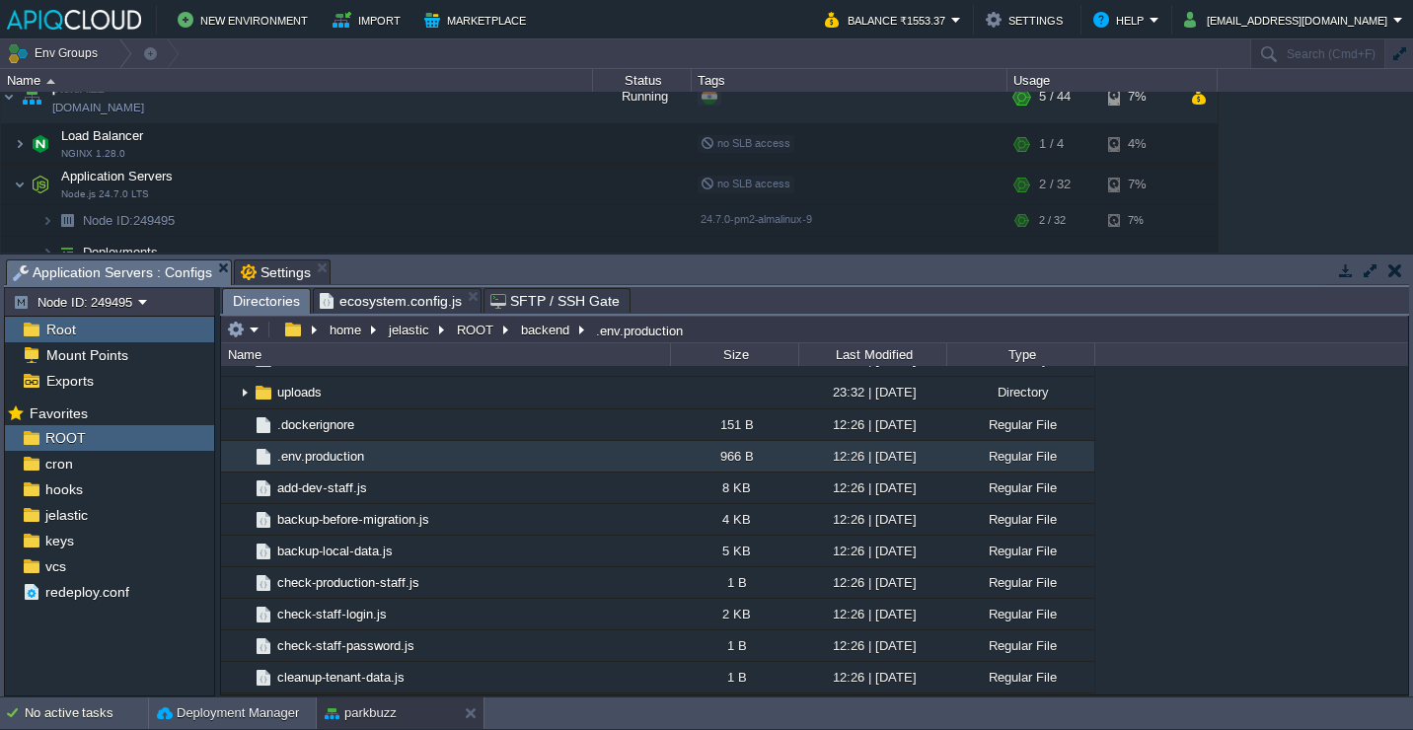
click at [425, 292] on span "ecosystem.config.js" at bounding box center [391, 301] width 142 height 24
click at [260, 307] on span "Directories" at bounding box center [266, 301] width 67 height 25
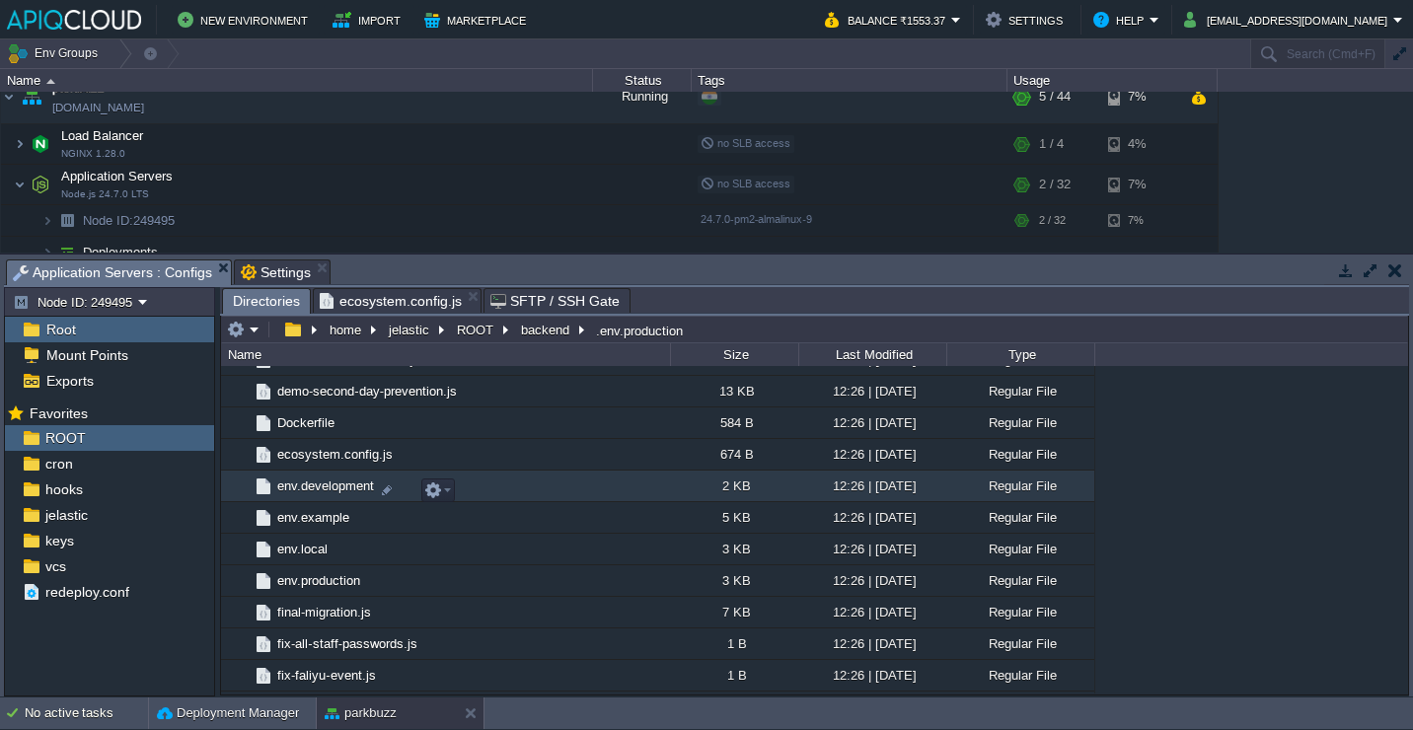
scroll to position [1474, 0]
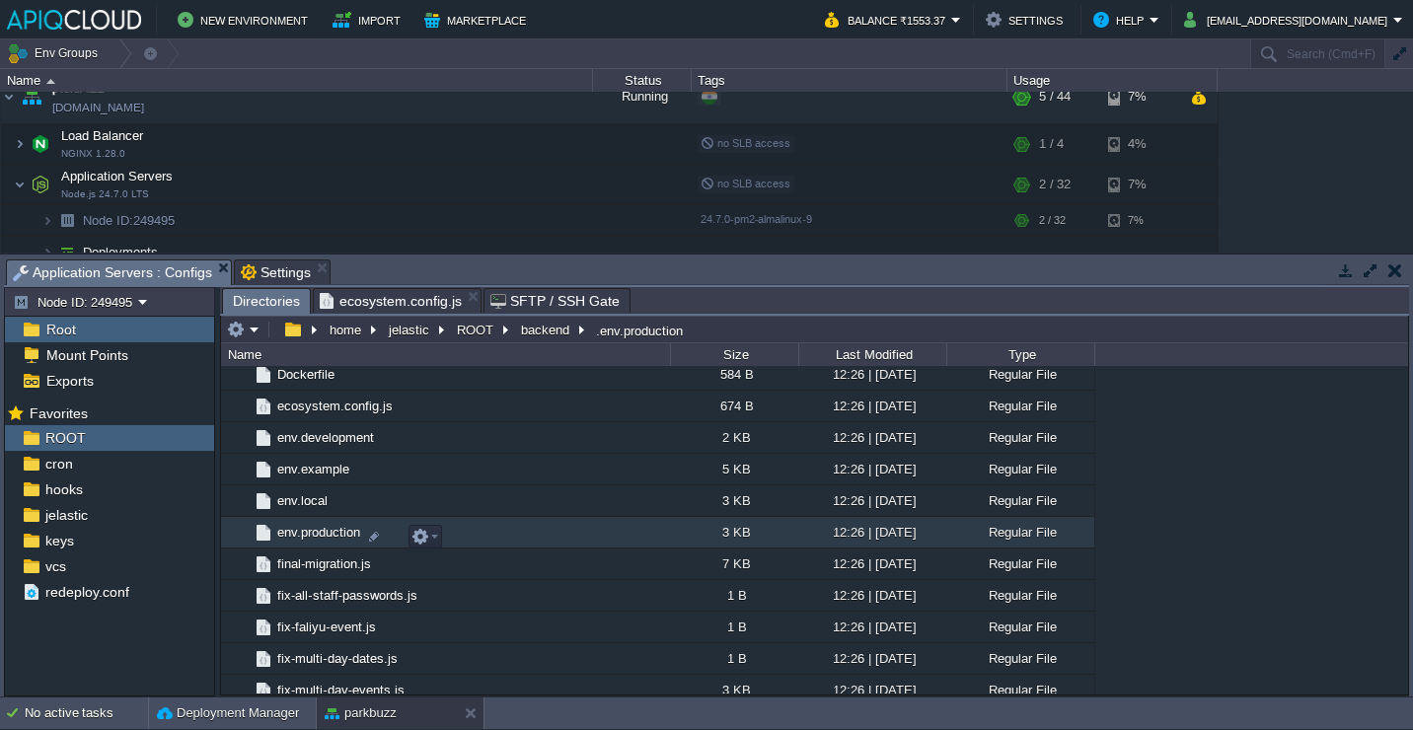
click at [509, 538] on td "env.production" at bounding box center [445, 533] width 449 height 32
click at [262, 299] on span "Directories" at bounding box center [266, 301] width 67 height 25
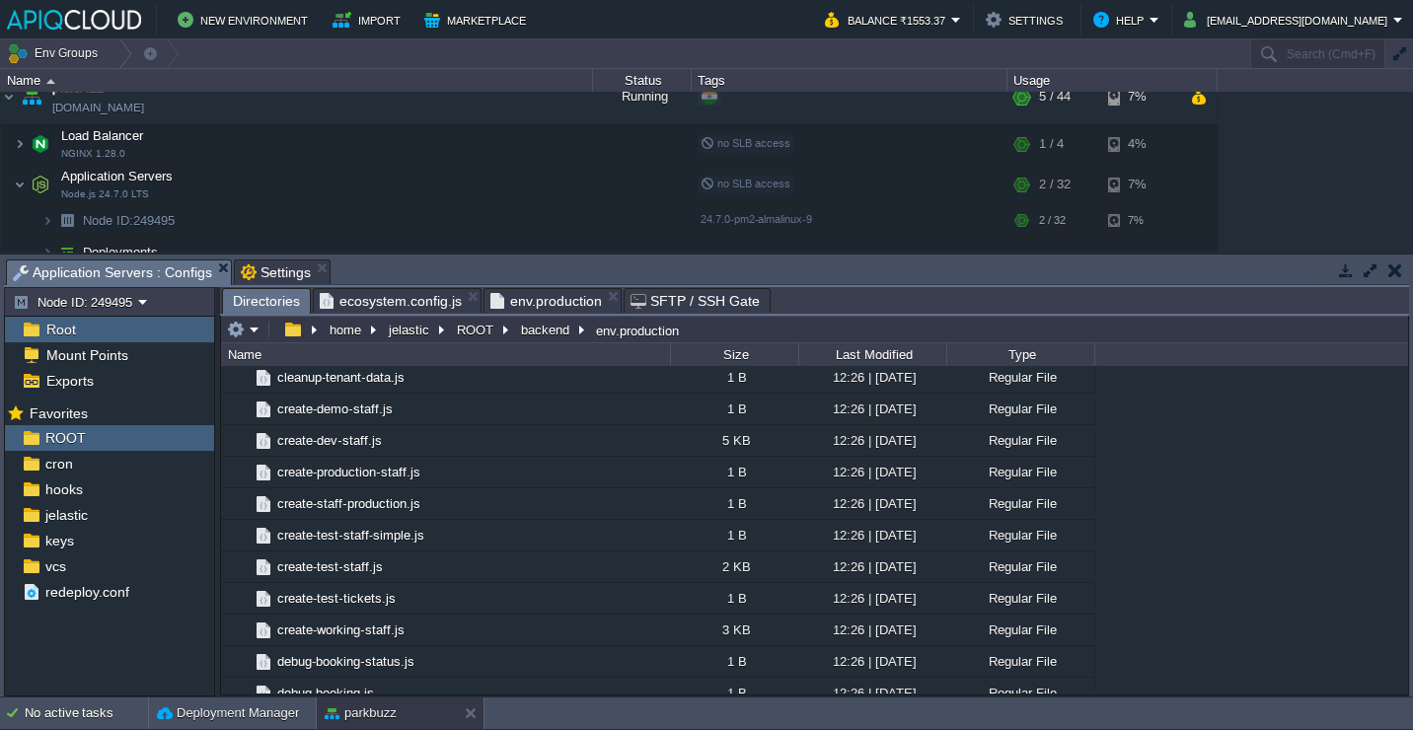
scroll to position [939, 0]
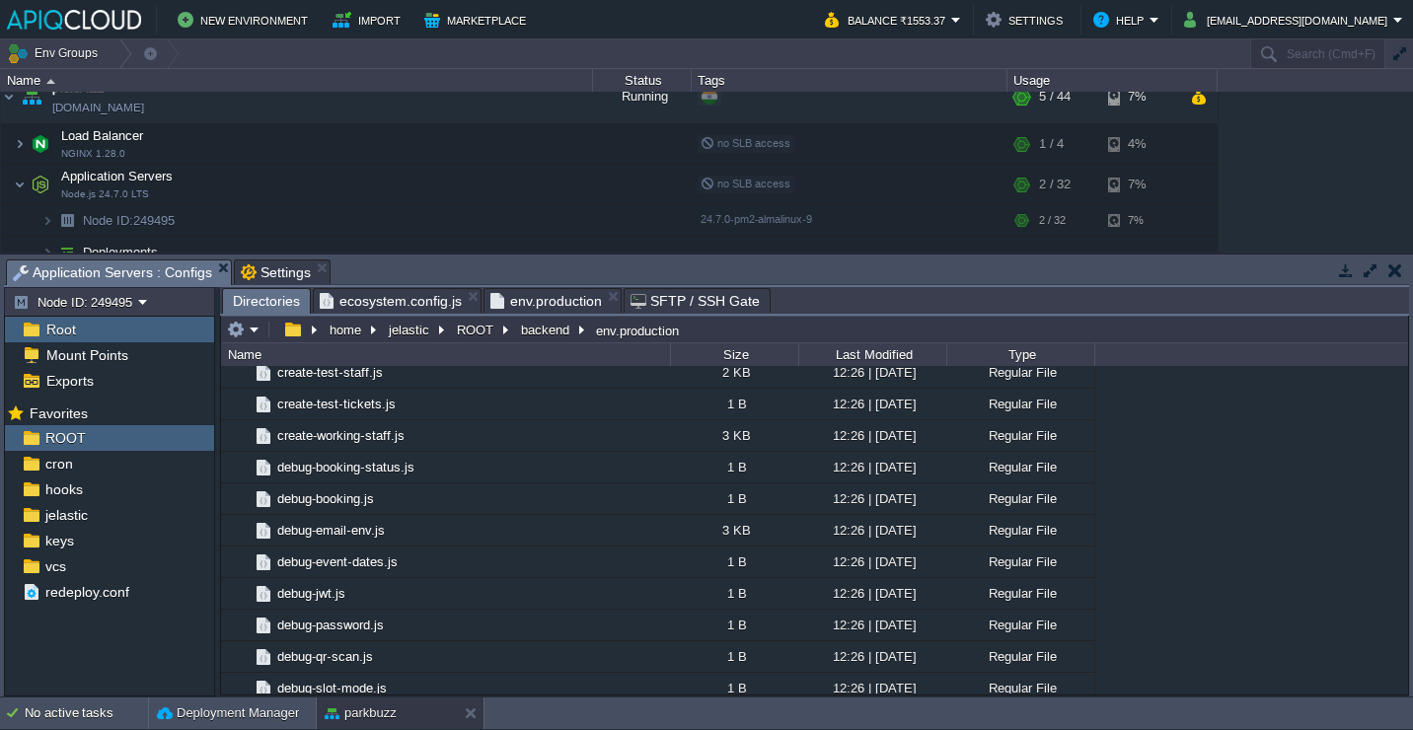
click at [554, 309] on span "env.production" at bounding box center [546, 301] width 112 height 24
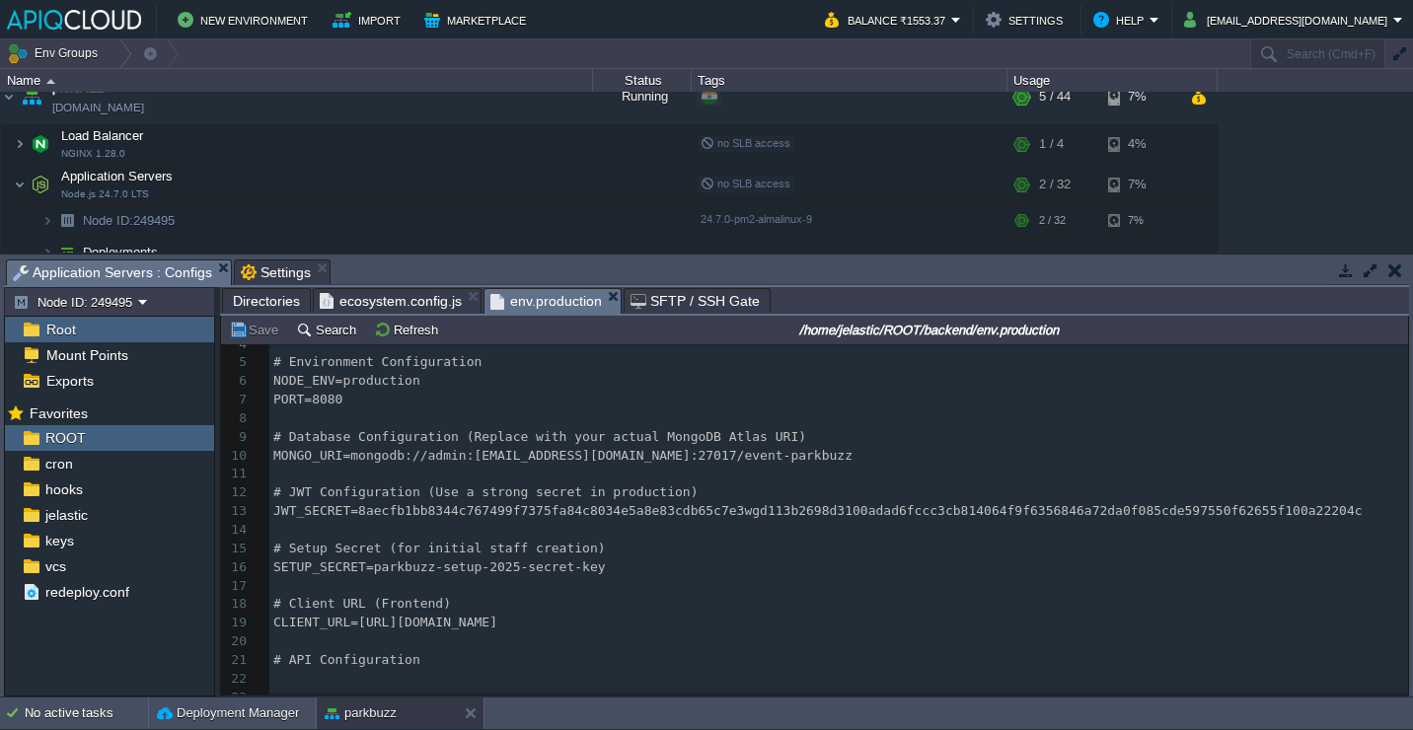
scroll to position [75, 0]
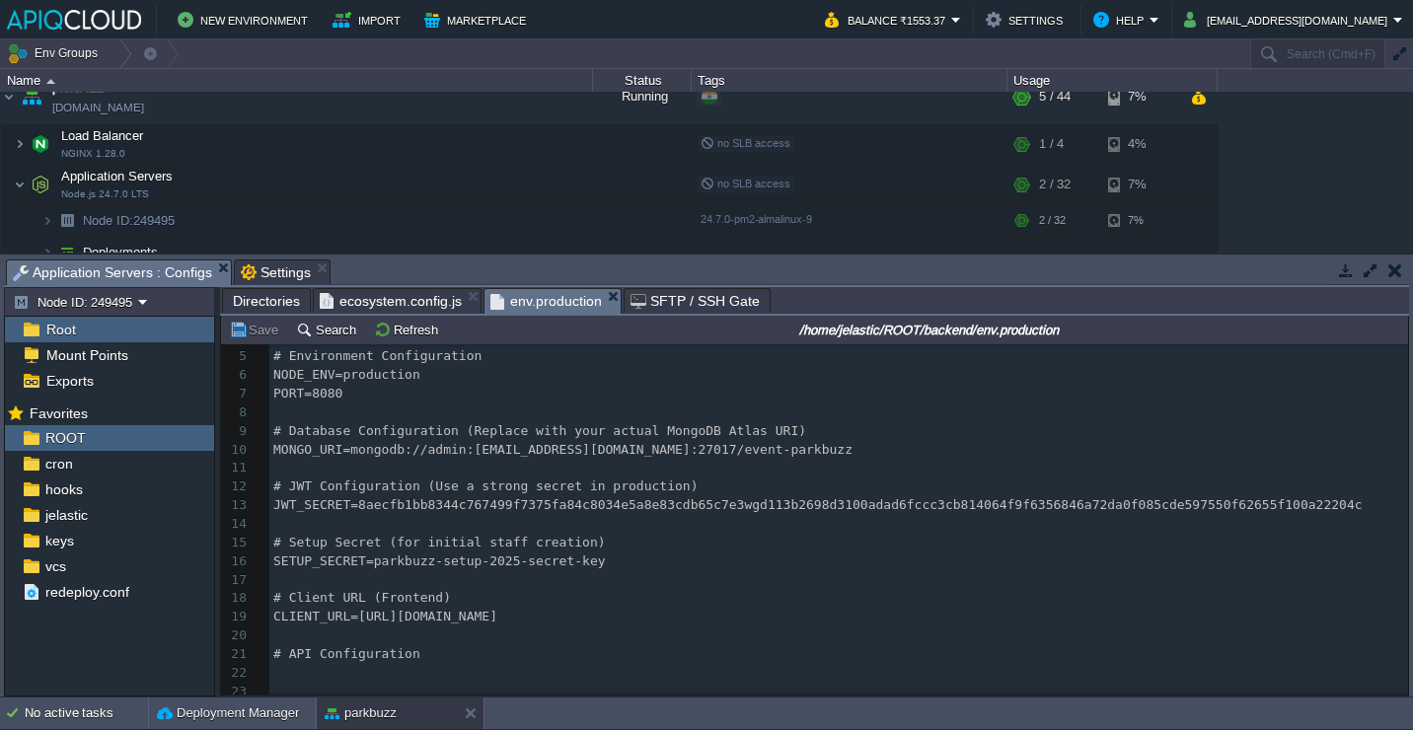
click at [358, 452] on div "88 1 # ========================================================================…" at bounding box center [838, 533] width 1139 height 521
type textarea "mongodb://admin:HAXkbp29896@node249494-parkbuzz.in1.apiqcloud.com:27017/event-p…"
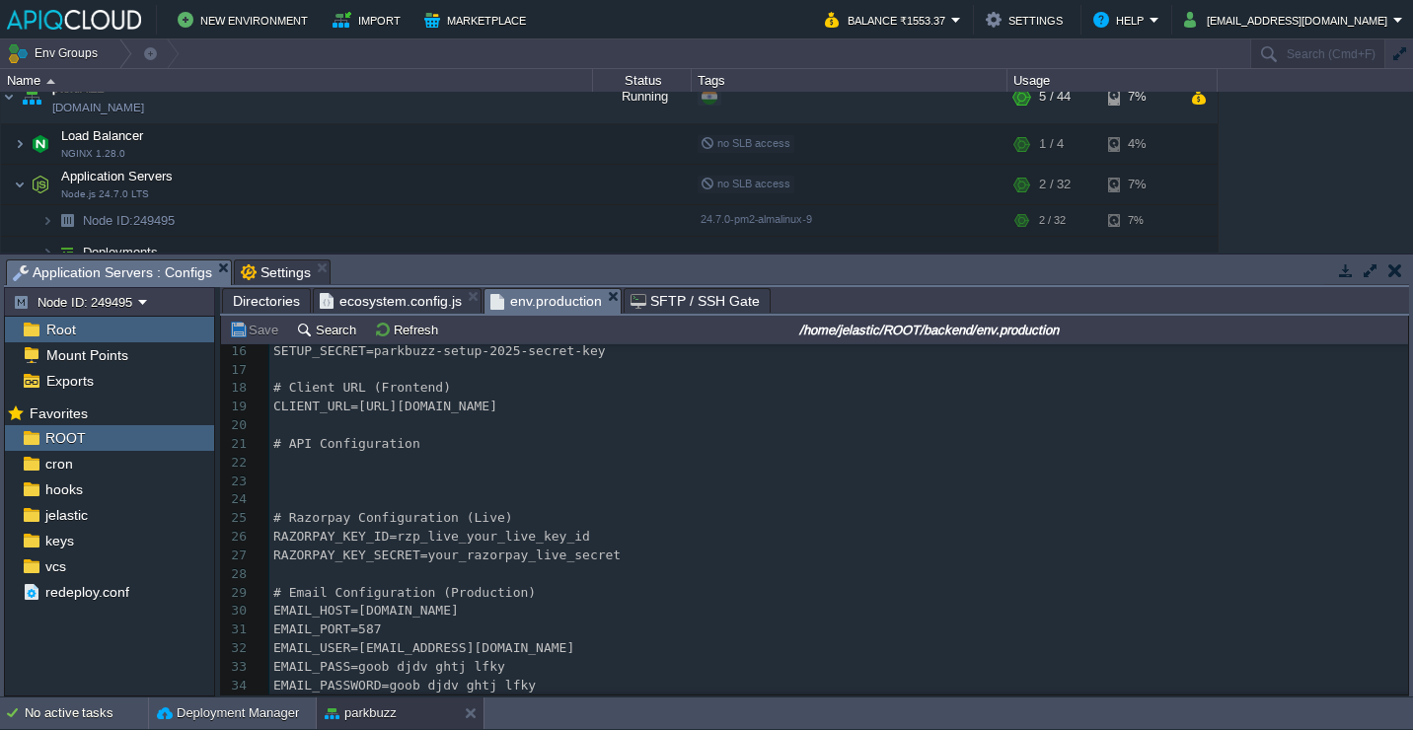
scroll to position [287, 0]
